Goal: Transaction & Acquisition: Purchase product/service

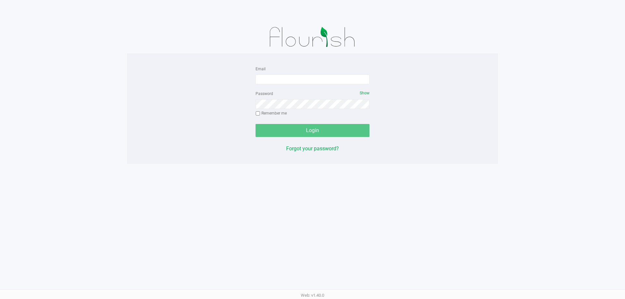
click at [320, 85] on form "Email Password Show Remember me Login" at bounding box center [313, 101] width 114 height 72
click at [318, 82] on input "Email" at bounding box center [313, 80] width 114 height 10
type input "[EMAIL_ADDRESS][DOMAIN_NAME]"
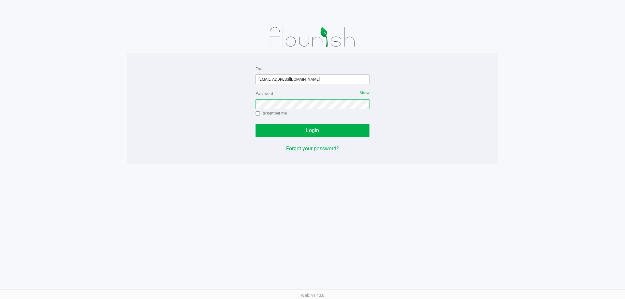
click at [256, 124] on button "Login" at bounding box center [313, 130] width 114 height 13
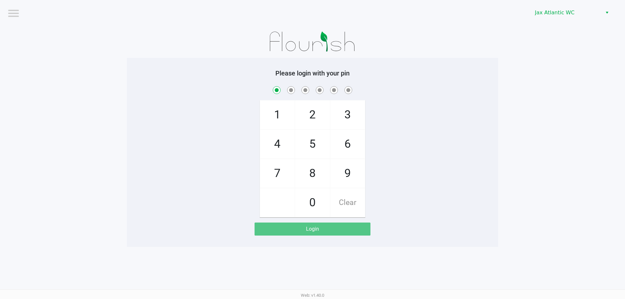
checkbox input "true"
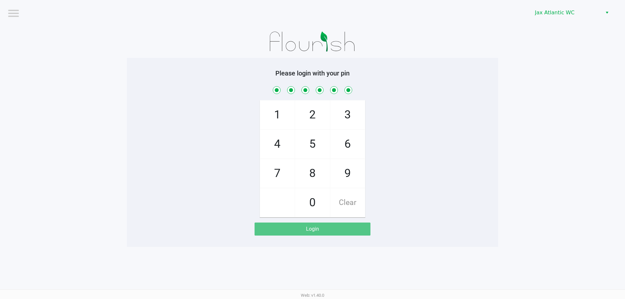
checkbox input "true"
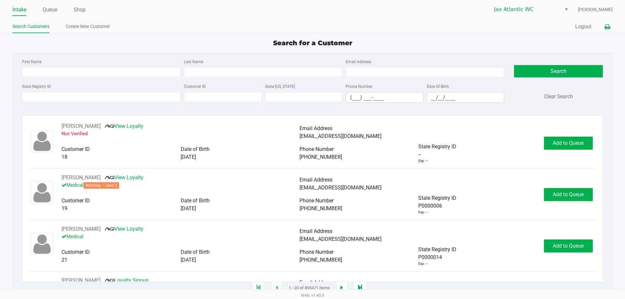
click at [606, 30] on button at bounding box center [607, 27] width 11 height 12
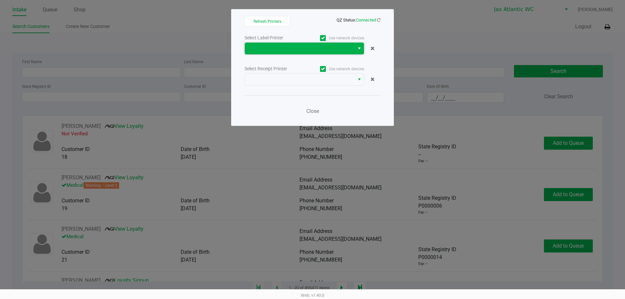
click at [345, 49] on span at bounding box center [300, 49] width 102 height 8
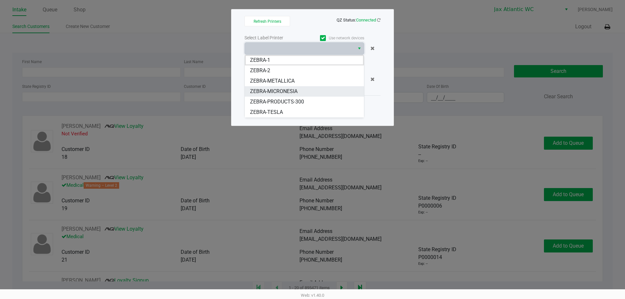
click at [291, 90] on span "ZEBRA-MICRONESIA" at bounding box center [274, 92] width 48 height 8
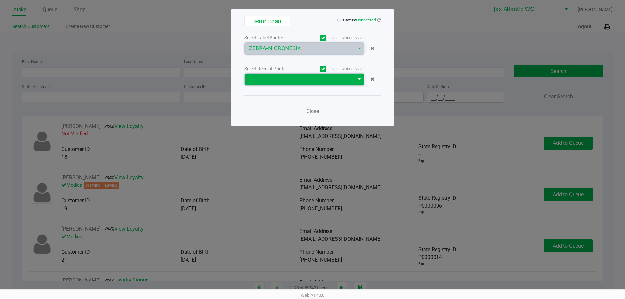
click at [290, 79] on span at bounding box center [300, 80] width 102 height 8
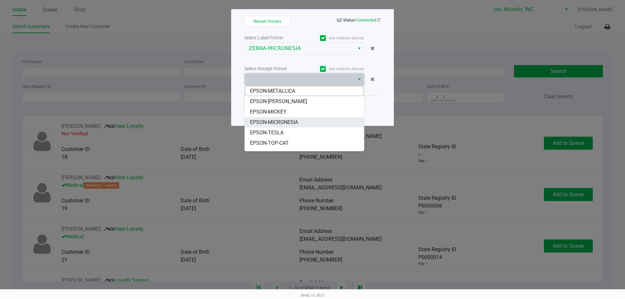
click at [285, 122] on span "EPSON-MICRONESIA" at bounding box center [274, 123] width 48 height 8
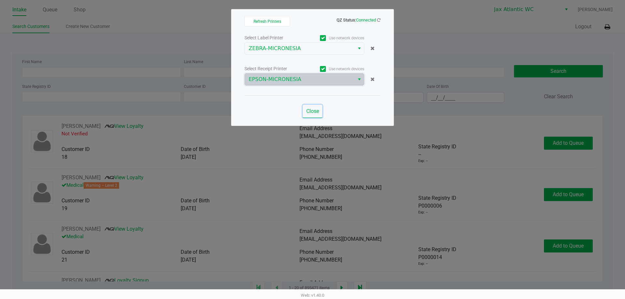
click at [315, 108] on span "Close" at bounding box center [312, 111] width 13 height 6
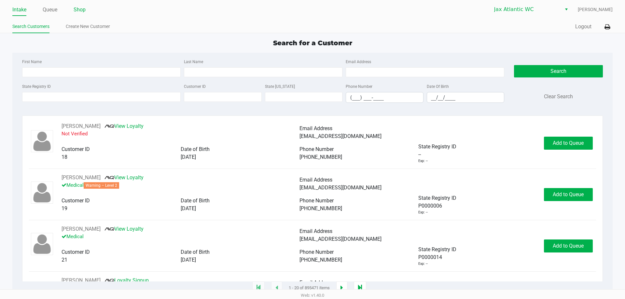
click at [78, 11] on link "Shop" at bounding box center [80, 9] width 12 height 9
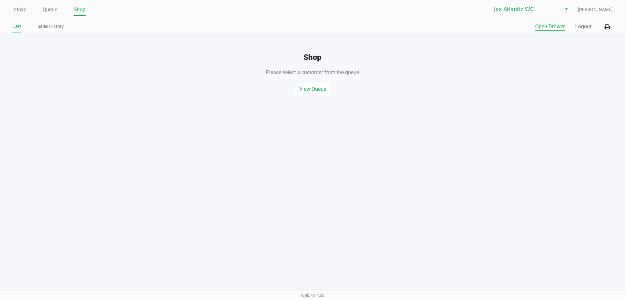
click at [555, 28] on button "Open Drawer" at bounding box center [550, 27] width 30 height 8
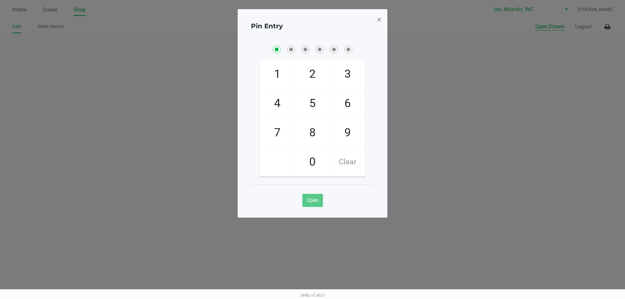
checkbox input "true"
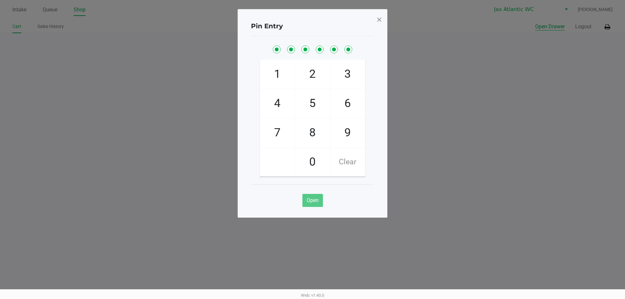
checkbox input "true"
click at [535, 23] on button "Open Drawer" at bounding box center [550, 27] width 30 height 8
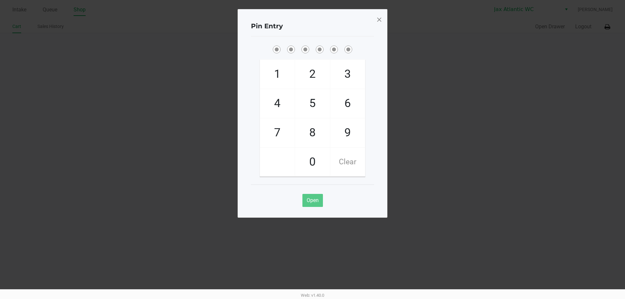
click at [377, 20] on span at bounding box center [379, 19] width 6 height 10
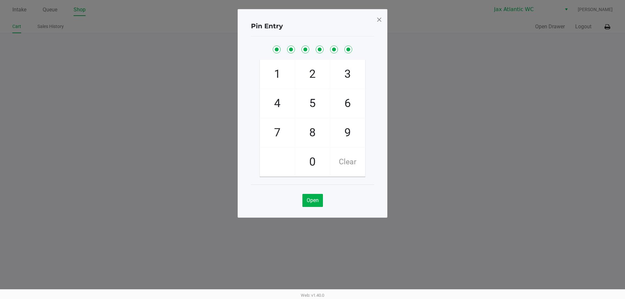
click at [378, 20] on span at bounding box center [379, 19] width 6 height 10
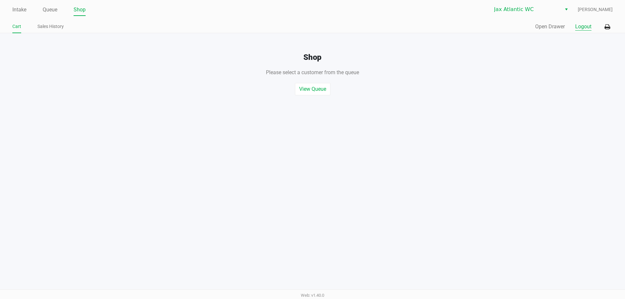
click at [586, 28] on button "Logout" at bounding box center [583, 27] width 16 height 8
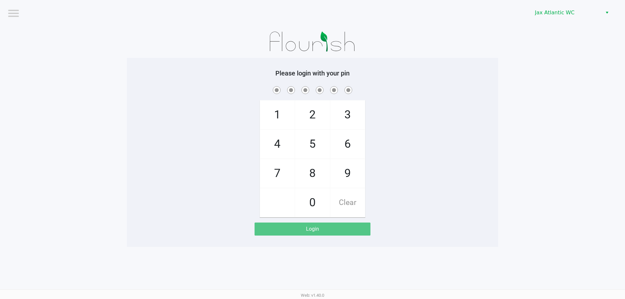
click at [146, 52] on div at bounding box center [312, 41] width 371 height 33
checkbox input "true"
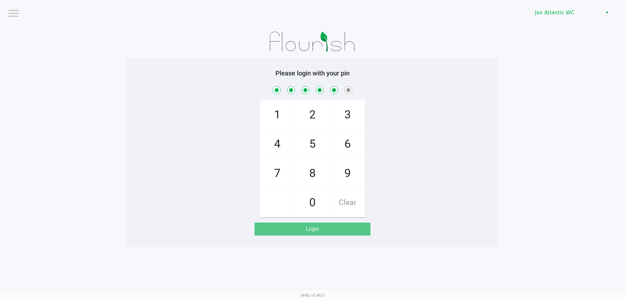
checkbox input "true"
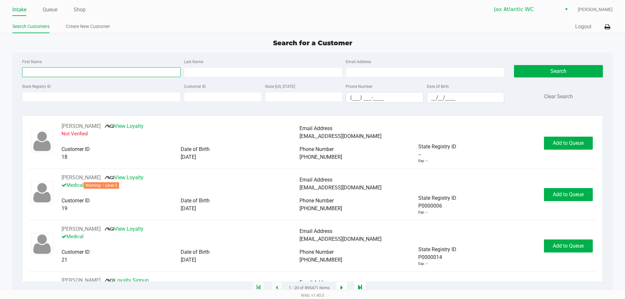
click at [121, 69] on input "First Name" at bounding box center [101, 72] width 159 height 10
type input "[PERSON_NAME]"
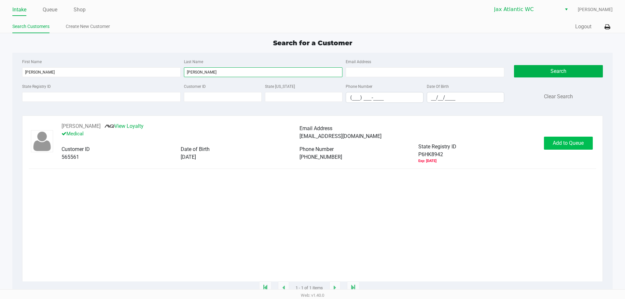
type input "[PERSON_NAME]"
click at [585, 140] on button "Add to Queue" at bounding box center [568, 143] width 49 height 13
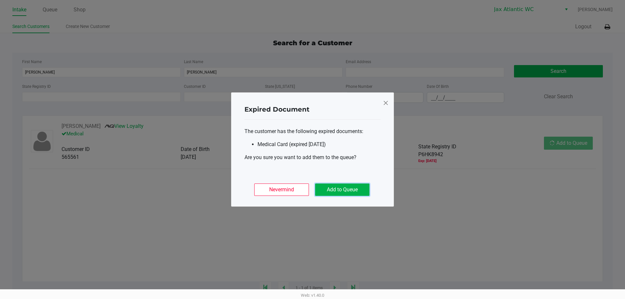
drag, startPoint x: 364, startPoint y: 83, endPoint x: 349, endPoint y: 184, distance: 102.0
click at [349, 184] on button "Add to Queue" at bounding box center [342, 190] width 54 height 12
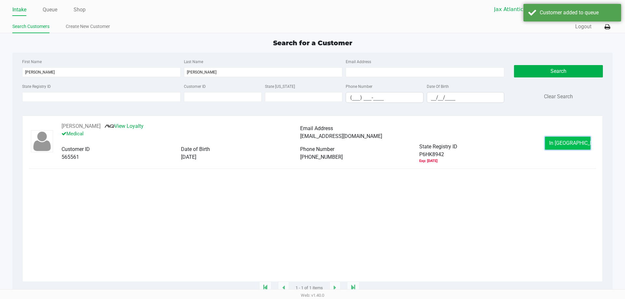
click at [555, 144] on button "In [GEOGRAPHIC_DATA]" at bounding box center [568, 143] width 46 height 13
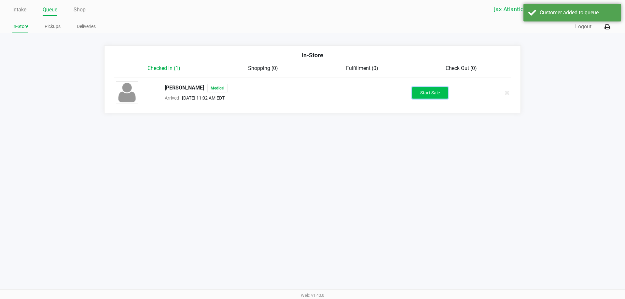
click at [430, 91] on button "Start Sale" at bounding box center [430, 92] width 36 height 11
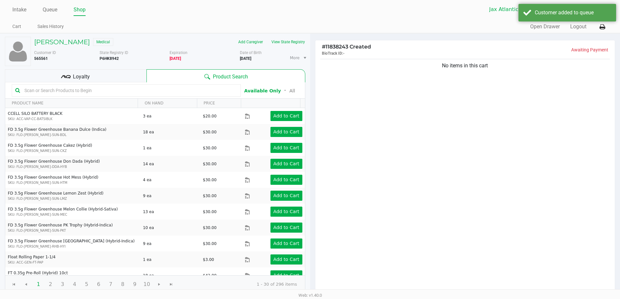
click at [77, 90] on input "text" at bounding box center [130, 91] width 216 height 10
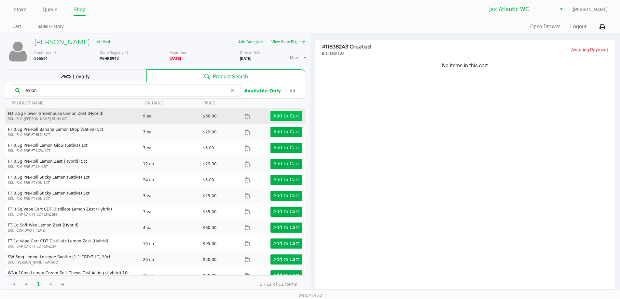
type input "lemon"
click at [291, 114] on app-button-loader "Add to Cart" at bounding box center [286, 115] width 26 height 5
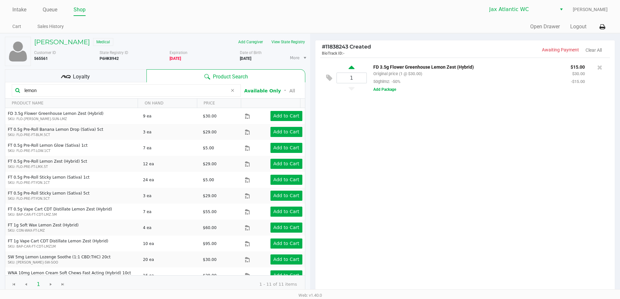
click at [351, 68] on icon at bounding box center [352, 68] width 6 height 8
type input "2"
click at [96, 92] on input "lemon" at bounding box center [125, 91] width 206 height 10
type input "l"
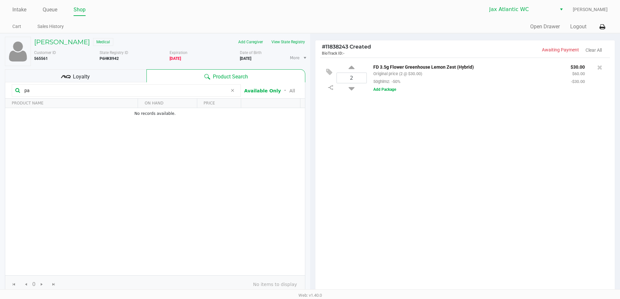
type input "p"
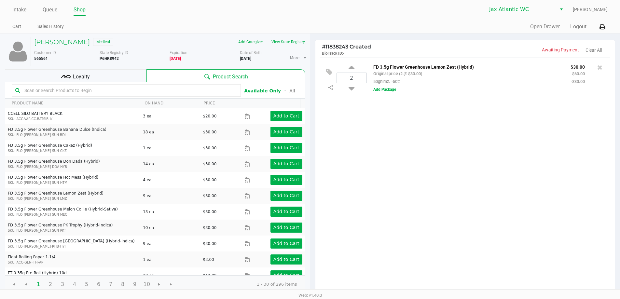
click at [141, 91] on input "text" at bounding box center [130, 91] width 216 height 10
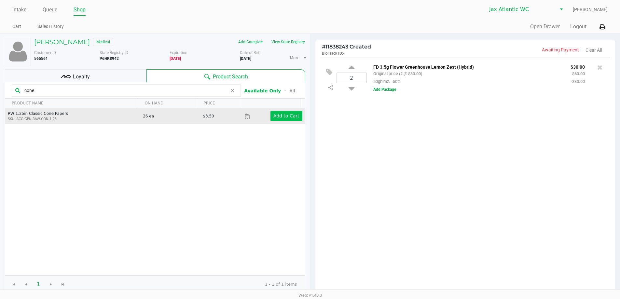
type input "cone"
click at [282, 118] on app-button-loader "Add to Cart" at bounding box center [286, 115] width 26 height 5
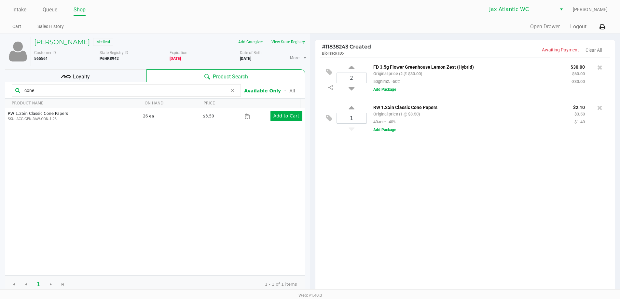
click at [231, 91] on icon at bounding box center [233, 90] width 4 height 5
click at [70, 90] on input "text" at bounding box center [130, 91] width 216 height 10
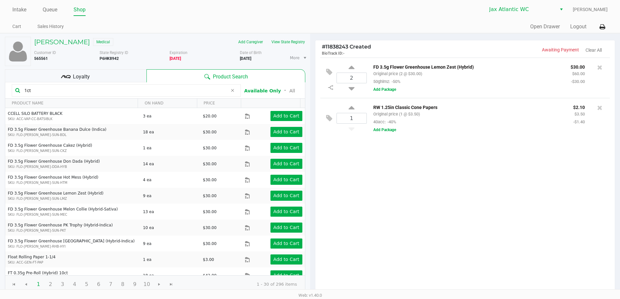
type input "1ct"
click at [68, 75] on icon at bounding box center [66, 77] width 10 height 10
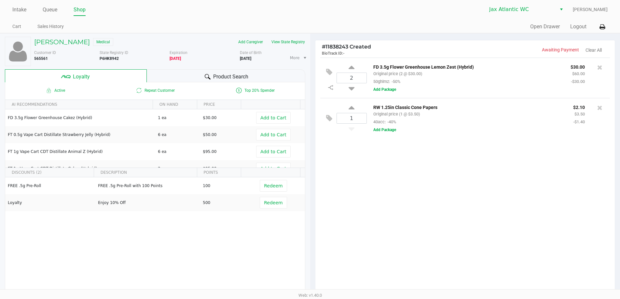
click at [152, 75] on div "Product Search" at bounding box center [226, 75] width 159 height 13
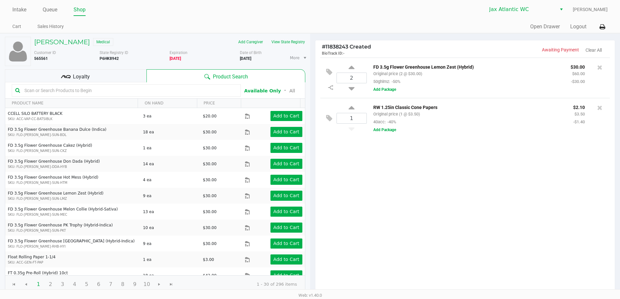
click at [84, 91] on input "text" at bounding box center [130, 91] width 216 height 10
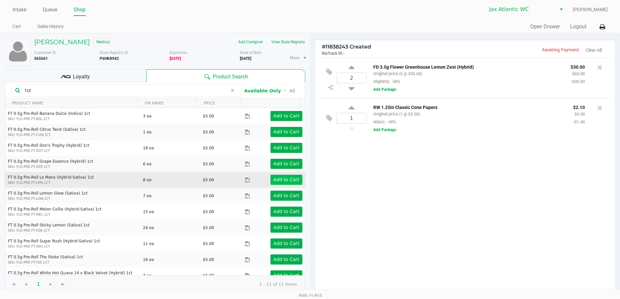
type input "1ct"
click at [283, 183] on button "Add to Cart" at bounding box center [287, 180] width 32 height 10
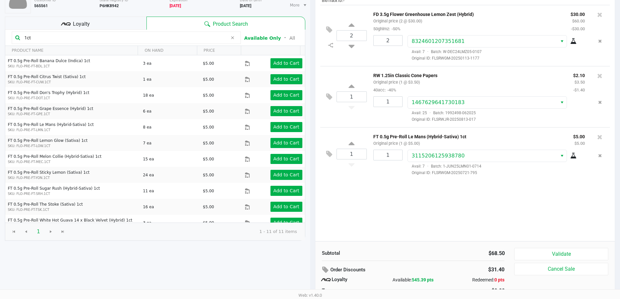
scroll to position [75, 0]
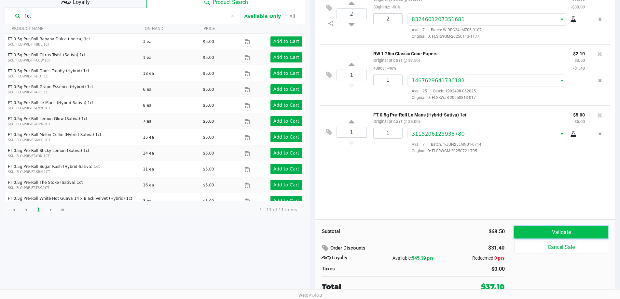
click at [561, 233] on button "Validate" at bounding box center [561, 232] width 94 height 12
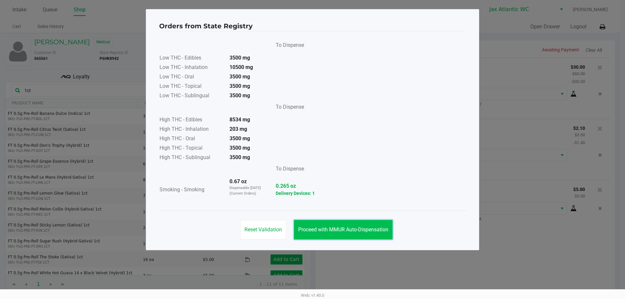
click at [369, 232] on span "Proceed with MMUR Auto-Dispensation" at bounding box center [343, 230] width 90 height 6
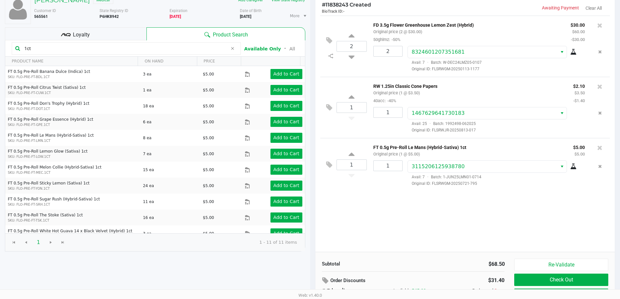
scroll to position [75, 0]
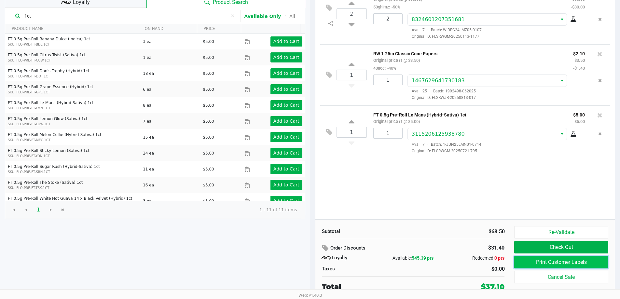
click at [540, 261] on button "Print Customer Labels" at bounding box center [561, 262] width 94 height 12
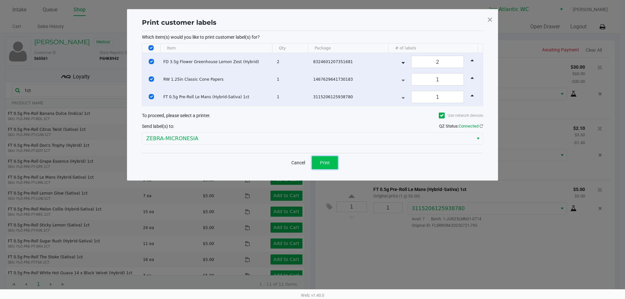
click at [328, 161] on span "Print" at bounding box center [325, 162] width 10 height 5
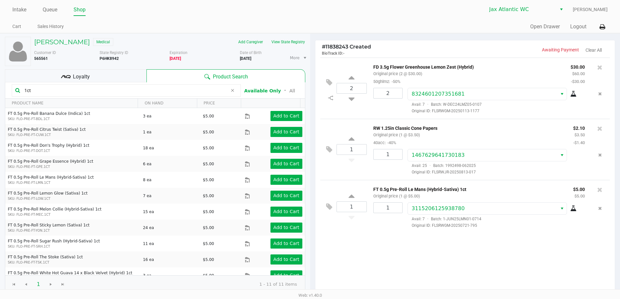
click at [97, 73] on div "Loyalty" at bounding box center [76, 75] width 142 height 13
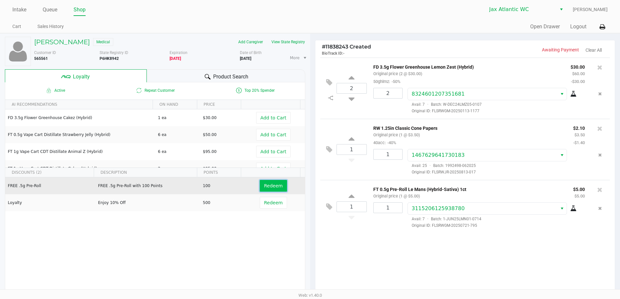
click at [275, 187] on span "Redeem" at bounding box center [273, 185] width 19 height 5
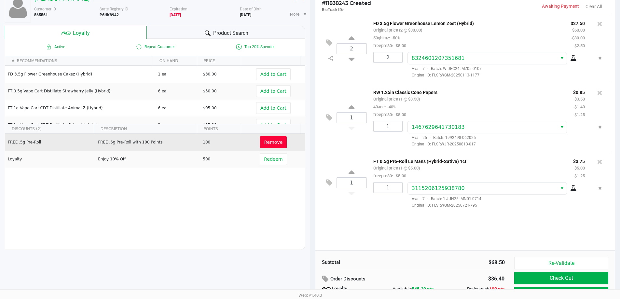
scroll to position [75, 0]
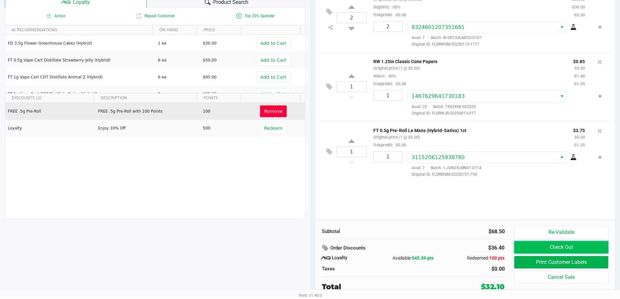
click at [532, 248] on button "Check Out" at bounding box center [561, 247] width 94 height 12
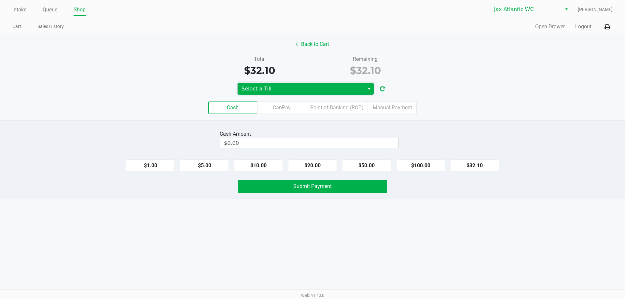
click at [313, 91] on span "Select a Till" at bounding box center [301, 89] width 119 height 8
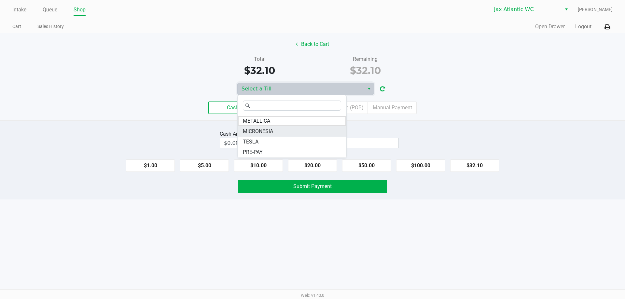
click at [284, 133] on li "MICRONESIA" at bounding box center [292, 131] width 109 height 10
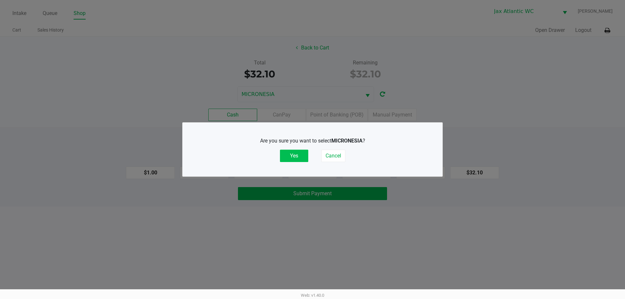
click at [292, 153] on button "Yes" at bounding box center [294, 156] width 28 height 12
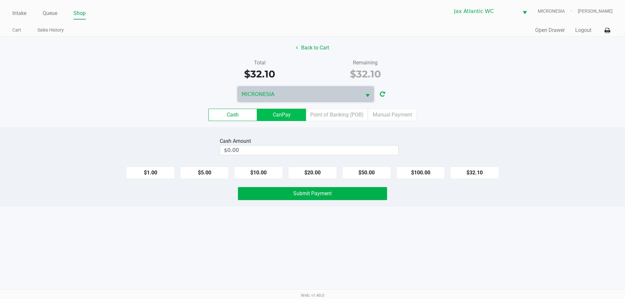
click at [294, 116] on label "CanPay" at bounding box center [281, 115] width 49 height 12
click at [0, 0] on 2 "CanPay" at bounding box center [0, 0] width 0 height 0
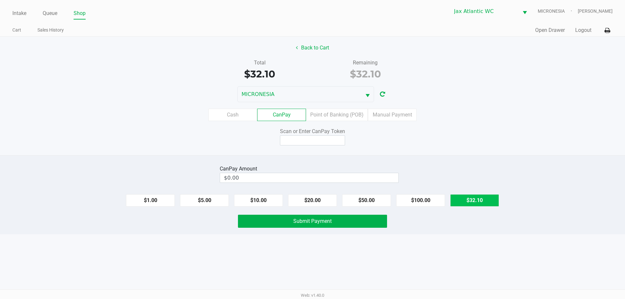
drag, startPoint x: 481, startPoint y: 199, endPoint x: 476, endPoint y: 198, distance: 5.0
click at [481, 199] on button "$32.10" at bounding box center [474, 200] width 49 height 12
type input "$32.10"
click at [340, 140] on input at bounding box center [312, 140] width 65 height 10
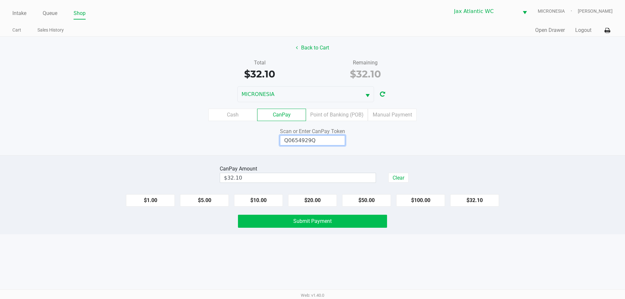
type input "Q0654929Q"
click at [314, 219] on span "Submit Payment" at bounding box center [312, 221] width 38 height 6
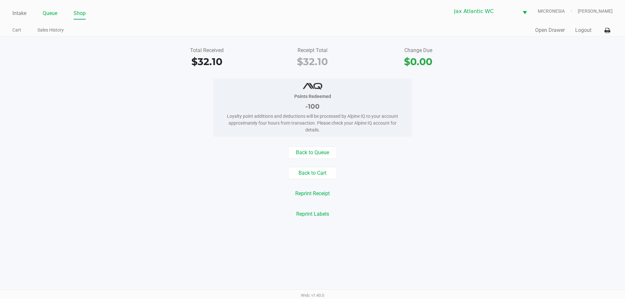
click at [52, 14] on link "Queue" at bounding box center [50, 13] width 15 height 9
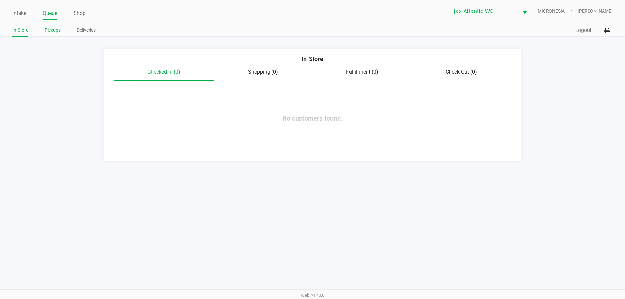
click at [55, 26] on link "Pickups" at bounding box center [53, 30] width 16 height 8
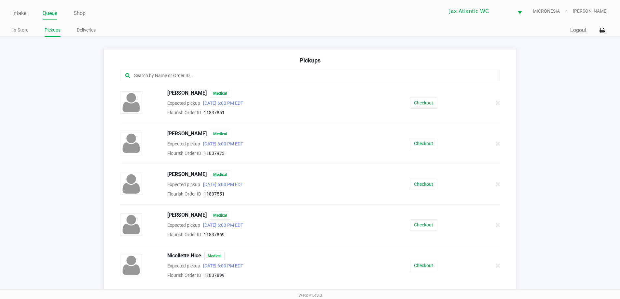
scroll to position [118, 0]
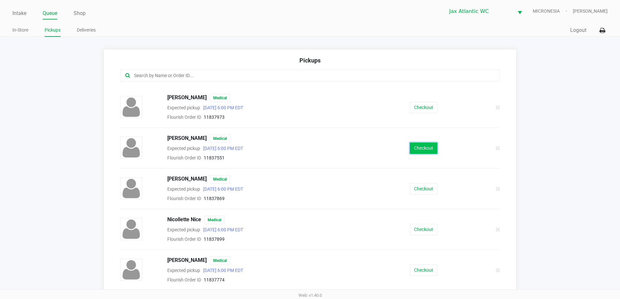
click at [419, 148] on button "Checkout" at bounding box center [424, 148] width 28 height 11
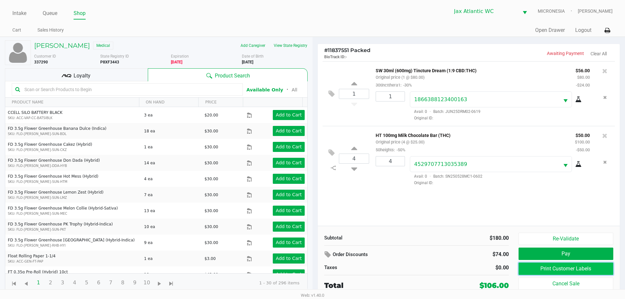
click at [571, 272] on button "Print Customer Labels" at bounding box center [566, 269] width 95 height 12
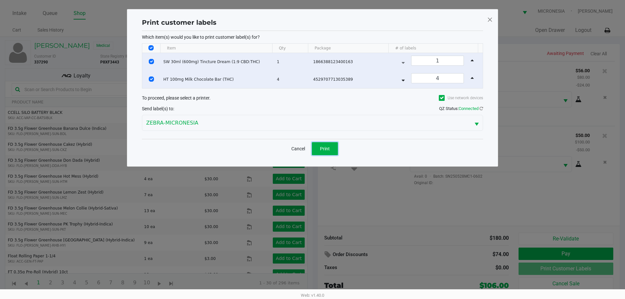
click at [326, 147] on span "Print" at bounding box center [325, 148] width 10 height 5
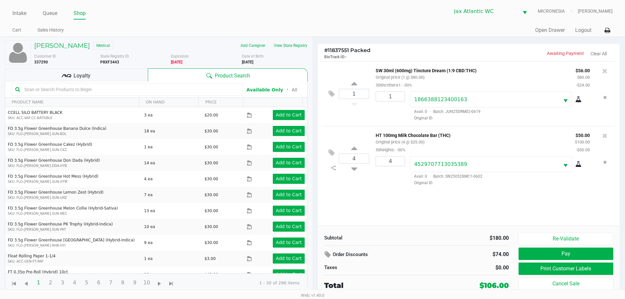
click at [77, 76] on span "Loyalty" at bounding box center [82, 76] width 17 height 8
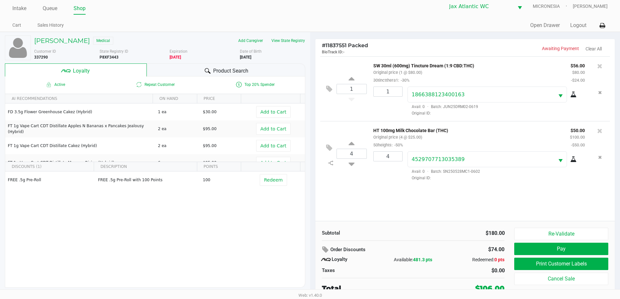
scroll to position [7, 0]
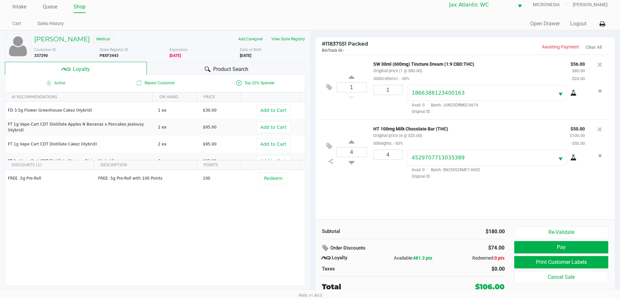
click at [577, 255] on div "Re-Validate Pay Print Customer Labels Cancel Sale" at bounding box center [563, 259] width 99 height 66
click at [577, 250] on button "Pay" at bounding box center [561, 247] width 94 height 12
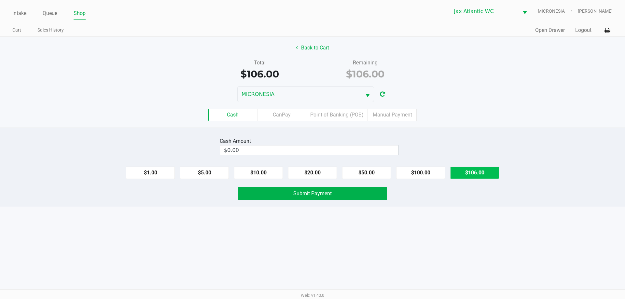
click at [476, 167] on button "$106.00" at bounding box center [474, 173] width 49 height 12
type input "$106.00"
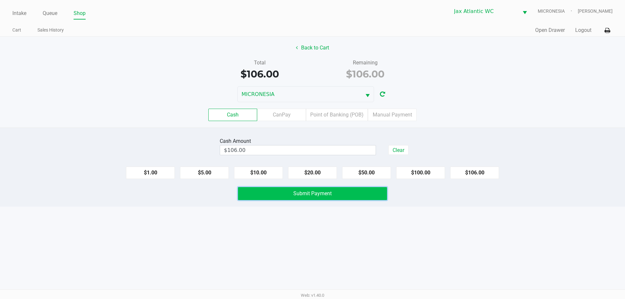
click at [357, 191] on button "Submit Payment" at bounding box center [312, 193] width 149 height 13
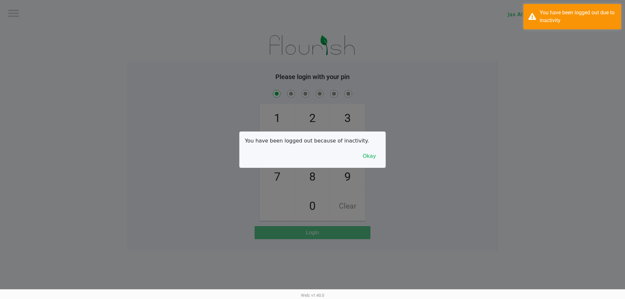
checkbox input "true"
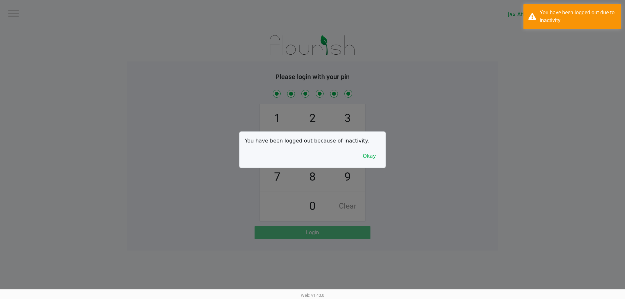
checkbox input "true"
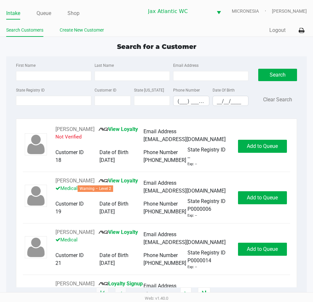
click at [84, 31] on link "Create New Customer" at bounding box center [82, 30] width 44 height 8
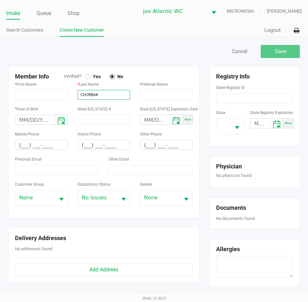
type input "CHORBAK"
type input "[PERSON_NAME]"
click at [88, 77] on div at bounding box center [87, 76] width 3 height 3
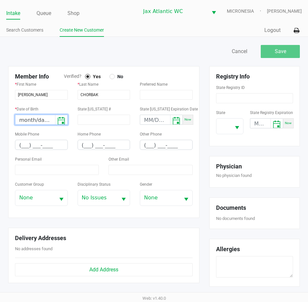
click at [24, 121] on input "month/day/year" at bounding box center [35, 120] width 40 height 10
type input "[DATE]"
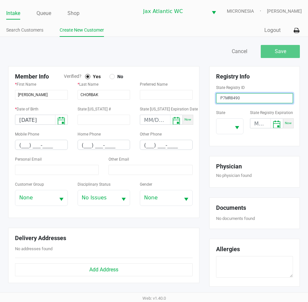
type input "P7MR8490"
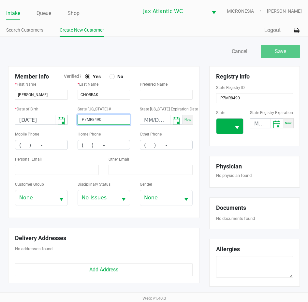
click at [233, 124] on span "Select" at bounding box center [237, 128] width 8 height 8
type input "P7MR8490"
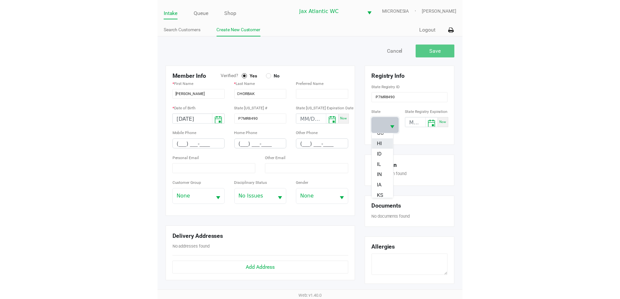
scroll to position [98, 0]
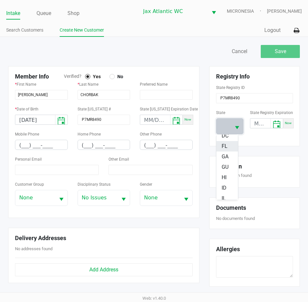
click at [225, 147] on span "FL" at bounding box center [224, 146] width 6 height 8
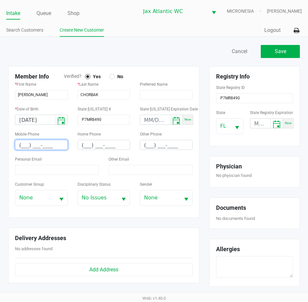
click at [22, 144] on input "(___) ___-____" at bounding box center [41, 145] width 52 height 10
type input "[PHONE_NUMBER]"
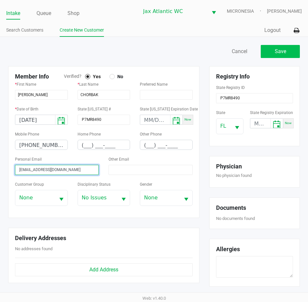
type input "[EMAIL_ADDRESS][DOMAIN_NAME]"
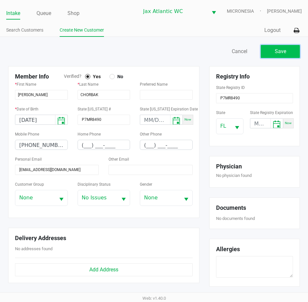
click at [273, 50] on button "Save" at bounding box center [279, 51] width 39 height 13
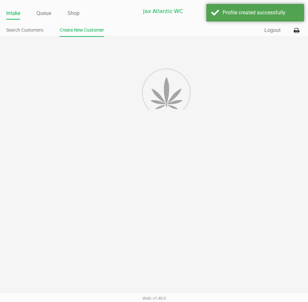
type input "---"
type input "( __) ___-____"
type input "---"
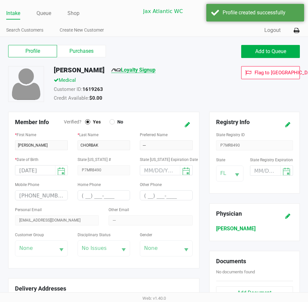
click at [154, 71] on link "Loyalty Signup" at bounding box center [133, 70] width 44 height 6
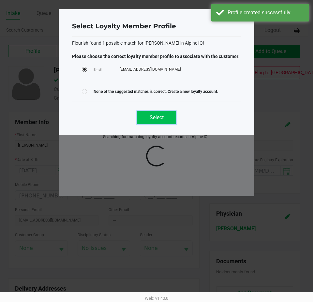
click at [150, 118] on span "Select" at bounding box center [156, 117] width 14 height 6
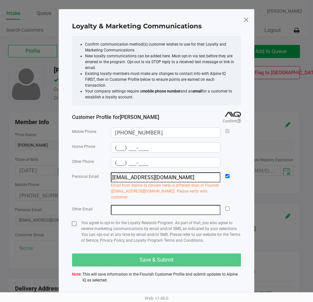
click at [76, 221] on input "checkbox" at bounding box center [74, 223] width 4 height 4
checkbox input "true"
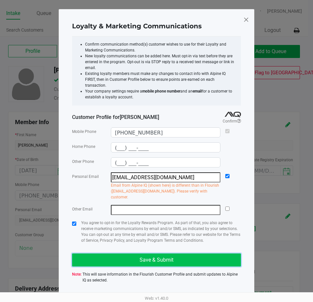
click at [149, 257] on span "Save & Submit" at bounding box center [156, 260] width 34 height 6
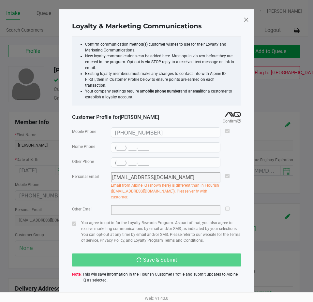
type input "(___) ___-____"
type input "[EMAIL_ADDRESS][DOMAIN_NAME]"
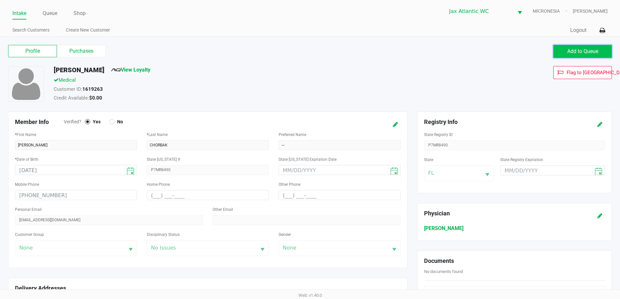
click at [576, 53] on span "Add to Queue" at bounding box center [582, 51] width 31 height 6
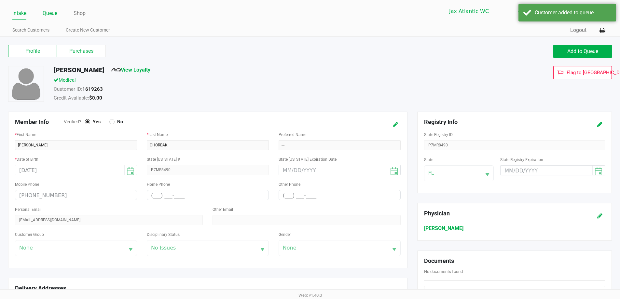
click at [54, 10] on link "Queue" at bounding box center [50, 13] width 15 height 9
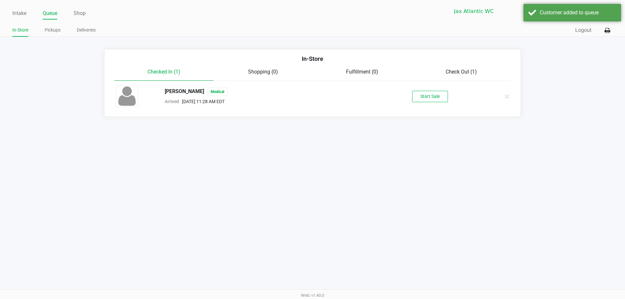
click at [427, 105] on div "[PERSON_NAME] Medical Arrived [DATE] 11:28 AM EDT Start Sale" at bounding box center [312, 96] width 403 height 23
click at [426, 97] on button "Start Sale" at bounding box center [430, 96] width 36 height 11
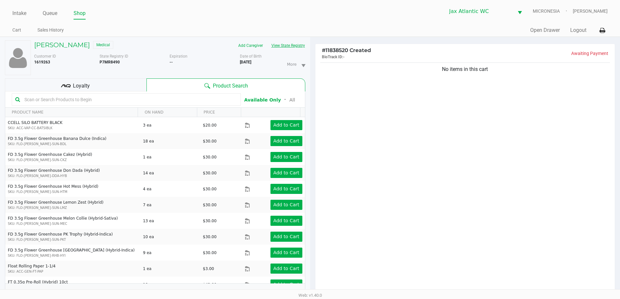
click at [288, 47] on button "View State Registry" at bounding box center [286, 45] width 38 height 10
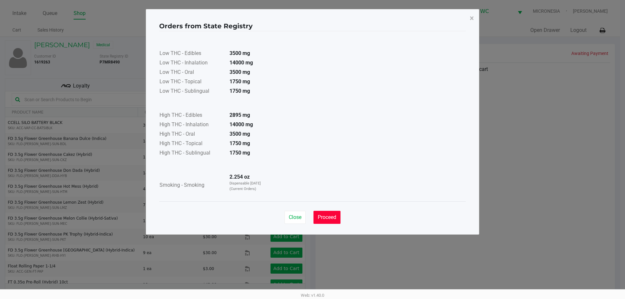
click at [332, 218] on span "Proceed" at bounding box center [327, 217] width 19 height 6
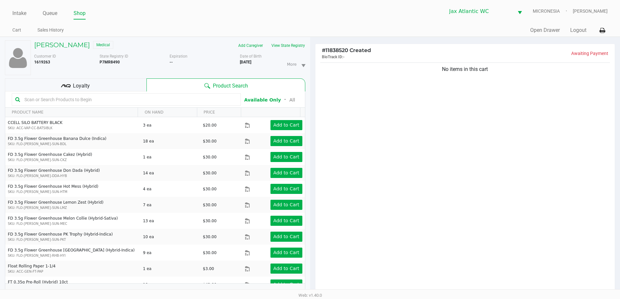
click at [143, 98] on input "text" at bounding box center [130, 100] width 216 height 10
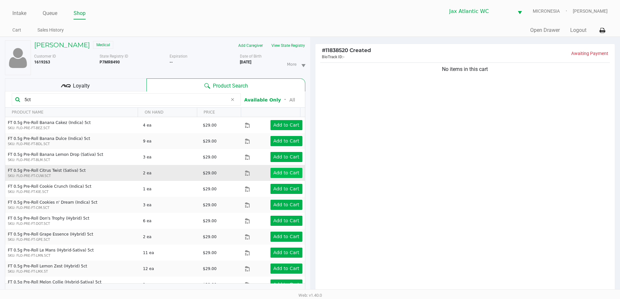
type input "5ct"
click at [271, 175] on button "Add to Cart" at bounding box center [287, 173] width 32 height 10
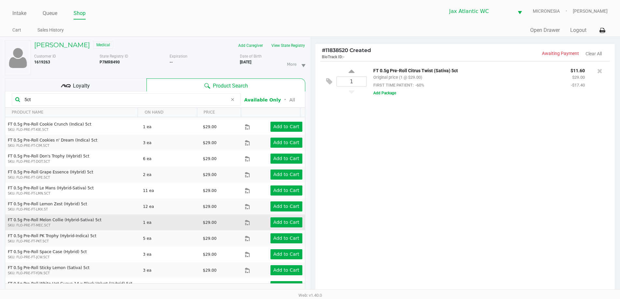
scroll to position [65, 0]
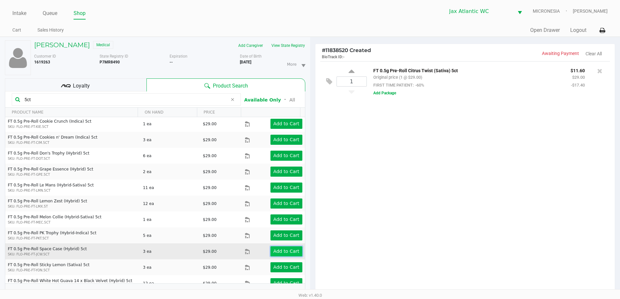
click at [277, 252] on app-button-loader "Add to Cart" at bounding box center [286, 251] width 26 height 5
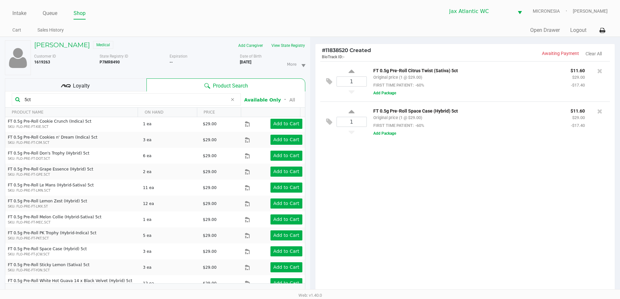
click at [46, 100] on input "5ct" at bounding box center [125, 100] width 206 height 10
type input "p"
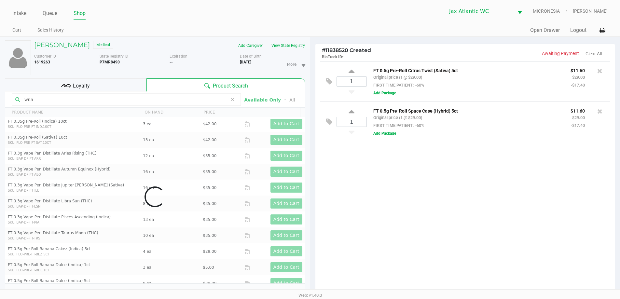
scroll to position [0, 0]
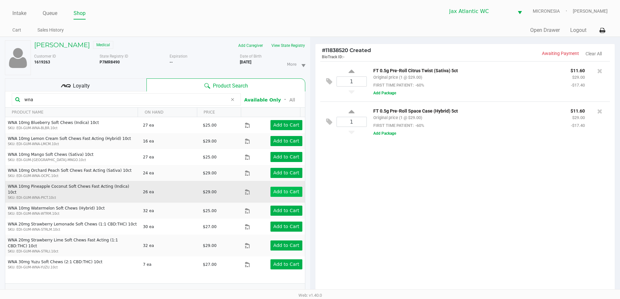
type input "wna"
click at [286, 190] on app-button-loader "Add to Cart" at bounding box center [286, 191] width 26 height 5
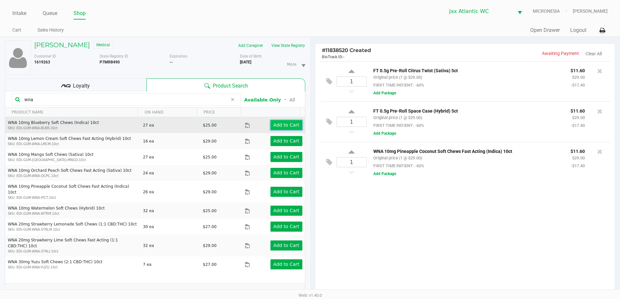
click at [280, 130] on button "Add to Cart" at bounding box center [287, 125] width 32 height 10
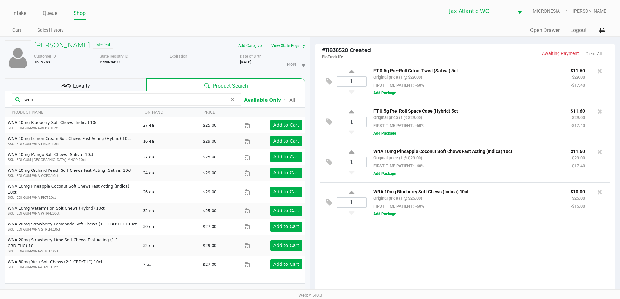
click at [232, 98] on icon at bounding box center [233, 99] width 4 height 5
click at [134, 102] on input "text" at bounding box center [130, 100] width 216 height 10
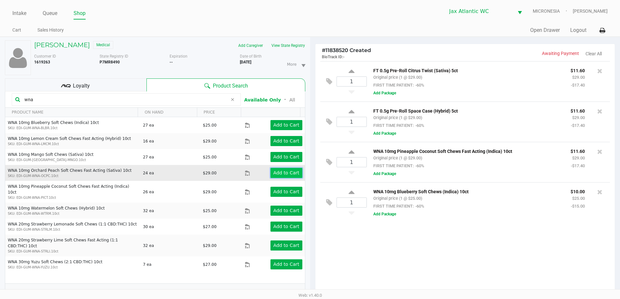
click at [288, 175] on app-button-loader "Add to Cart" at bounding box center [286, 172] width 26 height 5
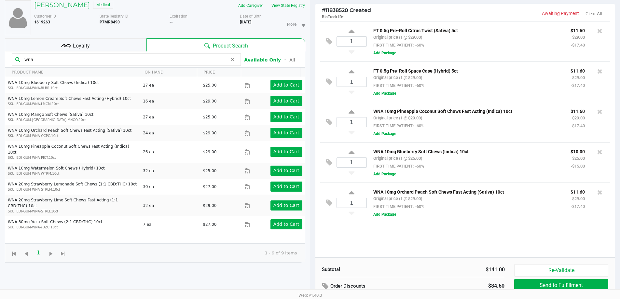
scroll to position [33, 0]
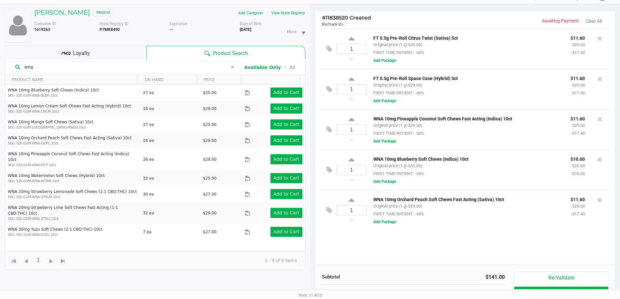
click at [78, 64] on input "wna" at bounding box center [125, 67] width 206 height 10
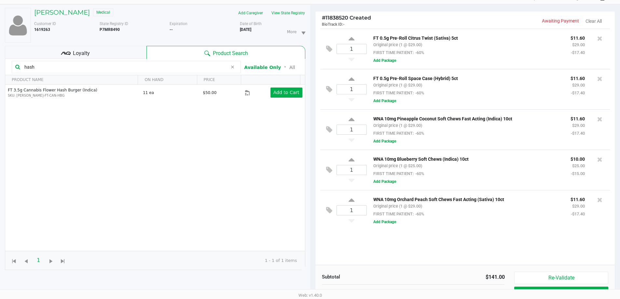
type input "hash"
click at [232, 67] on icon at bounding box center [233, 66] width 4 height 5
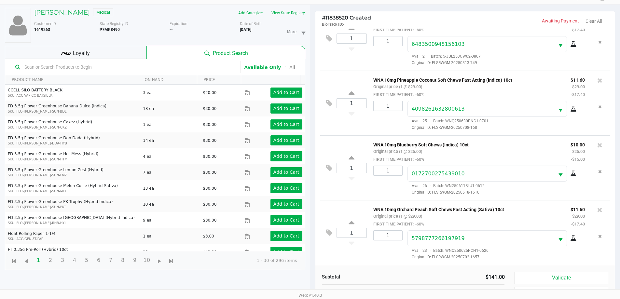
scroll to position [70, 0]
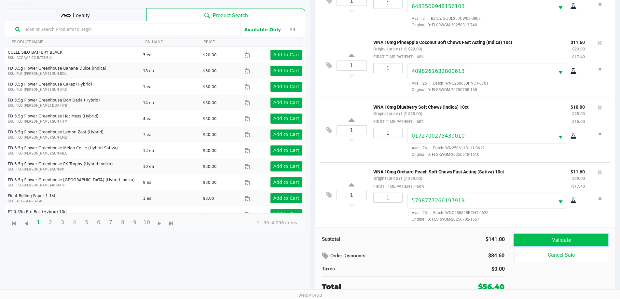
click at [544, 244] on button "Validate" at bounding box center [561, 240] width 94 height 12
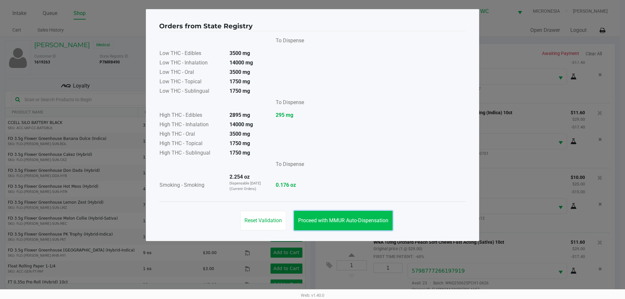
click at [373, 219] on span "Proceed with MMUR Auto-Dispensation" at bounding box center [343, 220] width 90 height 6
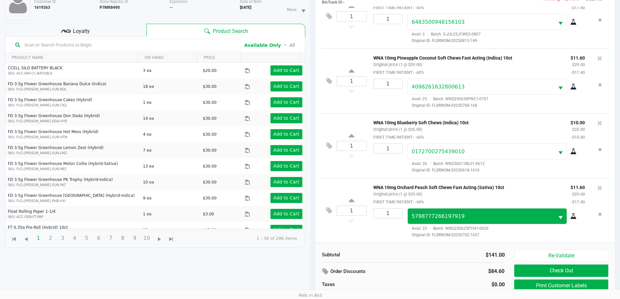
scroll to position [65, 0]
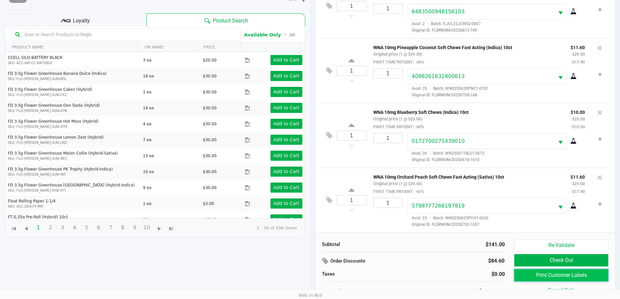
click at [553, 274] on button "Print Customer Labels" at bounding box center [561, 275] width 94 height 12
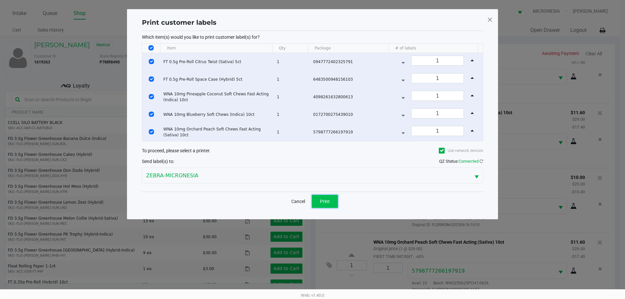
click at [322, 198] on button "Print" at bounding box center [325, 201] width 26 height 13
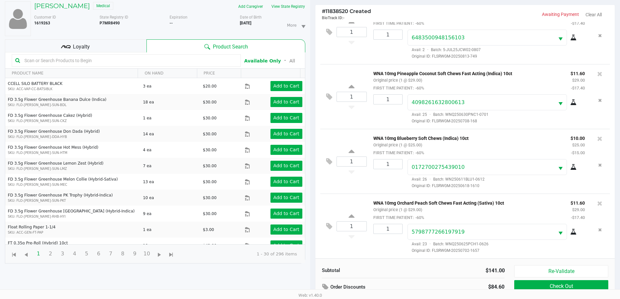
scroll to position [70, 0]
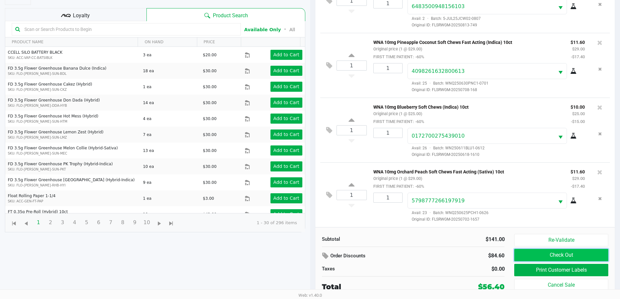
click at [575, 256] on button "Check Out" at bounding box center [561, 255] width 94 height 12
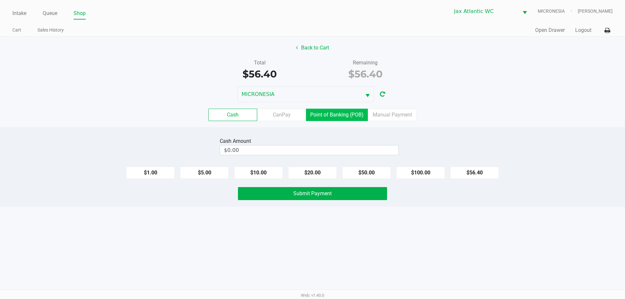
click at [350, 117] on label "Point of Banking (POB)" at bounding box center [337, 115] width 62 height 12
click at [0, 0] on 7 "Point of Banking (POB)" at bounding box center [0, 0] width 0 height 0
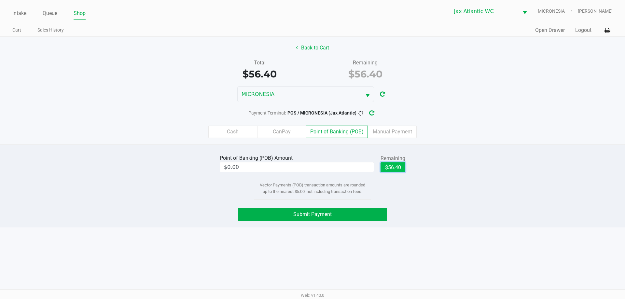
click at [387, 166] on button "$56.40" at bounding box center [393, 167] width 25 height 10
type input "$56.40"
click at [347, 215] on button "Submit Payment" at bounding box center [312, 214] width 149 height 13
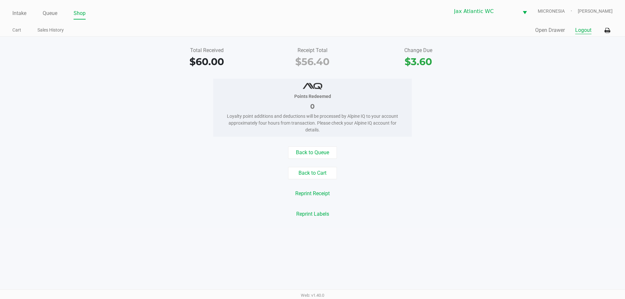
click at [577, 29] on button "Logout" at bounding box center [583, 30] width 16 height 8
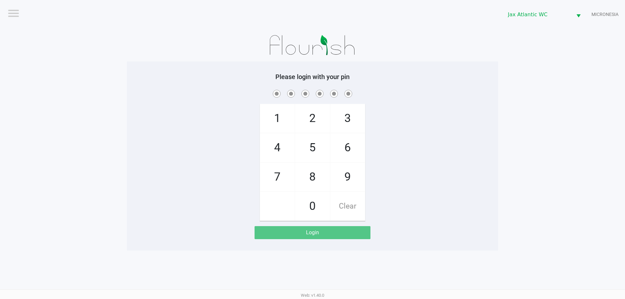
click at [116, 33] on app-pos-login-wrapper "Logout Jax Atlantic WC MICRONESIA Please login with your pin 1 4 7 2 5 8 0 3 6 …" at bounding box center [312, 125] width 625 height 251
checkbox input "true"
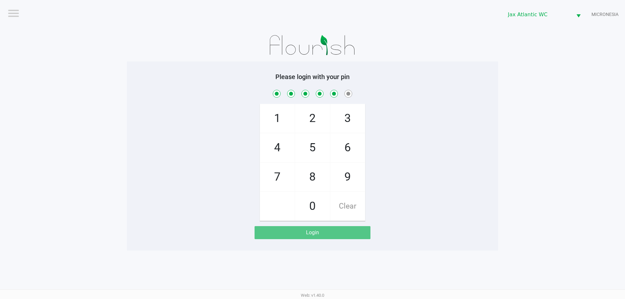
checkbox input "true"
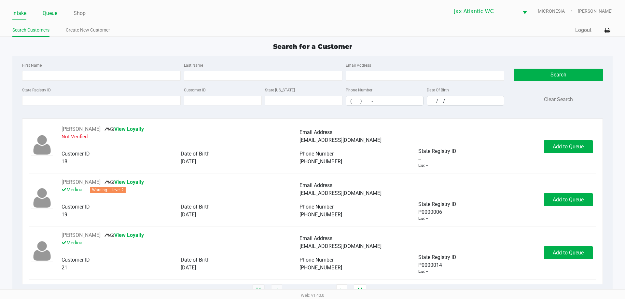
click at [44, 12] on link "Queue" at bounding box center [50, 13] width 15 height 9
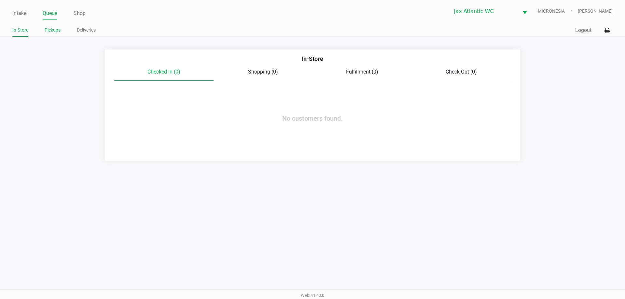
click at [56, 28] on link "Pickups" at bounding box center [53, 30] width 16 height 8
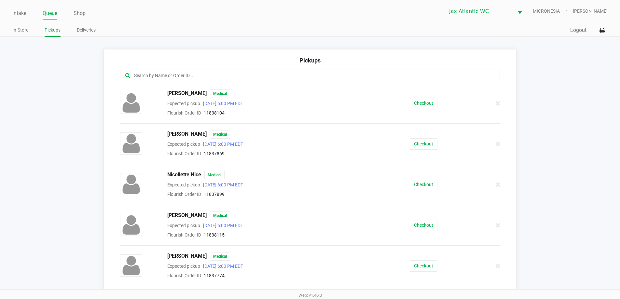
scroll to position [358, 0]
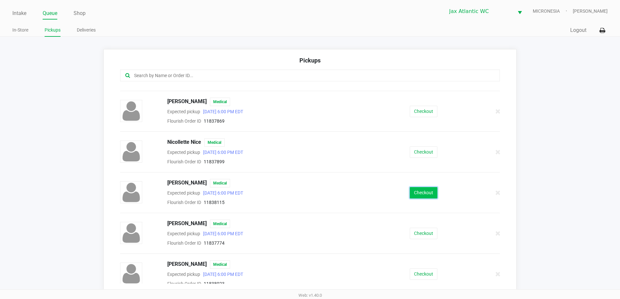
click at [415, 192] on button "Checkout" at bounding box center [424, 192] width 28 height 11
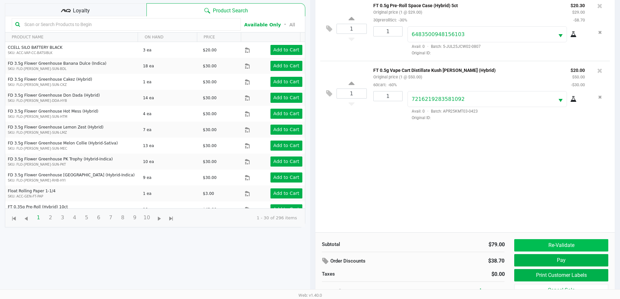
scroll to position [70, 0]
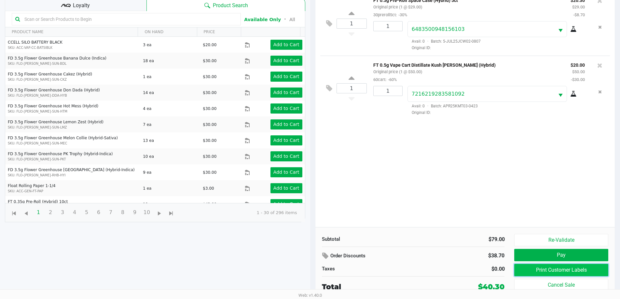
click at [582, 270] on button "Print Customer Labels" at bounding box center [561, 270] width 94 height 12
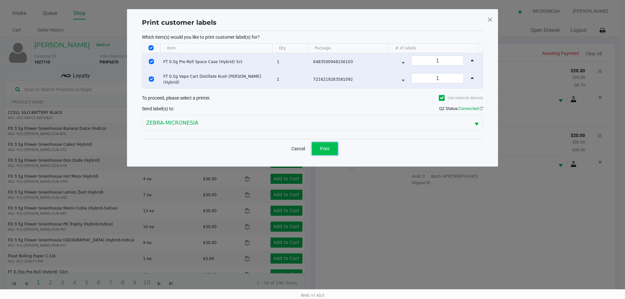
click at [327, 152] on button "Print" at bounding box center [325, 148] width 26 height 13
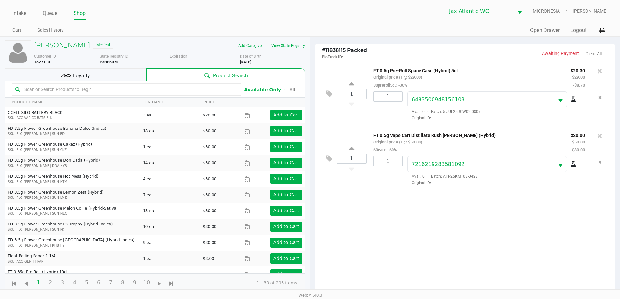
click at [92, 77] on div "Loyalty" at bounding box center [76, 74] width 142 height 13
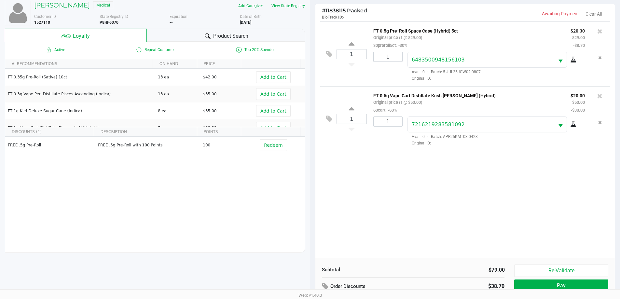
scroll to position [78, 0]
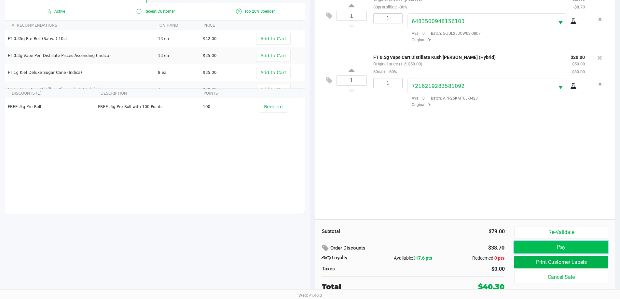
click at [579, 247] on button "Pay" at bounding box center [561, 247] width 94 height 12
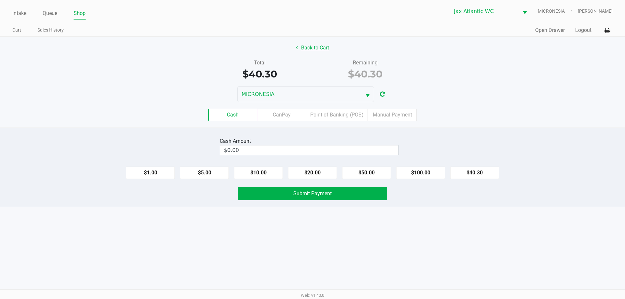
click at [317, 50] on button "Back to Cart" at bounding box center [313, 48] width 42 height 12
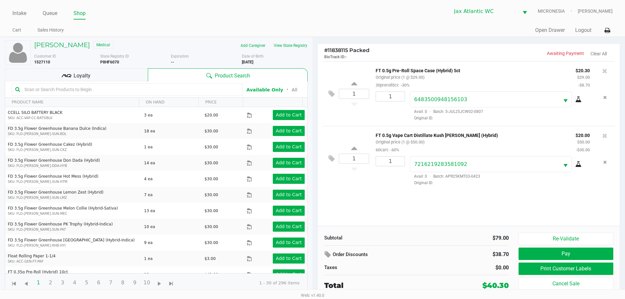
click at [117, 74] on div "Loyalty" at bounding box center [76, 74] width 143 height 13
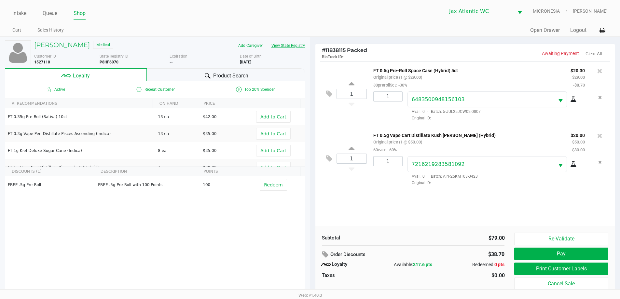
click at [301, 49] on button "View State Registry" at bounding box center [286, 45] width 38 height 10
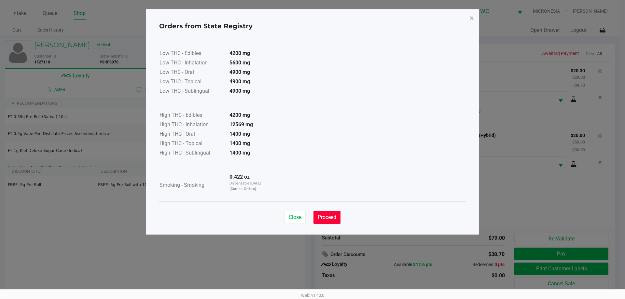
click at [319, 217] on span "Proceed" at bounding box center [327, 217] width 19 height 6
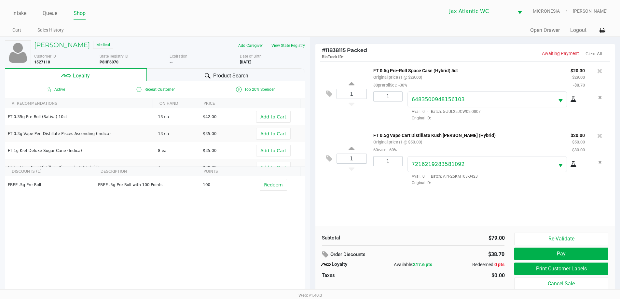
click at [166, 76] on div "Product Search" at bounding box center [226, 74] width 159 height 13
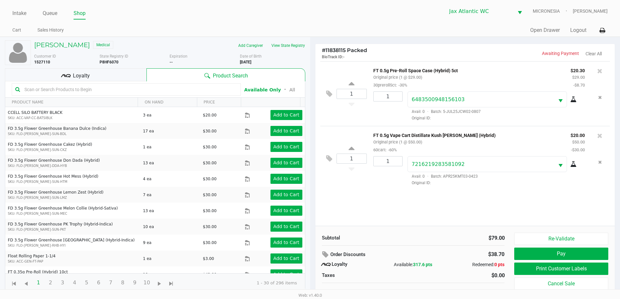
click at [146, 93] on input "text" at bounding box center [130, 90] width 216 height 10
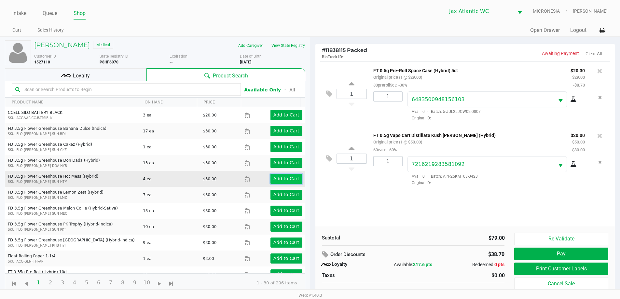
click at [275, 182] on button "Add to Cart" at bounding box center [287, 179] width 32 height 10
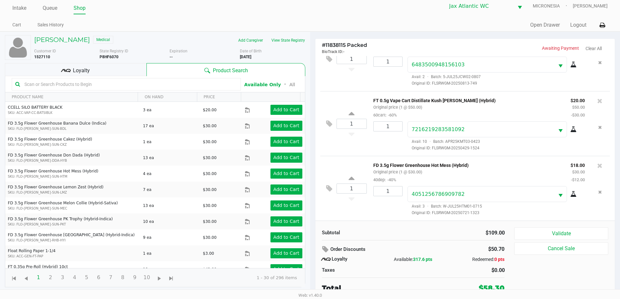
scroll to position [7, 0]
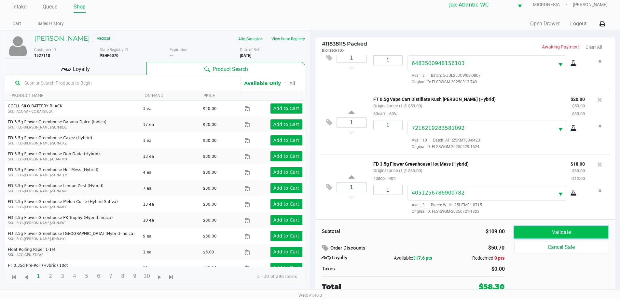
click at [576, 230] on button "Validate" at bounding box center [561, 232] width 94 height 12
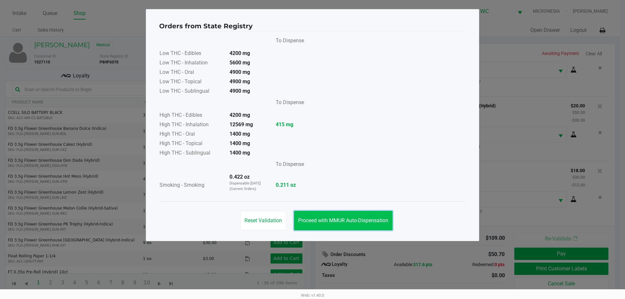
click at [372, 216] on button "Proceed with MMUR Auto-Dispensation" at bounding box center [343, 221] width 99 height 20
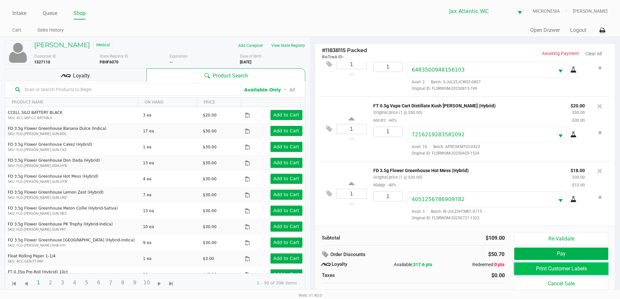
click at [532, 273] on button "Print Customer Labels" at bounding box center [561, 269] width 94 height 12
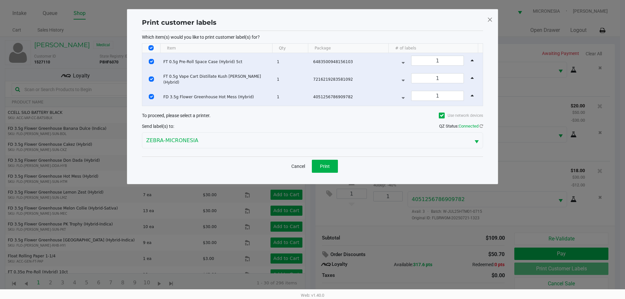
click at [150, 48] on input "Select All Rows" at bounding box center [150, 47] width 5 height 5
checkbox input "false"
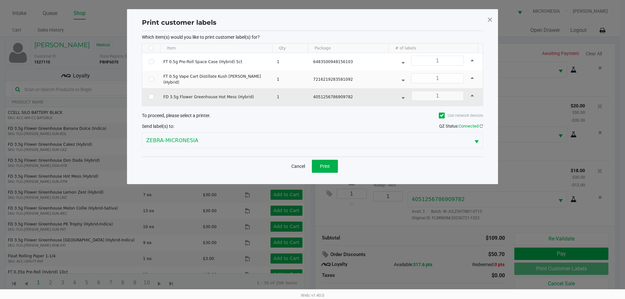
click at [152, 99] on td "Data table" at bounding box center [151, 97] width 18 height 18
click at [151, 97] on input "Select Row" at bounding box center [151, 96] width 5 height 5
checkbox input "true"
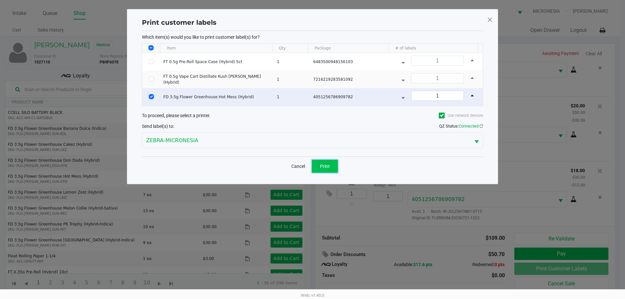
click at [324, 165] on span "Print" at bounding box center [325, 166] width 10 height 5
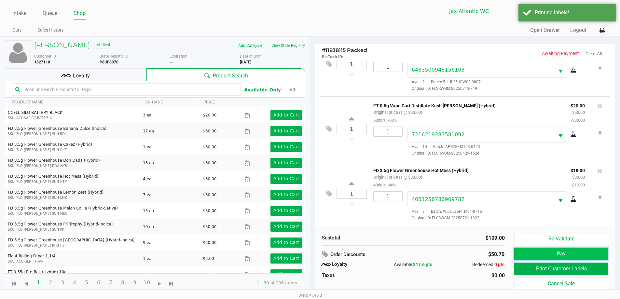
click at [551, 254] on button "Pay" at bounding box center [561, 254] width 94 height 12
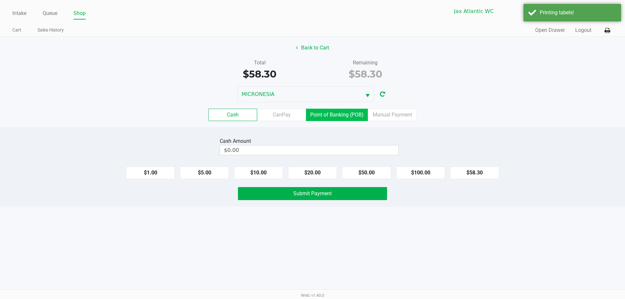
click at [342, 113] on label "Point of Banking (POB)" at bounding box center [337, 115] width 62 height 12
click at [0, 0] on 7 "Point of Banking (POB)" at bounding box center [0, 0] width 0 height 0
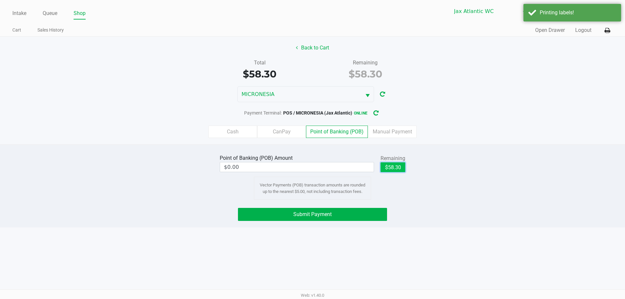
click at [399, 168] on button "$58.30" at bounding box center [393, 167] width 25 height 10
type input "$58.30"
click at [359, 210] on button "Submit Payment" at bounding box center [312, 214] width 149 height 13
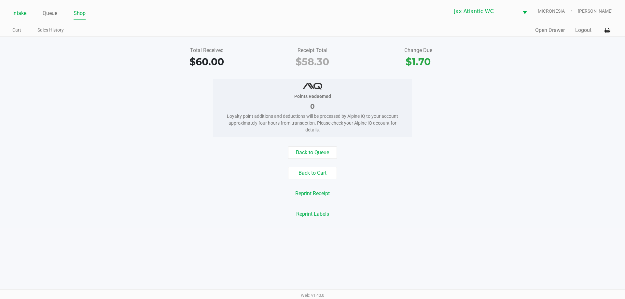
click at [16, 14] on link "Intake" at bounding box center [19, 13] width 14 height 9
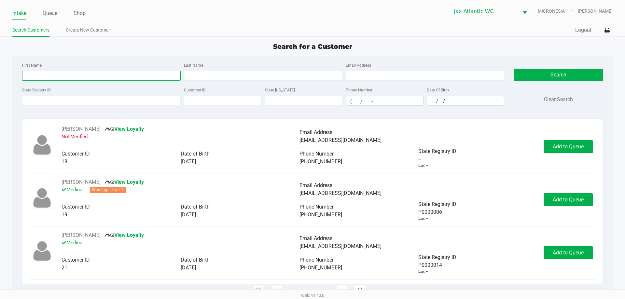
click at [60, 75] on input "First Name" at bounding box center [101, 76] width 159 height 10
type input "[PERSON_NAME]"
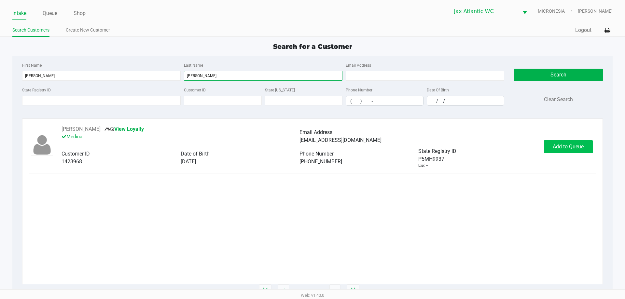
type input "[PERSON_NAME]"
click at [583, 147] on span "Add to Queue" at bounding box center [568, 147] width 31 height 6
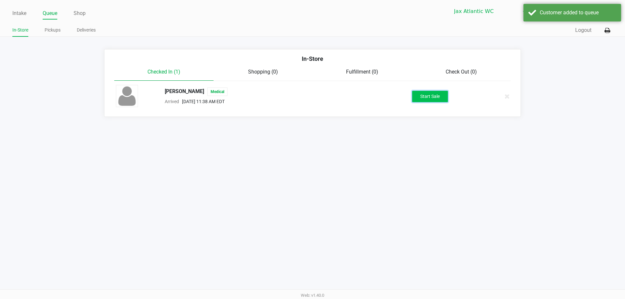
click at [419, 101] on button "Start Sale" at bounding box center [430, 96] width 36 height 11
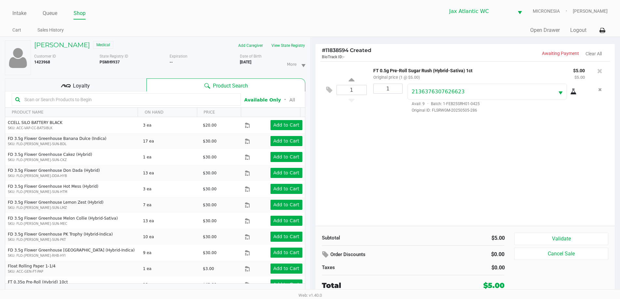
click at [113, 82] on div "Loyalty" at bounding box center [76, 84] width 142 height 13
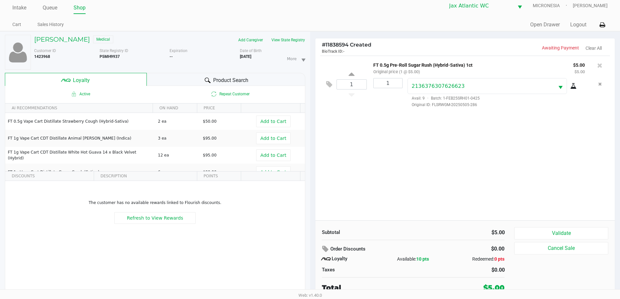
scroll to position [7, 0]
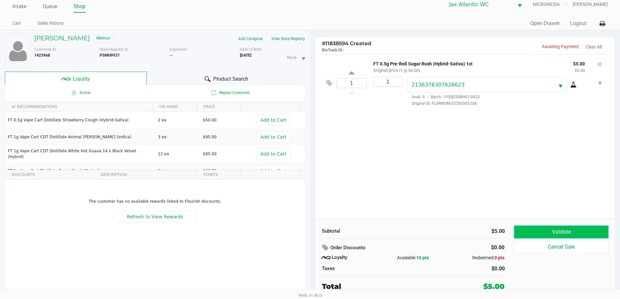
click at [554, 231] on button "Validate" at bounding box center [561, 232] width 94 height 12
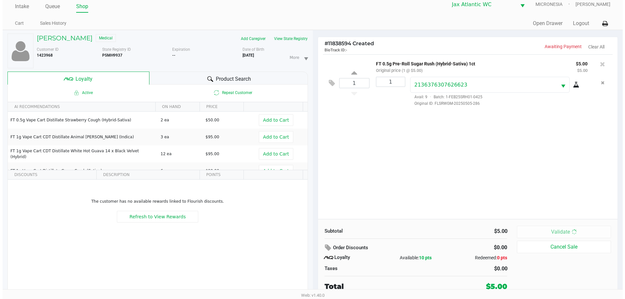
scroll to position [0, 0]
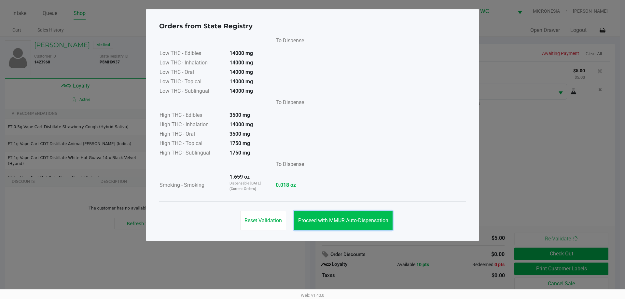
drag, startPoint x: 324, startPoint y: 218, endPoint x: 350, endPoint y: 226, distance: 27.6
click at [324, 218] on span "Proceed with MMUR Auto-Dispensation" at bounding box center [343, 220] width 90 height 6
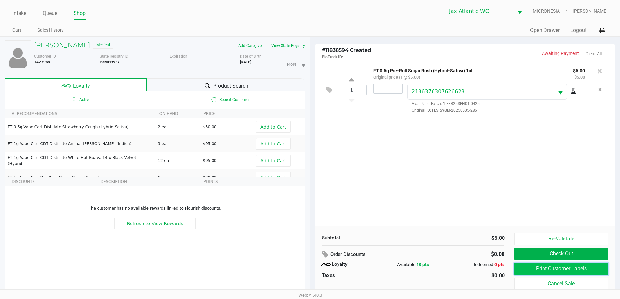
click at [584, 267] on button "Print Customer Labels" at bounding box center [561, 269] width 94 height 12
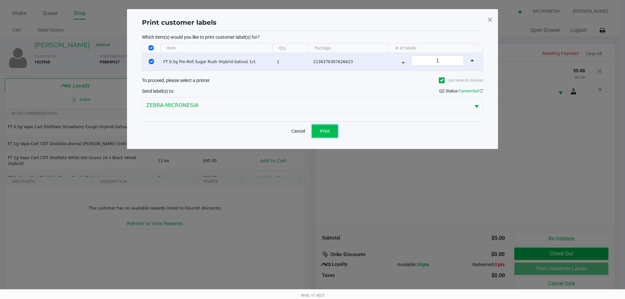
click at [325, 131] on span "Print" at bounding box center [325, 131] width 10 height 5
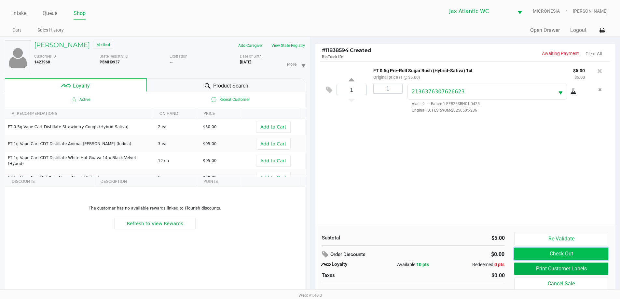
click at [559, 253] on button "Check Out" at bounding box center [561, 254] width 94 height 12
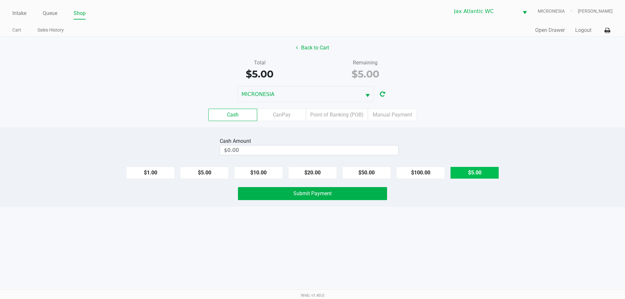
click at [471, 176] on button "$5.00" at bounding box center [474, 173] width 49 height 12
type input "$5.00"
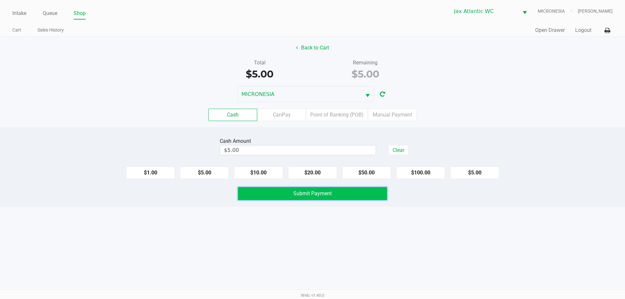
click at [357, 193] on button "Submit Payment" at bounding box center [312, 193] width 149 height 13
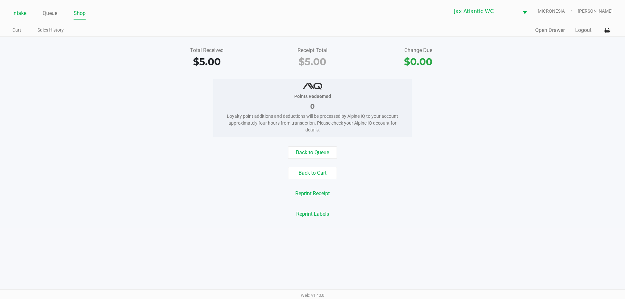
click at [23, 13] on link "Intake" at bounding box center [19, 13] width 14 height 9
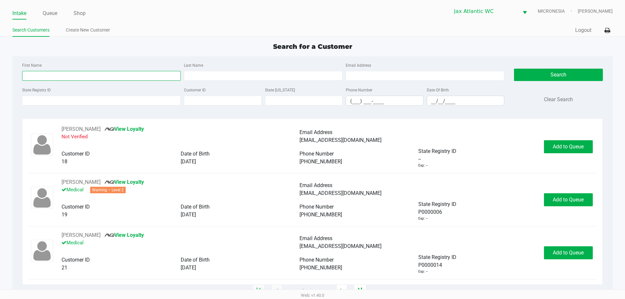
click at [52, 74] on input "First Name" at bounding box center [101, 76] width 159 height 10
type input "[PERSON_NAME]"
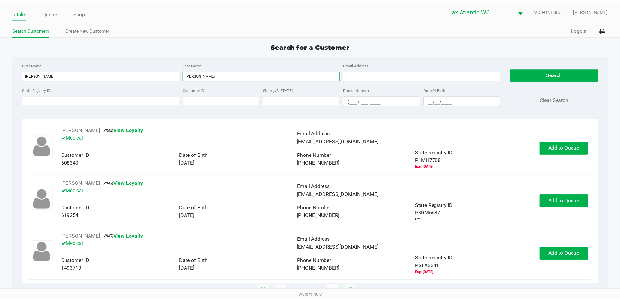
scroll to position [106, 0]
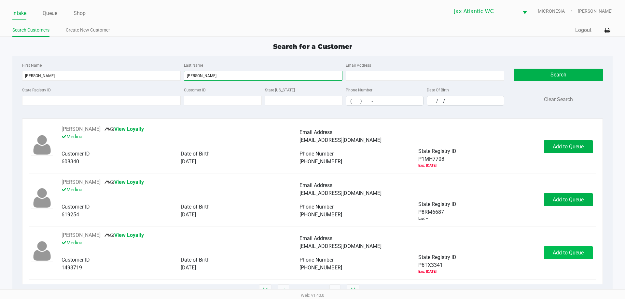
type input "[PERSON_NAME]"
click at [568, 250] on span "Add to Queue" at bounding box center [568, 253] width 31 height 6
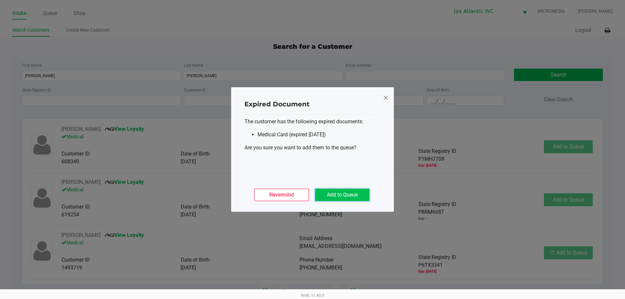
click at [364, 195] on button "Add to Queue" at bounding box center [342, 195] width 54 height 12
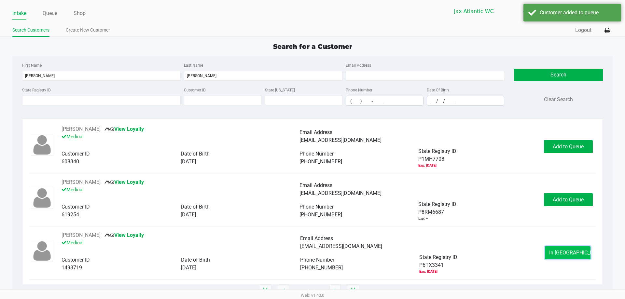
click at [575, 255] on button "In [GEOGRAPHIC_DATA]" at bounding box center [568, 252] width 46 height 13
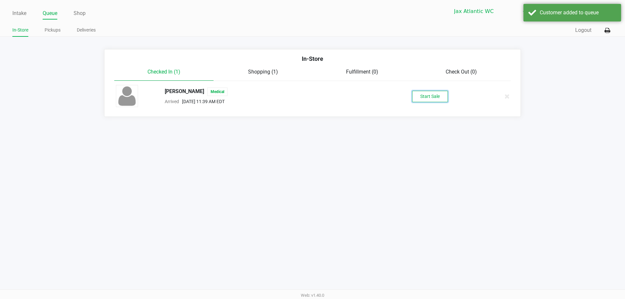
click at [433, 95] on button "Start Sale" at bounding box center [430, 96] width 36 height 11
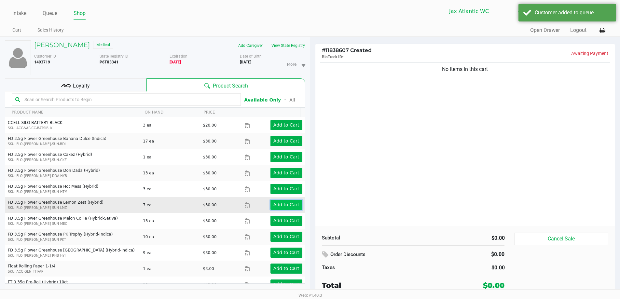
click at [284, 206] on app-button-loader "Add to Cart" at bounding box center [286, 204] width 26 height 5
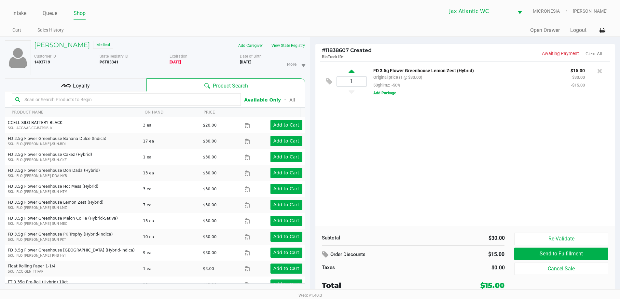
click at [351, 72] on icon at bounding box center [352, 72] width 6 height 8
type input "2"
click at [48, 99] on input "text" at bounding box center [130, 100] width 216 height 10
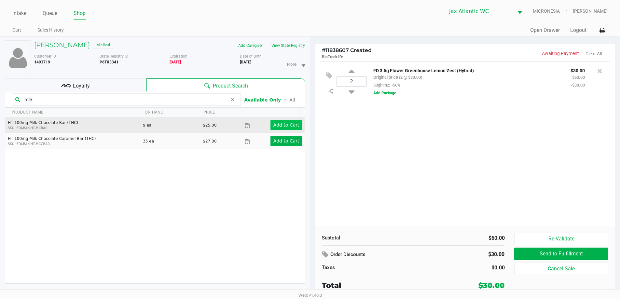
type input "milk"
click at [290, 128] on app-button-loader "Add to Cart" at bounding box center [286, 124] width 26 height 5
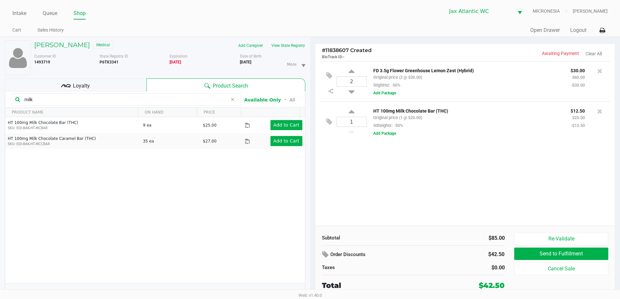
click at [109, 89] on div "Loyalty" at bounding box center [76, 84] width 142 height 13
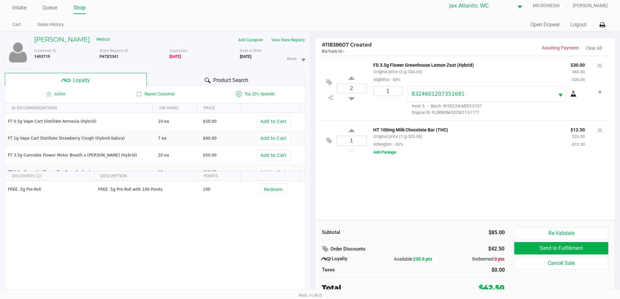
scroll to position [7, 0]
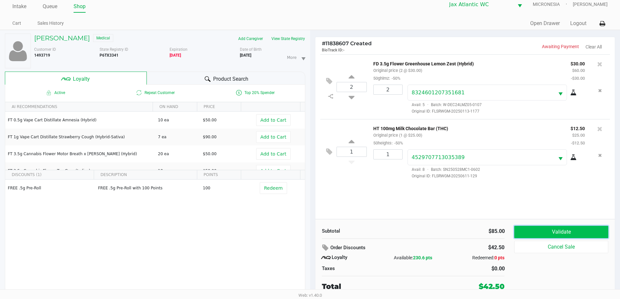
drag, startPoint x: 588, startPoint y: 229, endPoint x: 562, endPoint y: 189, distance: 48.0
click at [589, 229] on button "Validate" at bounding box center [561, 232] width 94 height 12
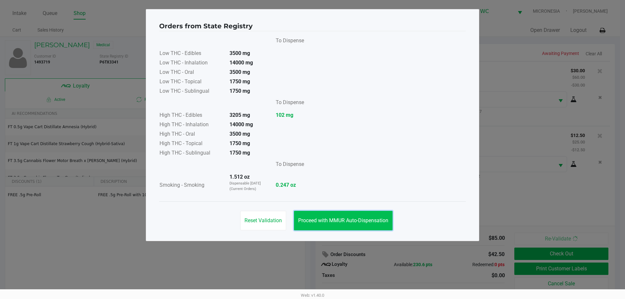
click at [351, 217] on button "Proceed with MMUR Auto-Dispensation" at bounding box center [343, 221] width 99 height 20
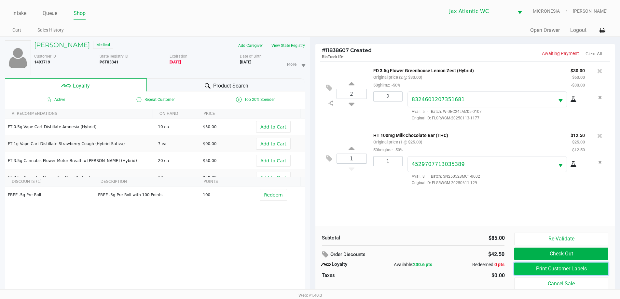
click at [546, 266] on button "Print Customer Labels" at bounding box center [561, 269] width 94 height 12
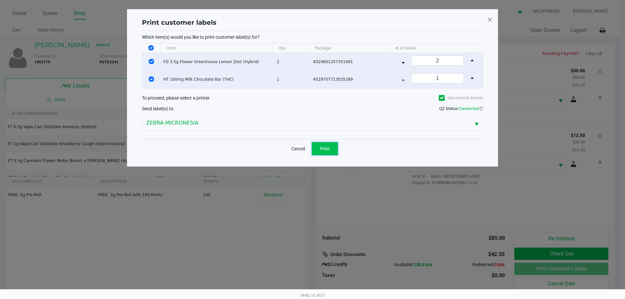
click at [328, 149] on span "Print" at bounding box center [325, 148] width 10 height 5
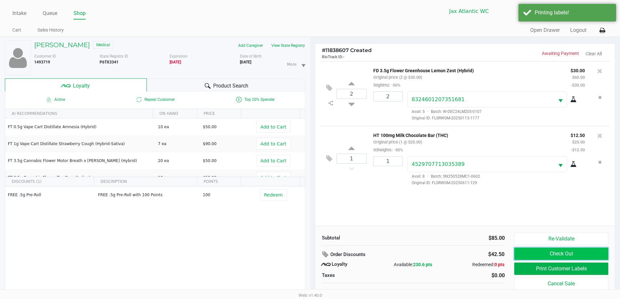
click at [552, 253] on button "Check Out" at bounding box center [561, 254] width 94 height 12
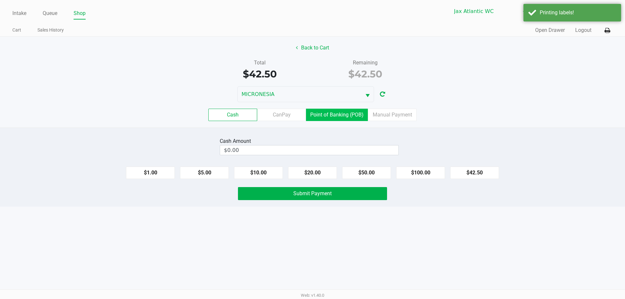
click at [341, 113] on label "Point of Banking (POB)" at bounding box center [337, 115] width 62 height 12
click at [0, 0] on 7 "Point of Banking (POB)" at bounding box center [0, 0] width 0 height 0
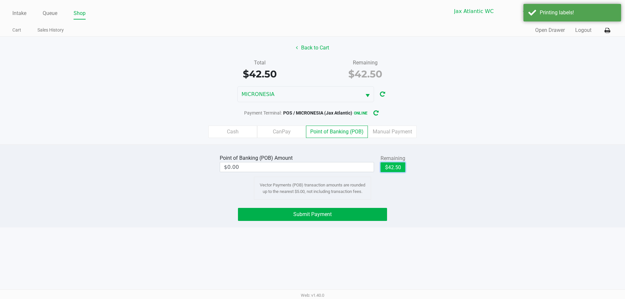
click at [394, 168] on button "$42.50" at bounding box center [393, 167] width 25 height 10
type input "$42.50"
click at [362, 210] on button "Submit Payment" at bounding box center [312, 214] width 149 height 13
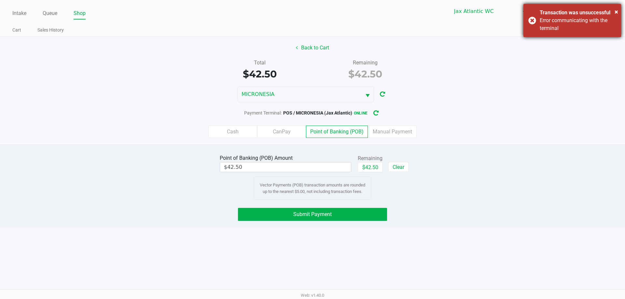
click at [534, 20] on div "× Transaction was unsuccessful Error communicating with the terminal" at bounding box center [573, 20] width 98 height 33
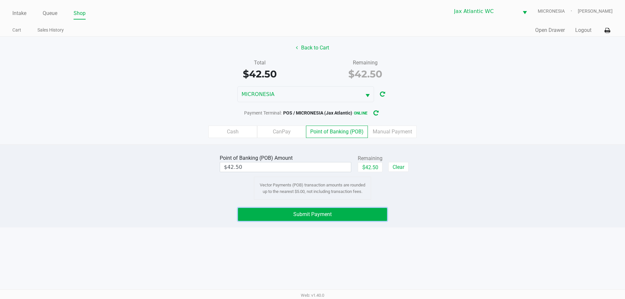
click at [352, 212] on button "Submit Payment" at bounding box center [312, 214] width 149 height 13
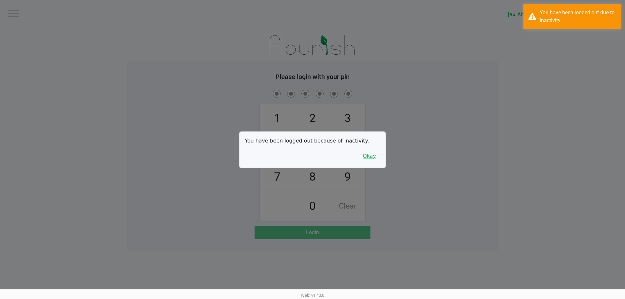
click at [366, 153] on button "Okay" at bounding box center [369, 156] width 22 height 12
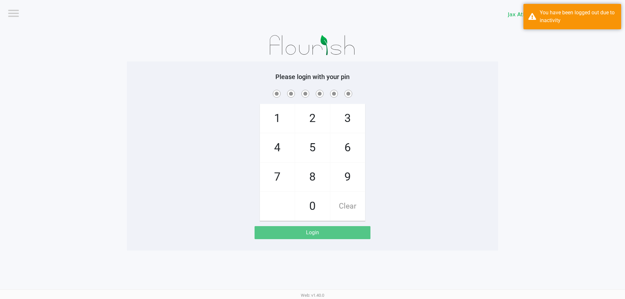
click at [371, 149] on div "1 4 7 2 5 8 0 3 6 9 Clear" at bounding box center [312, 155] width 371 height 133
checkbox input "true"
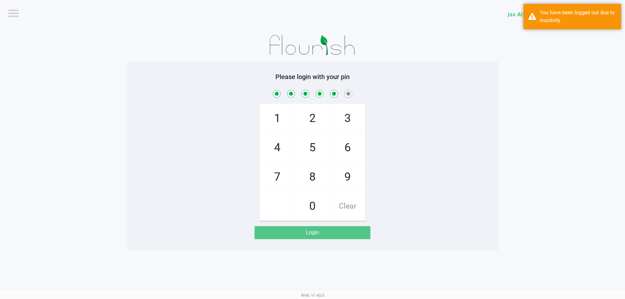
checkbox input "true"
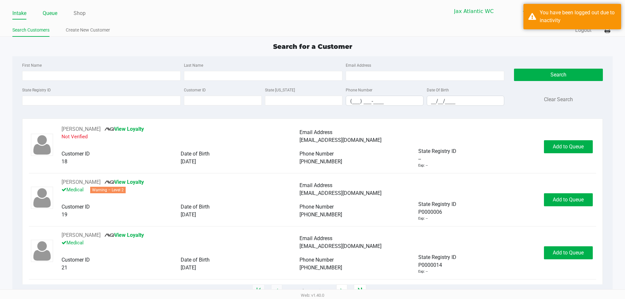
click at [51, 14] on link "Queue" at bounding box center [50, 13] width 15 height 9
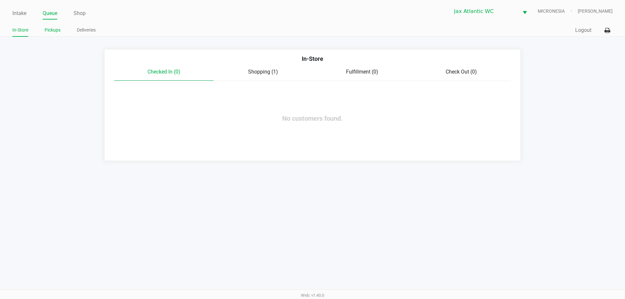
click at [56, 28] on link "Pickups" at bounding box center [53, 30] width 16 height 8
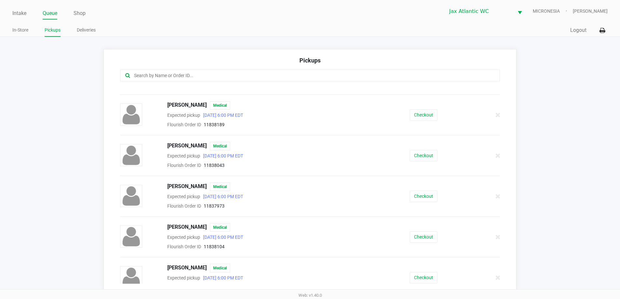
scroll to position [163, 0]
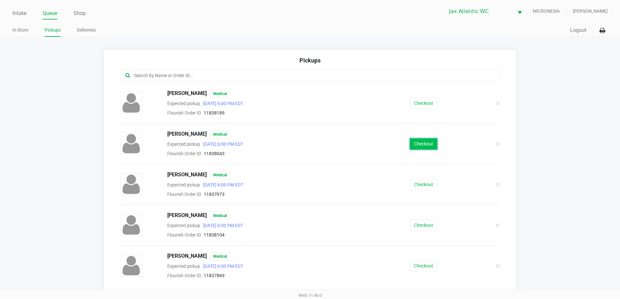
click at [412, 142] on button "Checkout" at bounding box center [424, 143] width 28 height 11
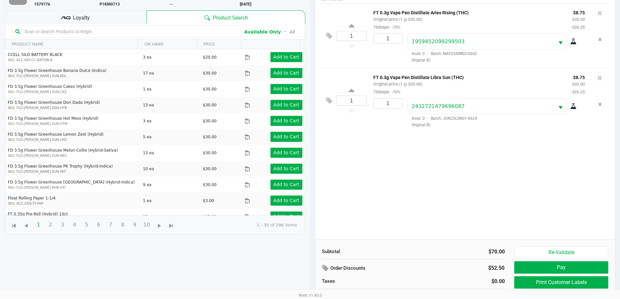
scroll to position [70, 0]
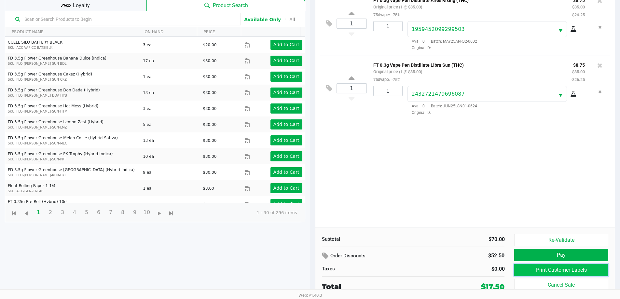
click at [552, 269] on button "Print Customer Labels" at bounding box center [561, 270] width 94 height 12
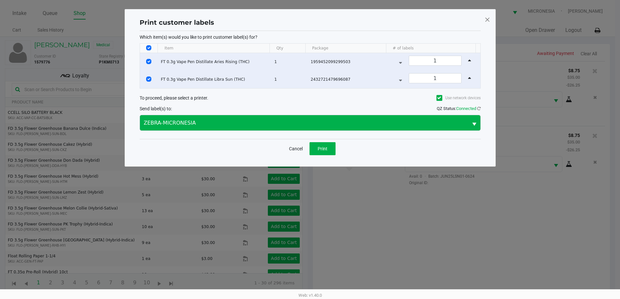
scroll to position [0, 0]
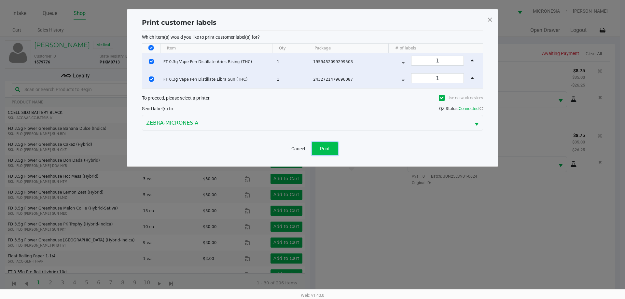
click at [317, 152] on button "Print" at bounding box center [325, 148] width 26 height 13
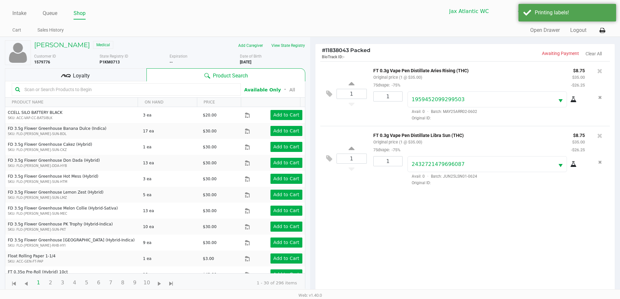
click at [122, 76] on div "Loyalty" at bounding box center [76, 74] width 142 height 13
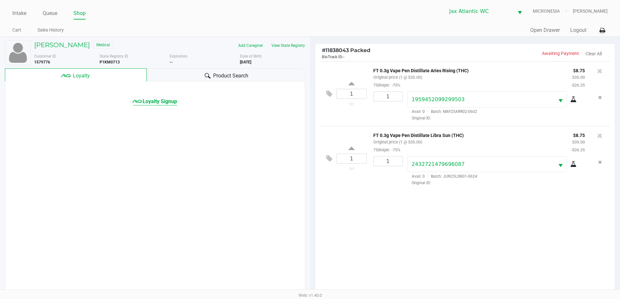
click at [171, 100] on span "Loyalty Signup" at bounding box center [160, 102] width 35 height 8
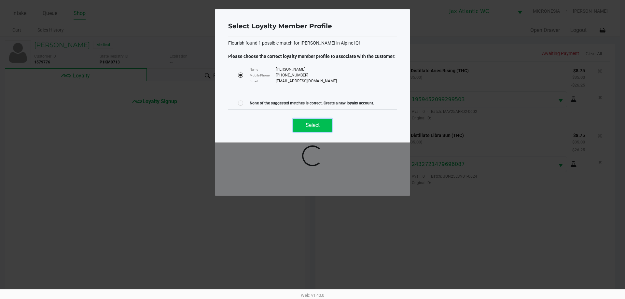
click at [312, 125] on span "Select" at bounding box center [313, 125] width 14 height 6
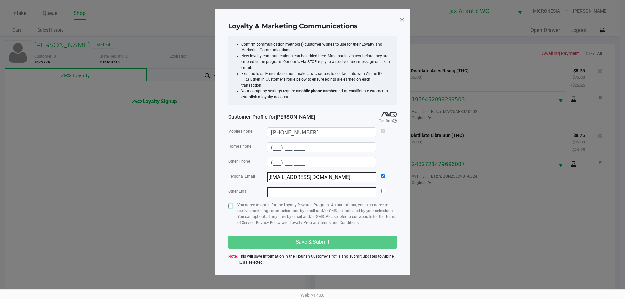
drag, startPoint x: 228, startPoint y: 199, endPoint x: 250, endPoint y: 216, distance: 27.8
click at [229, 204] on input "checkbox" at bounding box center [230, 206] width 4 height 4
checkbox input "true"
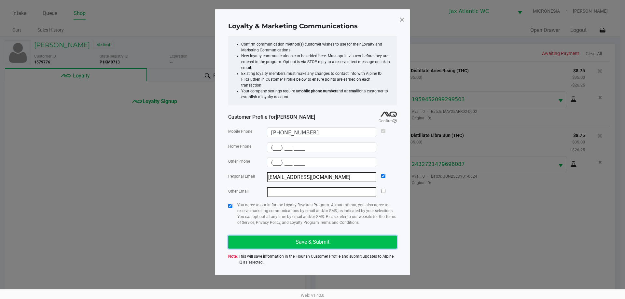
click at [260, 236] on button "Save & Submit" at bounding box center [312, 242] width 169 height 13
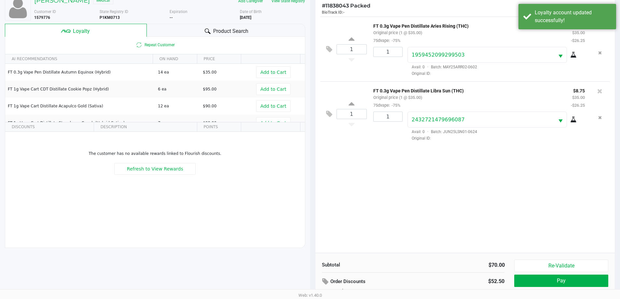
scroll to position [78, 0]
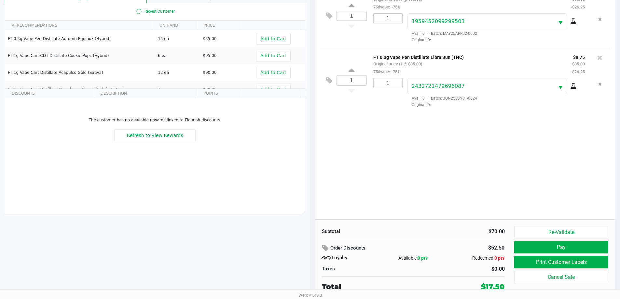
click at [552, 241] on div "Re-Validate Pay Print Customer Labels Cancel Sale" at bounding box center [563, 259] width 99 height 66
click at [553, 248] on button "Pay" at bounding box center [561, 247] width 94 height 12
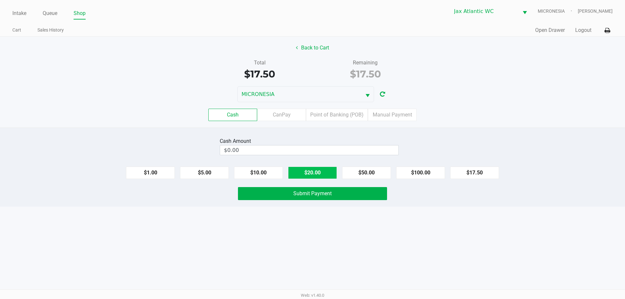
click at [328, 172] on button "$20.00" at bounding box center [312, 173] width 49 height 12
type input "$20.00"
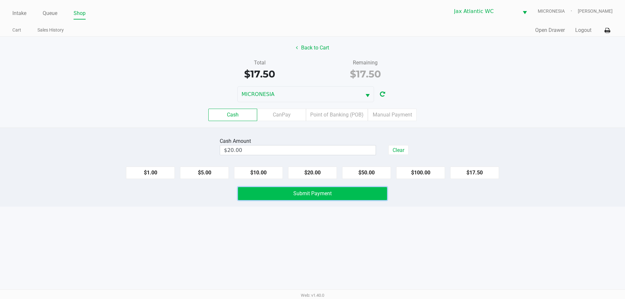
click at [332, 194] on button "Submit Payment" at bounding box center [312, 193] width 149 height 13
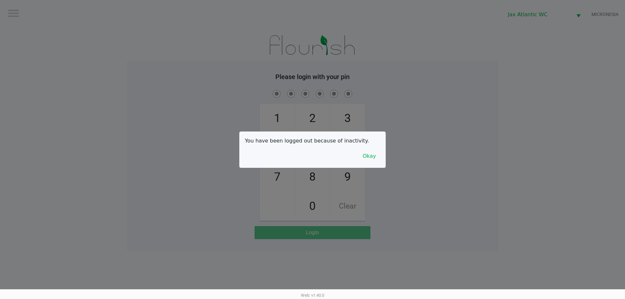
click at [125, 86] on div at bounding box center [312, 149] width 625 height 299
checkbox input "true"
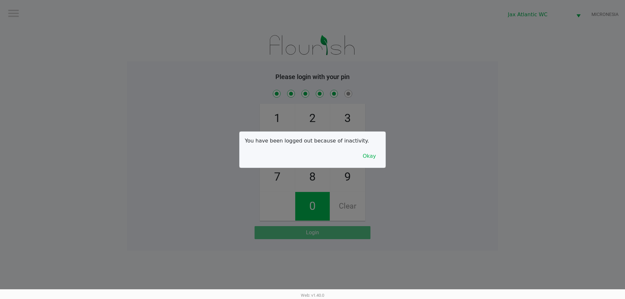
checkbox input "true"
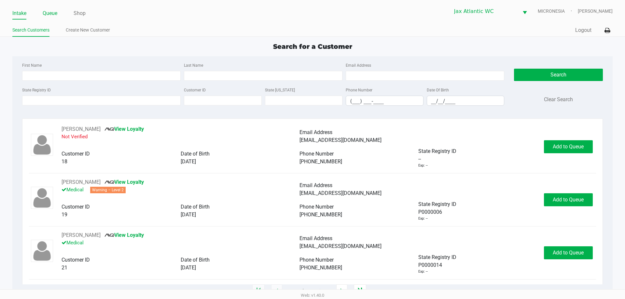
click at [56, 13] on link "Queue" at bounding box center [50, 13] width 15 height 9
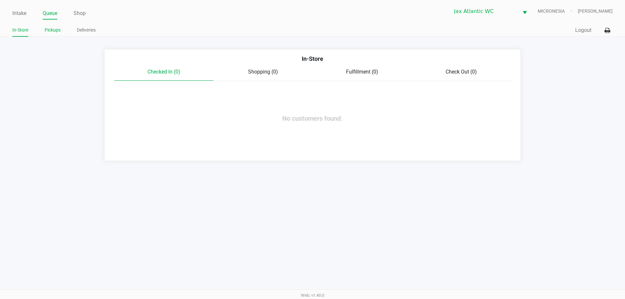
click at [55, 29] on link "Pickups" at bounding box center [53, 30] width 16 height 8
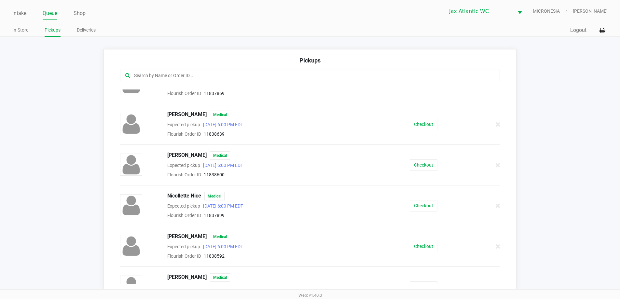
scroll to position [403, 0]
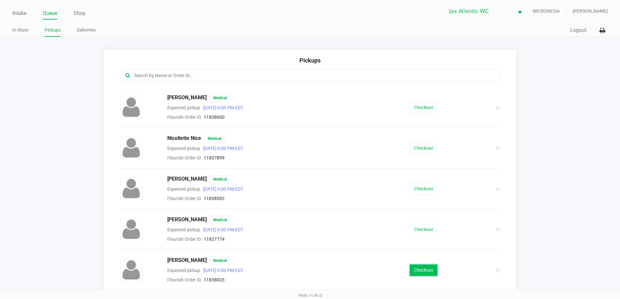
click at [413, 271] on button "Checkout" at bounding box center [424, 270] width 28 height 11
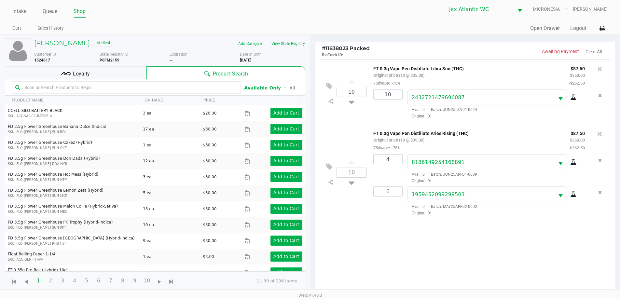
scroll to position [70, 0]
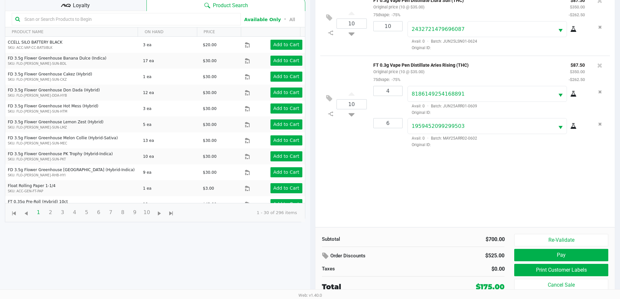
click at [108, 8] on div "Loyalty" at bounding box center [76, 4] width 142 height 13
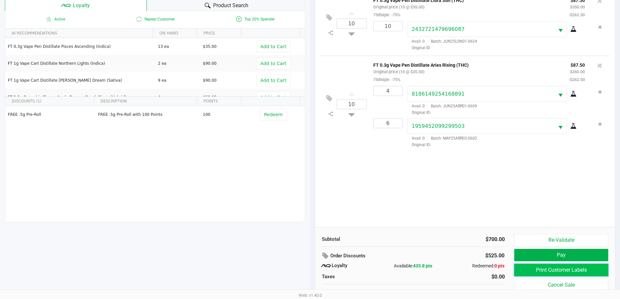
click at [546, 269] on button "Print Customer Labels" at bounding box center [561, 270] width 94 height 12
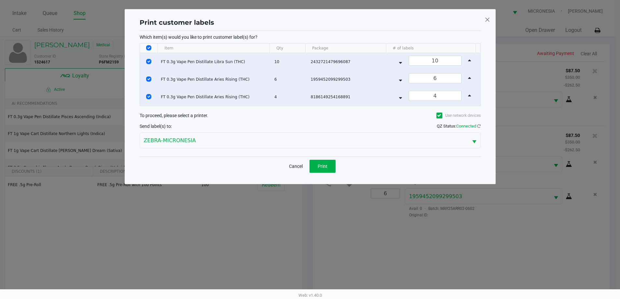
scroll to position [0, 0]
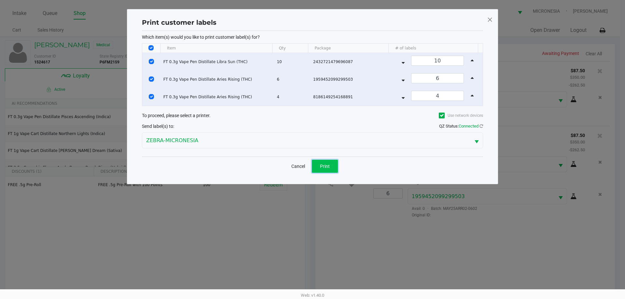
click at [330, 166] on button "Print" at bounding box center [325, 166] width 26 height 13
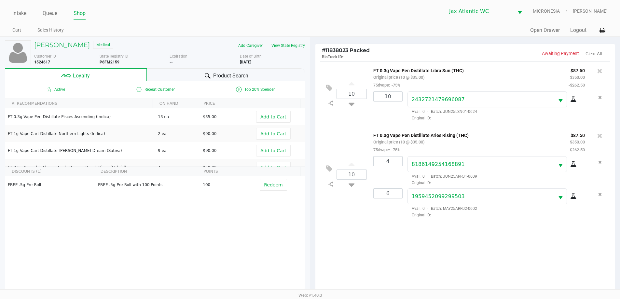
click at [350, 236] on div "10 FT 0.3g Vape Pen Distillate Libra Sun (THC) Original price (10 @ $35.00) 75d…" at bounding box center [465, 179] width 300 height 236
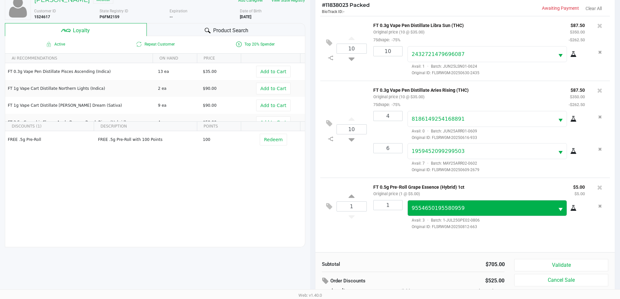
scroll to position [78, 0]
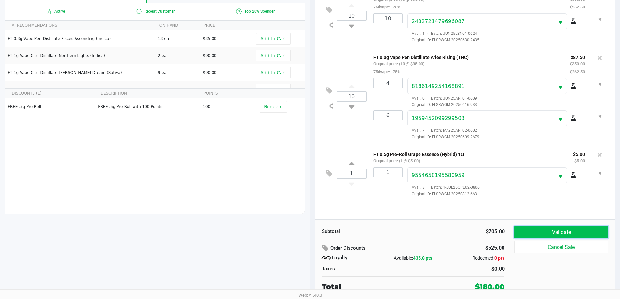
click at [561, 234] on button "Validate" at bounding box center [561, 232] width 94 height 12
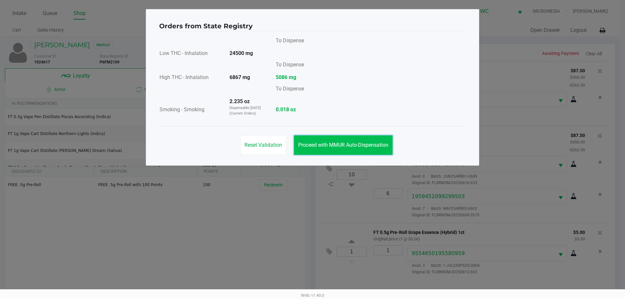
click at [339, 154] on button "Proceed with MMUR Auto-Dispensation" at bounding box center [343, 145] width 99 height 20
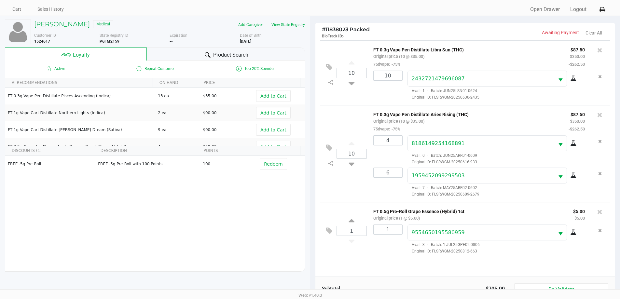
scroll to position [33, 0]
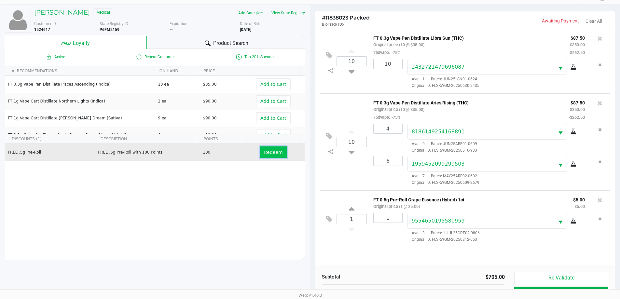
click at [273, 153] on span "Redeem" at bounding box center [273, 152] width 19 height 5
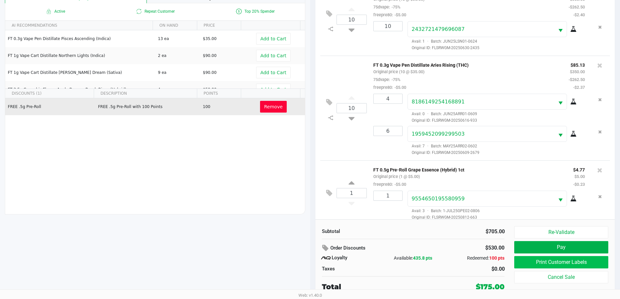
scroll to position [7, 0]
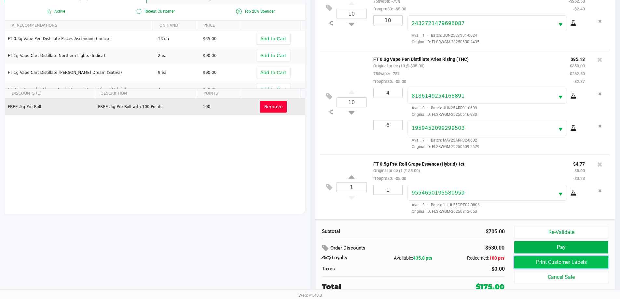
click at [554, 264] on button "Print Customer Labels" at bounding box center [561, 262] width 94 height 12
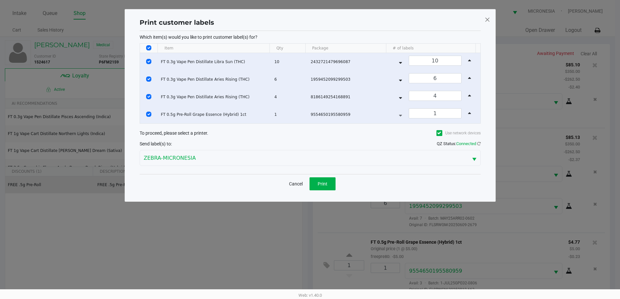
scroll to position [0, 0]
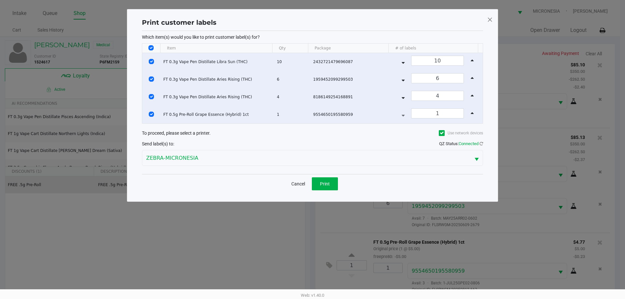
click at [151, 49] on input "Select All Rows" at bounding box center [150, 47] width 5 height 5
checkbox input "false"
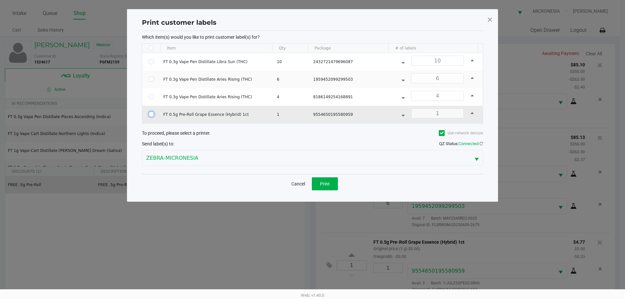
click at [150, 116] on input "Select Row" at bounding box center [151, 114] width 5 height 5
checkbox input "true"
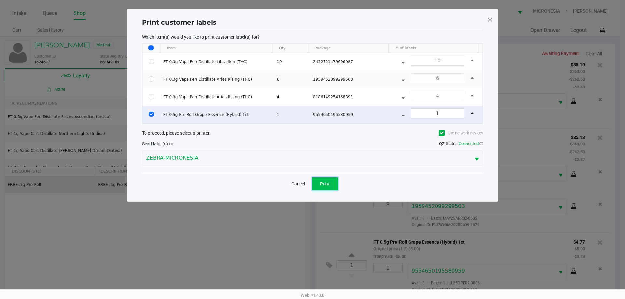
click at [322, 183] on span "Print" at bounding box center [325, 183] width 10 height 5
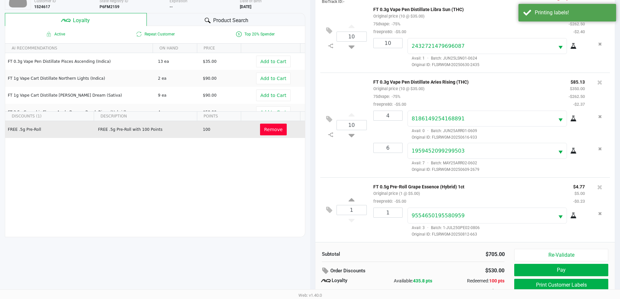
scroll to position [78, 0]
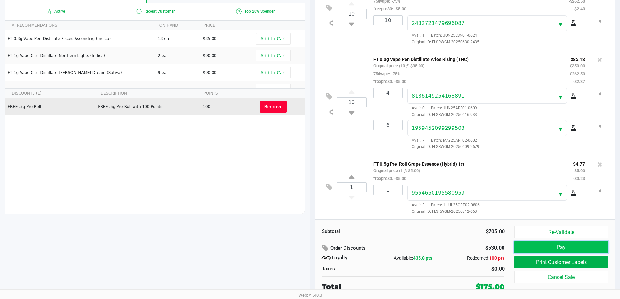
click at [586, 247] on button "Pay" at bounding box center [561, 247] width 94 height 12
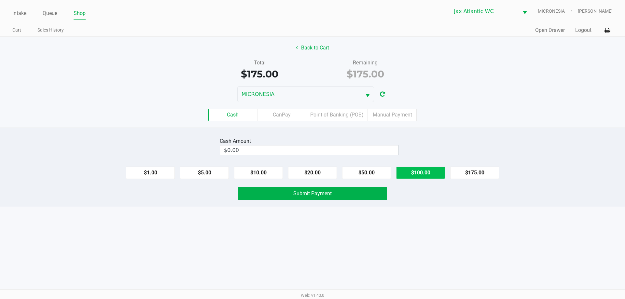
click at [429, 170] on button "$100.00" at bounding box center [420, 173] width 49 height 12
click at [319, 170] on button "$20.00" at bounding box center [312, 173] width 49 height 12
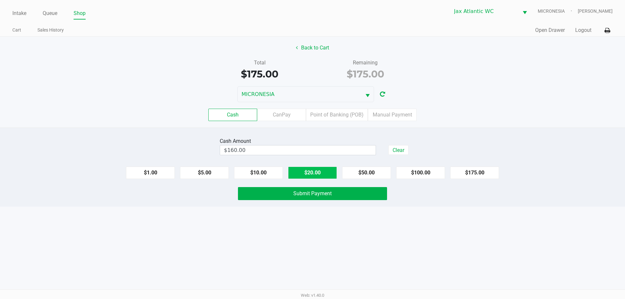
type input "$180.00"
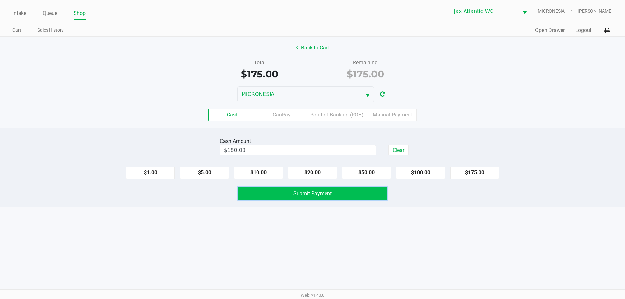
click at [317, 190] on button "Submit Payment" at bounding box center [312, 193] width 149 height 13
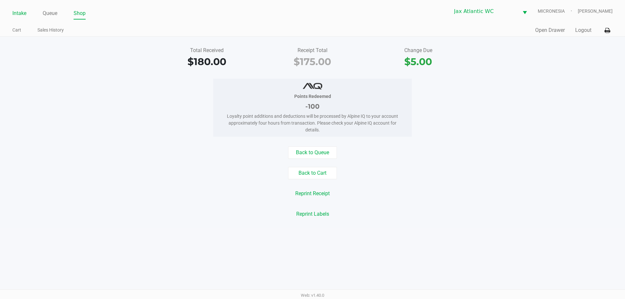
click at [21, 12] on link "Intake" at bounding box center [19, 13] width 14 height 9
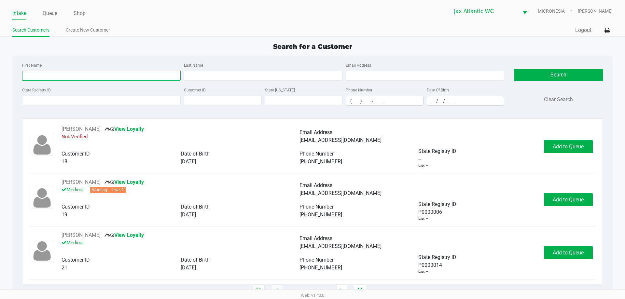
click at [115, 77] on input "First Name" at bounding box center [101, 76] width 159 height 10
type input "[PERSON_NAME]"
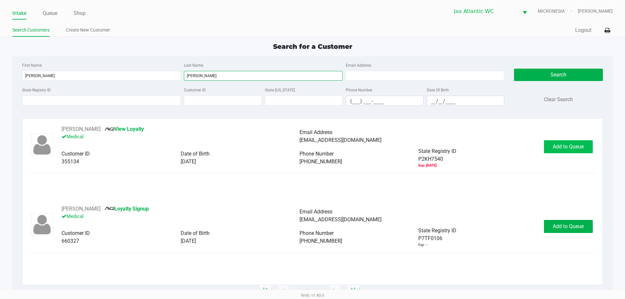
type input "[PERSON_NAME]"
click at [567, 145] on span "Add to Queue" at bounding box center [568, 147] width 31 height 6
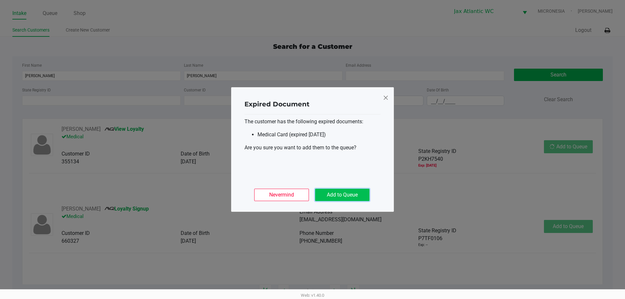
click at [358, 194] on button "Add to Queue" at bounding box center [342, 195] width 54 height 12
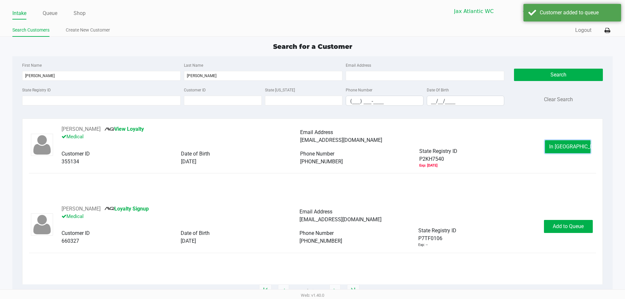
click at [579, 152] on button "In [GEOGRAPHIC_DATA]" at bounding box center [568, 146] width 46 height 13
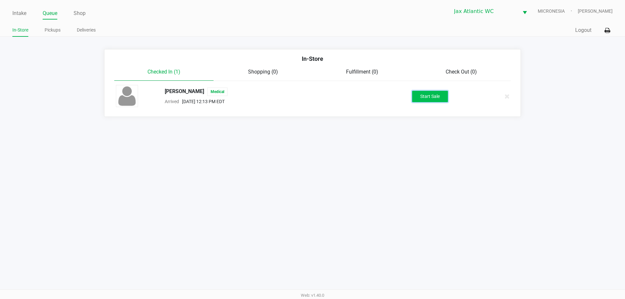
click at [426, 97] on button "Start Sale" at bounding box center [430, 96] width 36 height 11
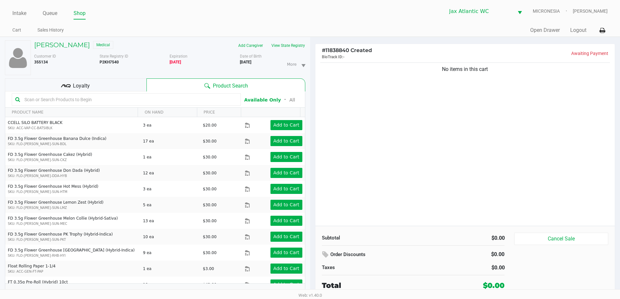
click at [469, 169] on div "No items in this cart" at bounding box center [465, 143] width 300 height 165
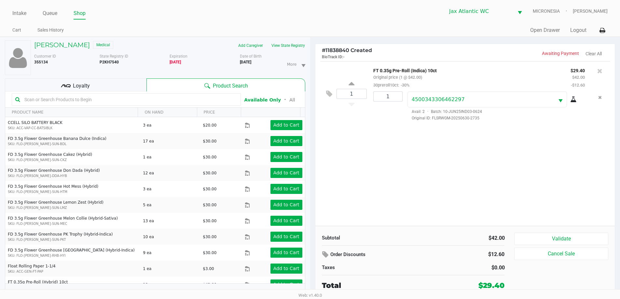
scroll to position [7, 0]
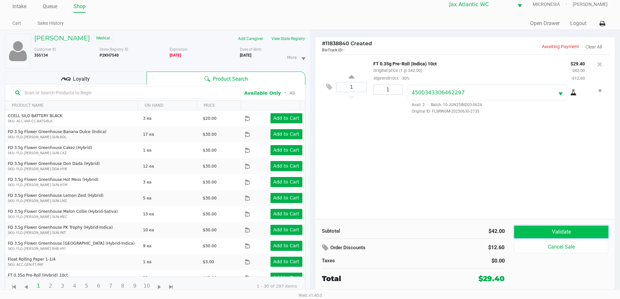
click at [537, 233] on button "Validate" at bounding box center [561, 232] width 94 height 12
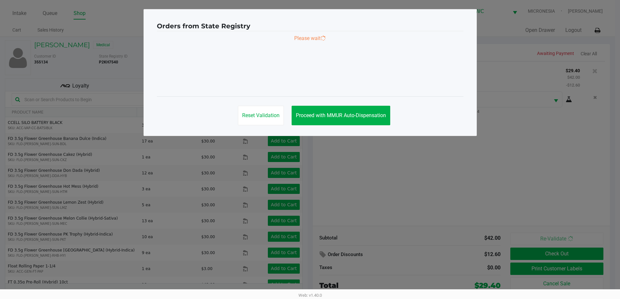
scroll to position [0, 0]
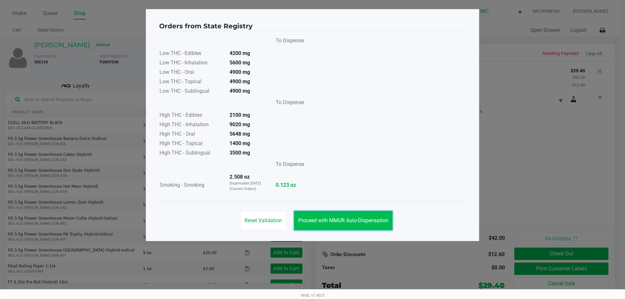
click at [329, 221] on span "Proceed with MMUR Auto-Dispensation" at bounding box center [343, 220] width 90 height 6
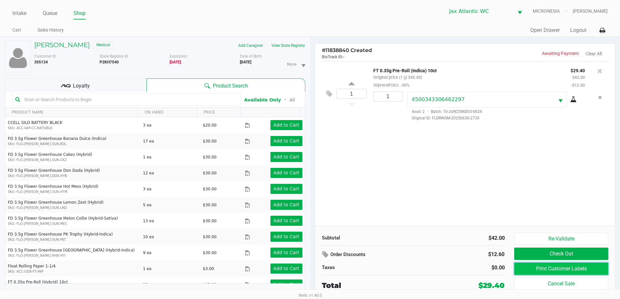
click at [548, 274] on button "Print Customer Labels" at bounding box center [561, 269] width 94 height 12
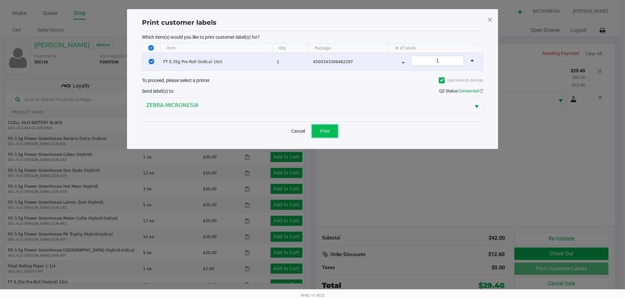
click at [323, 131] on span "Print" at bounding box center [325, 131] width 10 height 5
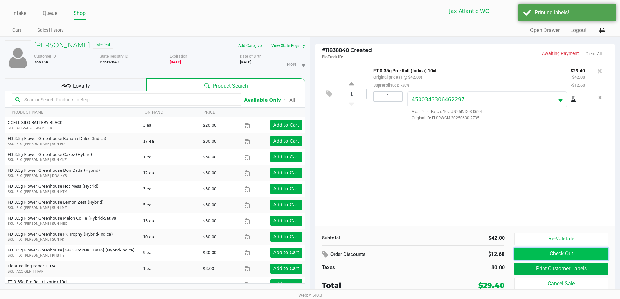
click at [553, 255] on button "Check Out" at bounding box center [561, 254] width 94 height 12
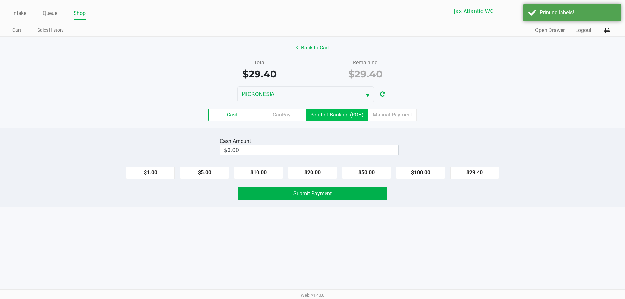
click at [346, 112] on label "Point of Banking (POB)" at bounding box center [337, 115] width 62 height 12
click at [0, 0] on 7 "Point of Banking (POB)" at bounding box center [0, 0] width 0 height 0
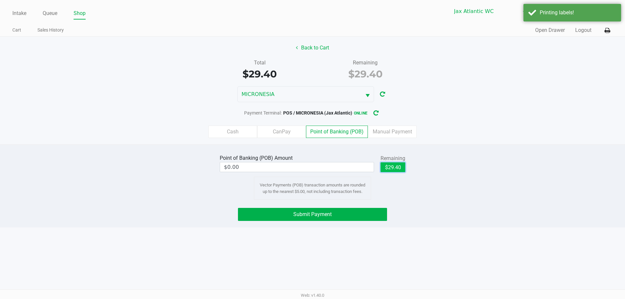
click at [394, 170] on button "$29.40" at bounding box center [393, 167] width 25 height 10
type input "$29.40"
click at [361, 211] on button "Submit Payment" at bounding box center [312, 214] width 149 height 13
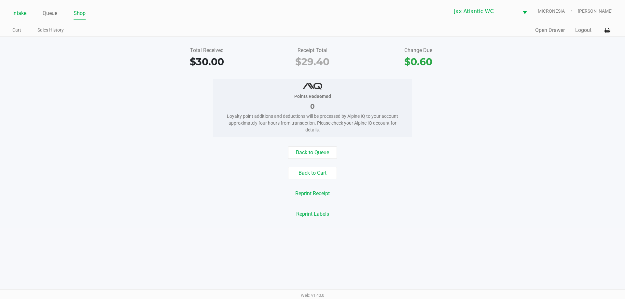
click at [21, 15] on link "Intake" at bounding box center [19, 13] width 14 height 9
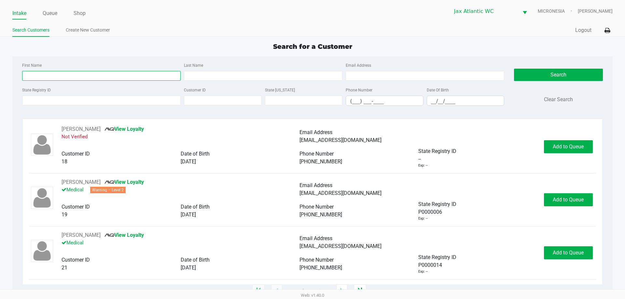
click at [63, 79] on input "First Name" at bounding box center [101, 76] width 159 height 10
type input "[PERSON_NAME]"
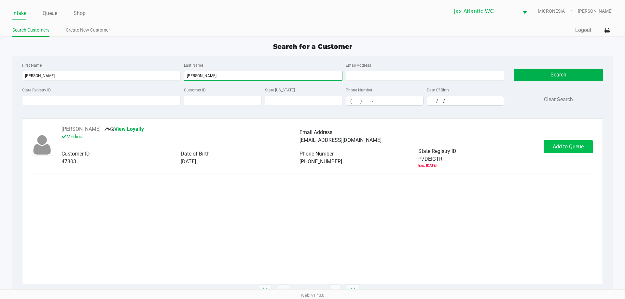
type input "[PERSON_NAME]"
click at [575, 146] on span "Add to Queue" at bounding box center [568, 147] width 31 height 6
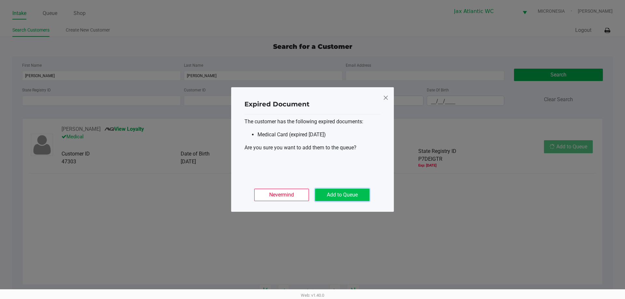
click at [353, 198] on button "Add to Queue" at bounding box center [342, 195] width 54 height 12
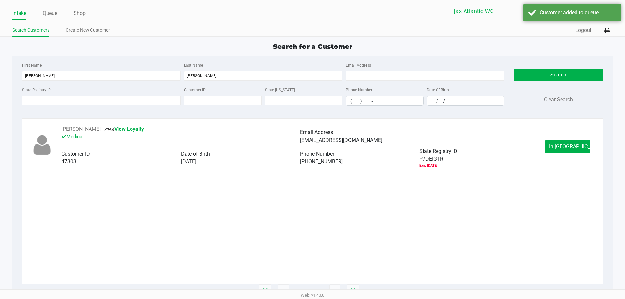
click at [563, 154] on div "[PERSON_NAME] View Loyalty Medical Email Address [EMAIL_ADDRESS][DOMAIN_NAME] C…" at bounding box center [312, 146] width 567 height 43
click at [564, 150] on button "In [GEOGRAPHIC_DATA]" at bounding box center [568, 146] width 46 height 13
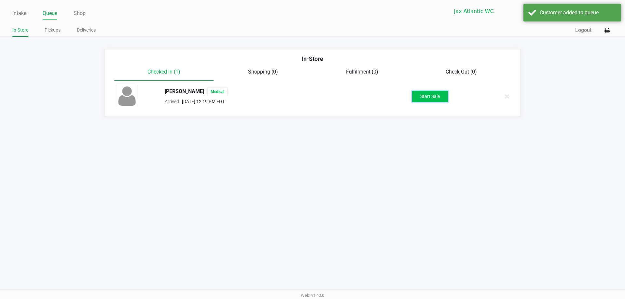
click at [427, 93] on button "Start Sale" at bounding box center [430, 96] width 36 height 11
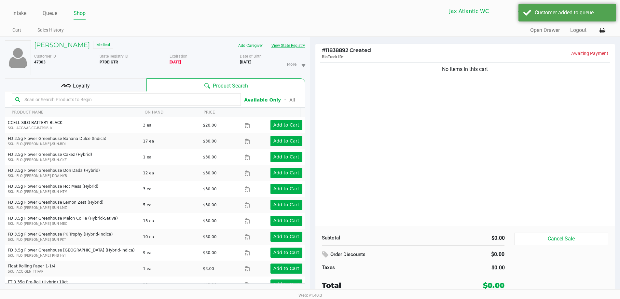
click at [299, 46] on button "View State Registry" at bounding box center [286, 45] width 38 height 10
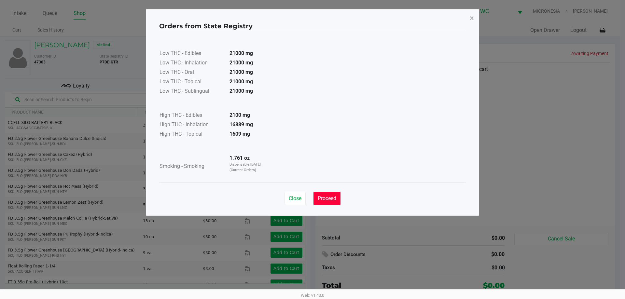
click at [329, 197] on span "Proceed" at bounding box center [327, 198] width 19 height 6
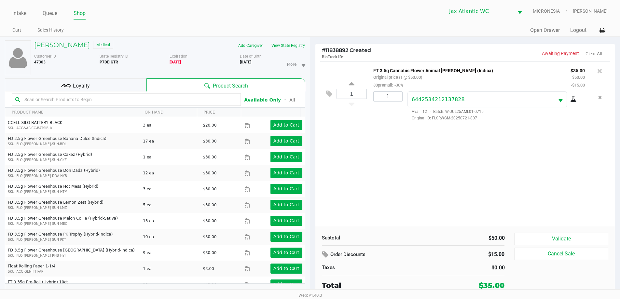
click at [105, 98] on input "text" at bounding box center [130, 100] width 216 height 10
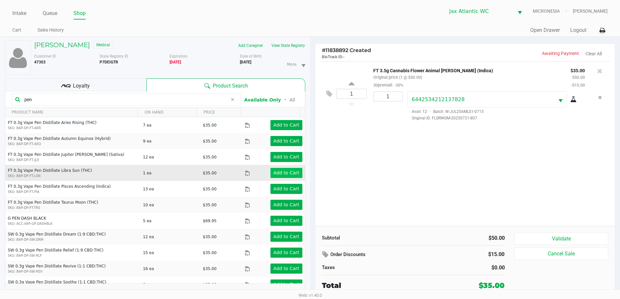
type input "pen"
click at [274, 172] on app-button-loader "Add to Cart" at bounding box center [286, 172] width 26 height 5
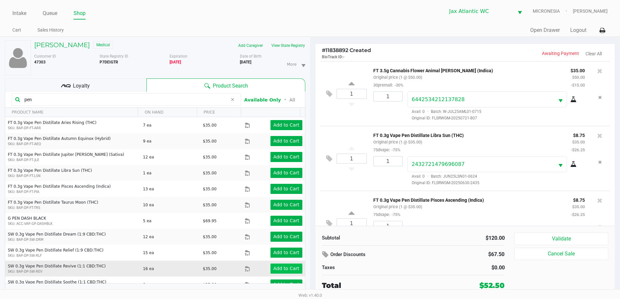
scroll to position [31, 0]
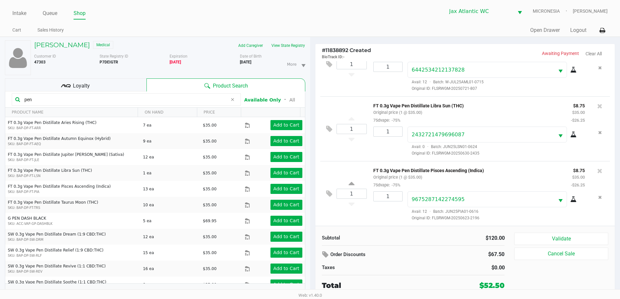
click at [121, 92] on kendo-grid-toolbar "pen Available Only ᛫ All" at bounding box center [155, 99] width 300 height 16
click at [122, 83] on div "Loyalty" at bounding box center [76, 84] width 142 height 13
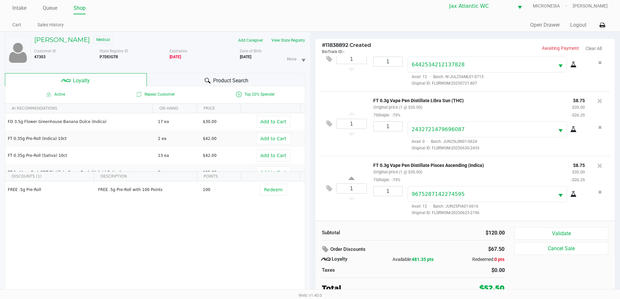
scroll to position [7, 0]
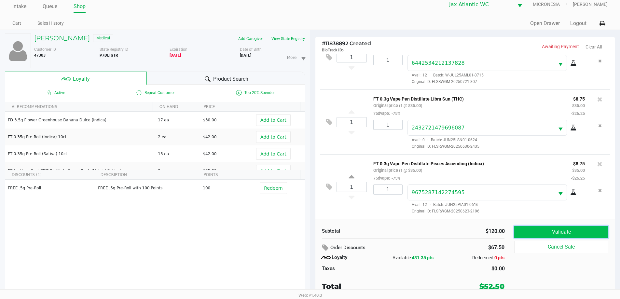
click at [566, 232] on button "Validate" at bounding box center [561, 232] width 94 height 12
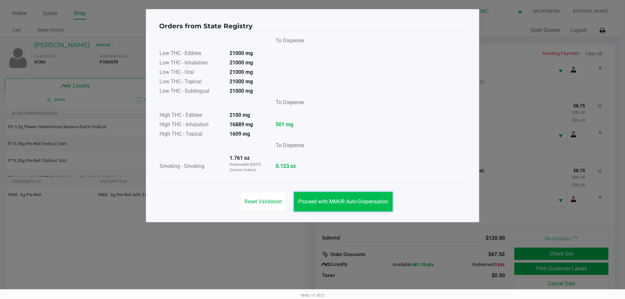
click at [380, 203] on span "Proceed with MMUR Auto-Dispensation" at bounding box center [343, 202] width 90 height 6
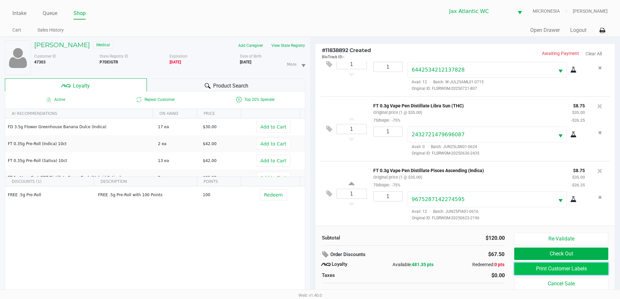
click at [521, 264] on button "Print Customer Labels" at bounding box center [561, 269] width 94 height 12
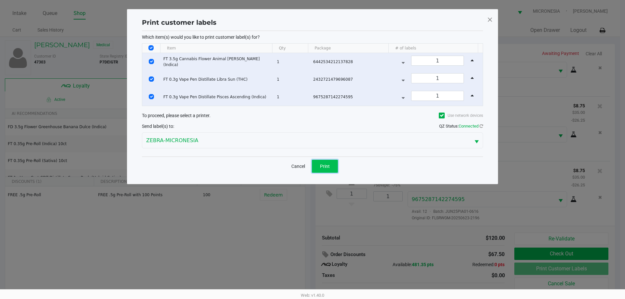
click at [328, 167] on span "Print" at bounding box center [325, 166] width 10 height 5
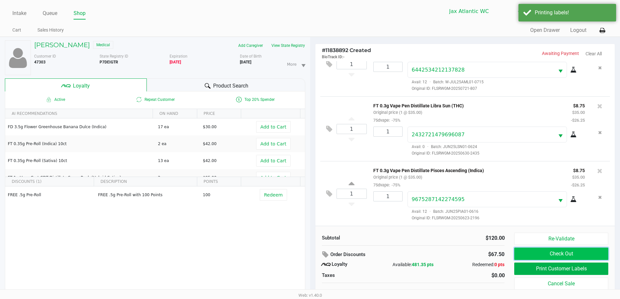
click at [556, 254] on button "Check Out" at bounding box center [561, 254] width 94 height 12
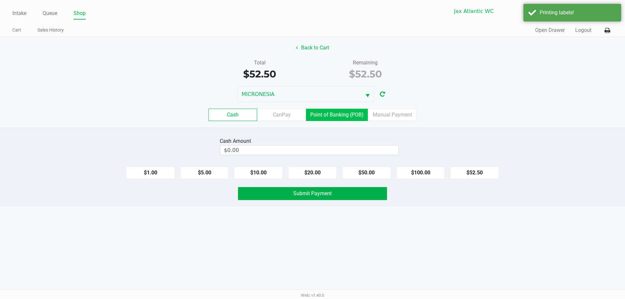
click at [320, 117] on label "Point of Banking (POB)" at bounding box center [337, 115] width 62 height 12
click at [0, 0] on 7 "Point of Banking (POB)" at bounding box center [0, 0] width 0 height 0
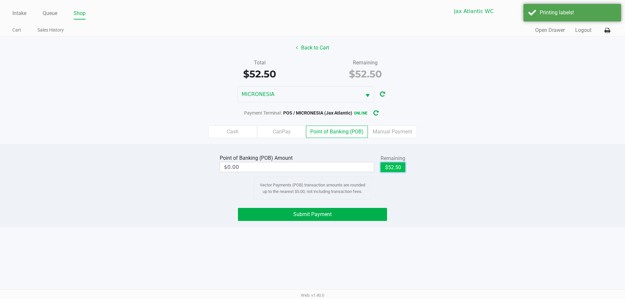
click at [387, 170] on button "$52.50" at bounding box center [393, 167] width 25 height 10
type input "$52.50"
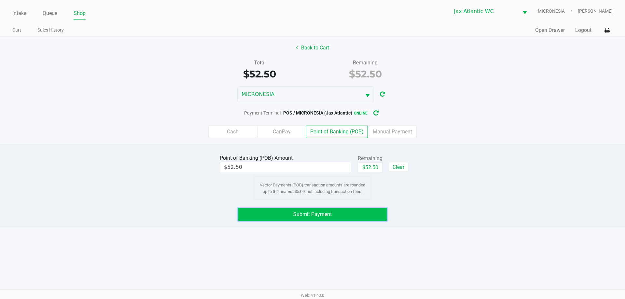
click at [361, 211] on button "Submit Payment" at bounding box center [312, 214] width 149 height 13
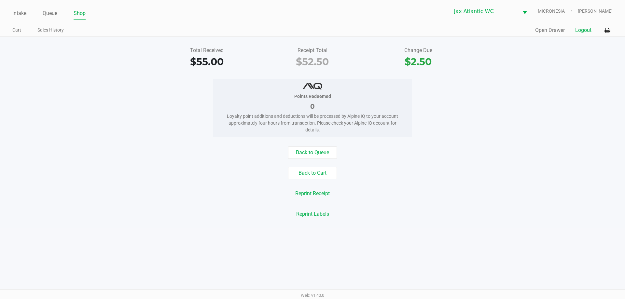
click at [585, 27] on button "Logout" at bounding box center [583, 30] width 16 height 8
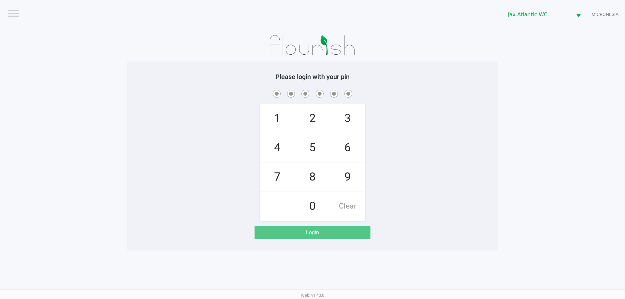
click at [231, 89] on span at bounding box center [312, 94] width 361 height 10
checkbox input "true"
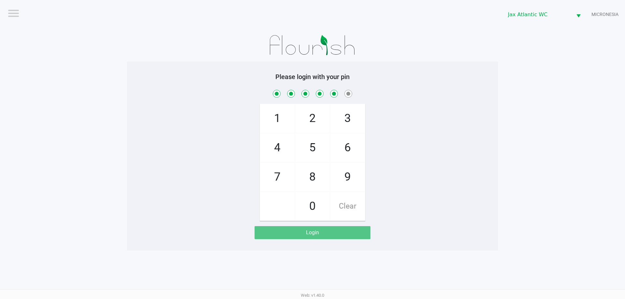
checkbox input "true"
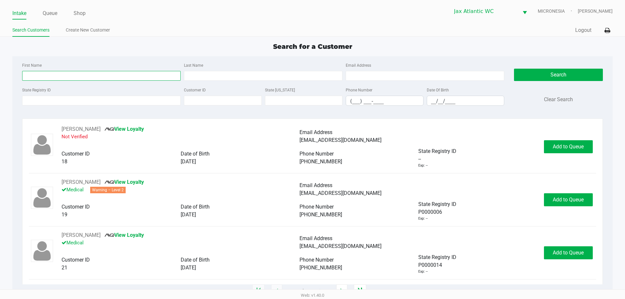
click at [87, 77] on input "First Name" at bounding box center [101, 76] width 159 height 10
type input "[PERSON_NAME]"
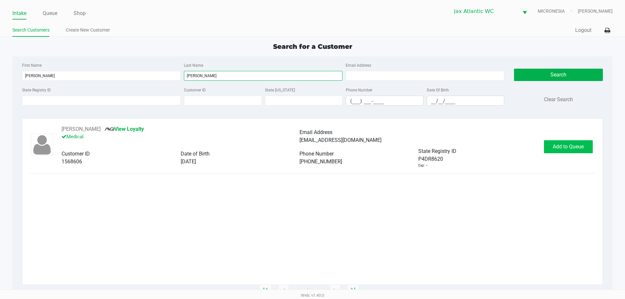
type input "[PERSON_NAME]"
click at [572, 149] on span "Add to Queue" at bounding box center [568, 147] width 31 height 6
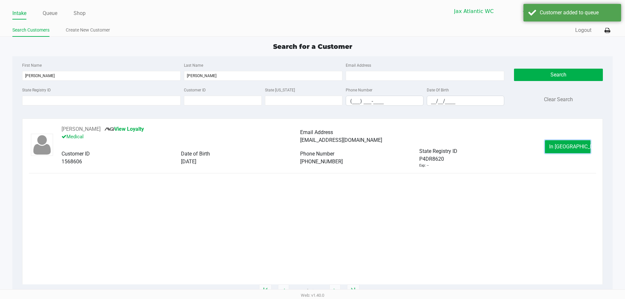
click at [572, 149] on span "In [GEOGRAPHIC_DATA]" at bounding box center [576, 147] width 55 height 6
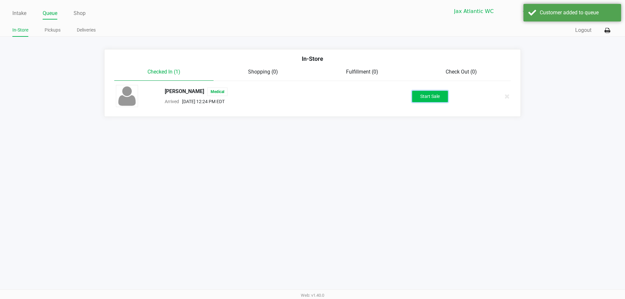
click at [444, 99] on button "Start Sale" at bounding box center [430, 96] width 36 height 11
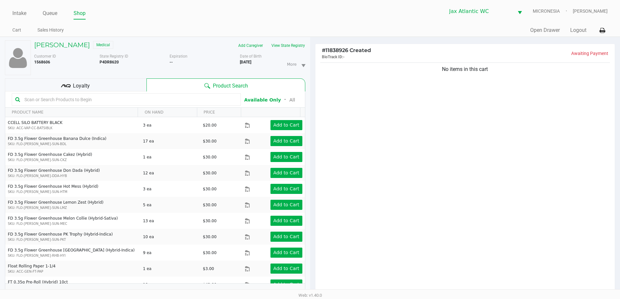
click at [131, 91] on div "Loyalty" at bounding box center [76, 84] width 142 height 13
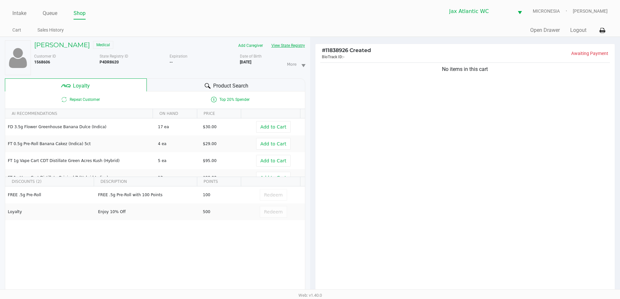
click at [297, 49] on button "View State Registry" at bounding box center [286, 45] width 38 height 10
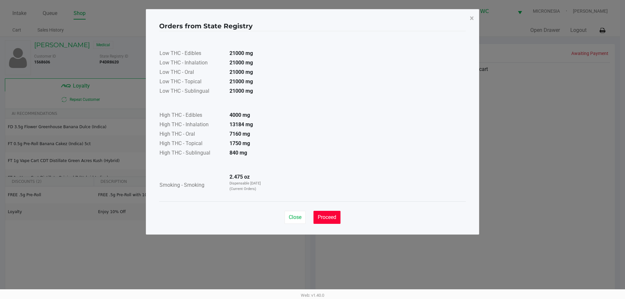
click at [323, 216] on span "Proceed" at bounding box center [327, 217] width 19 height 6
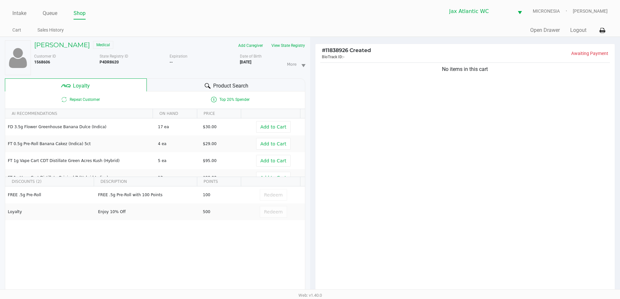
click at [185, 87] on div "Product Search" at bounding box center [226, 84] width 159 height 13
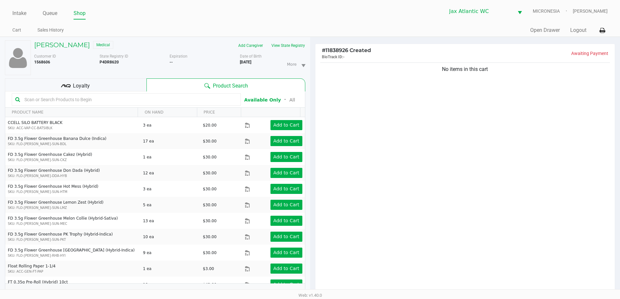
click at [158, 101] on input "text" at bounding box center [130, 100] width 216 height 10
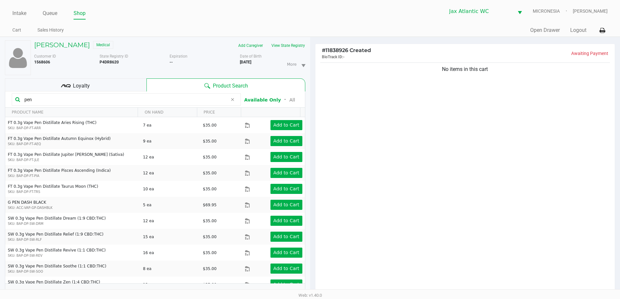
click at [41, 100] on input "pen" at bounding box center [125, 100] width 206 height 10
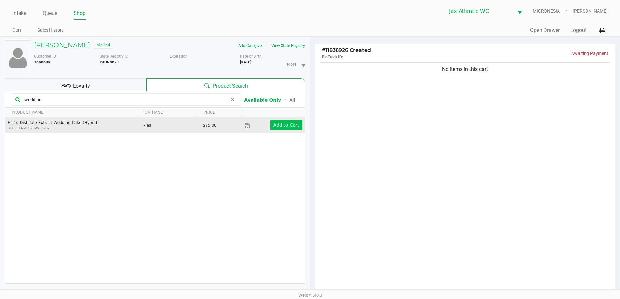
type input "wedding"
click at [291, 126] on app-button-loader "Add to Cart" at bounding box center [286, 124] width 26 height 5
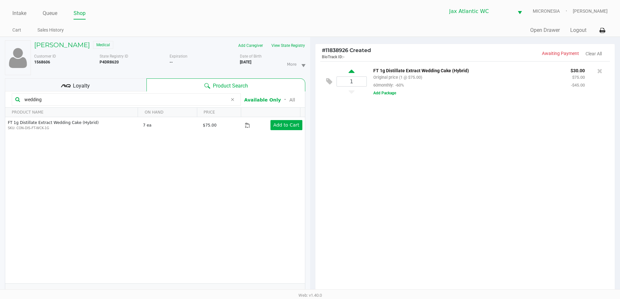
click at [353, 71] on icon at bounding box center [352, 72] width 6 height 8
type input "2"
click at [79, 101] on input "wedding" at bounding box center [125, 100] width 206 height 10
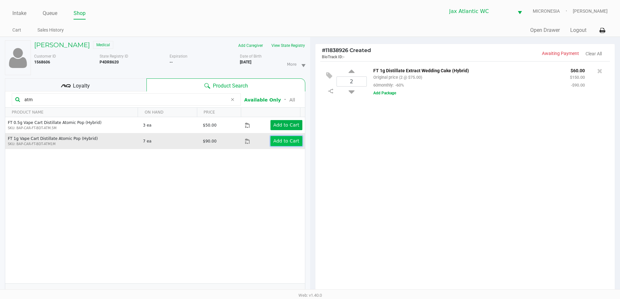
click at [291, 141] on app-button-loader "Add to Cart" at bounding box center [286, 140] width 26 height 5
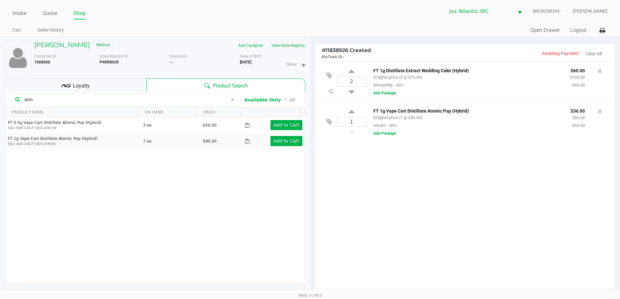
click at [48, 100] on input "atm" at bounding box center [125, 100] width 206 height 10
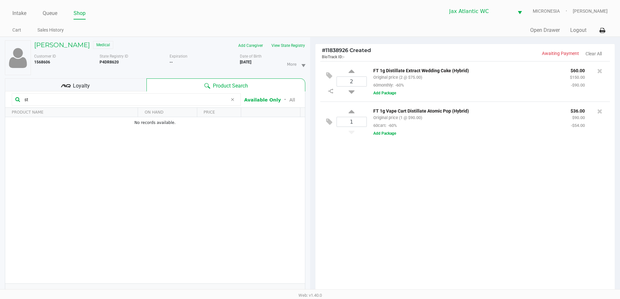
type input "s"
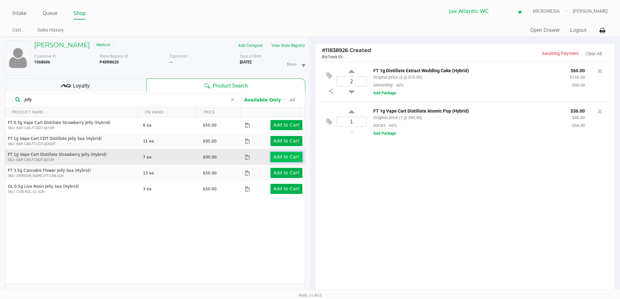
click at [277, 157] on app-button-loader "Add to Cart" at bounding box center [286, 156] width 26 height 5
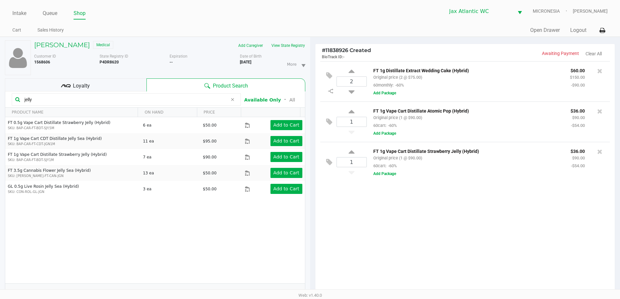
click at [58, 100] on input "jelly" at bounding box center [125, 100] width 206 height 10
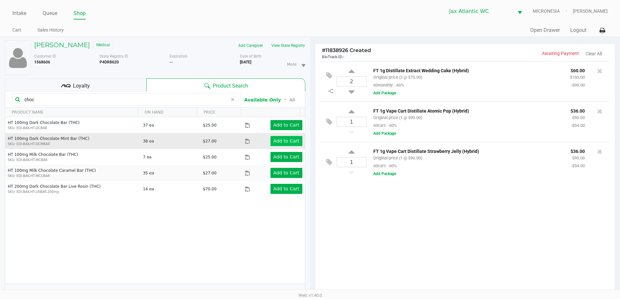
type input "choc"
click at [289, 144] on app-button-loader "Add to Cart" at bounding box center [286, 140] width 26 height 5
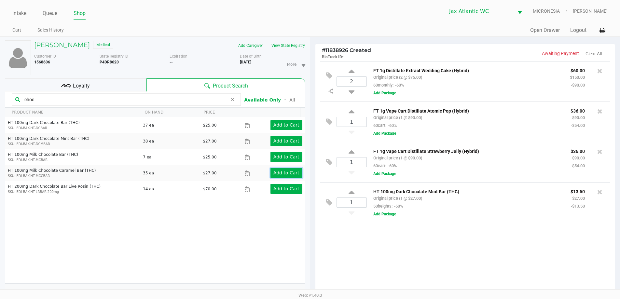
click at [282, 174] on app-button-loader "Add to Cart" at bounding box center [286, 172] width 26 height 5
click at [100, 89] on div "Loyalty" at bounding box center [76, 84] width 142 height 13
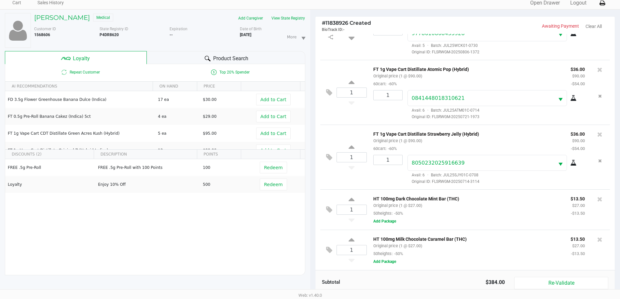
scroll to position [65, 0]
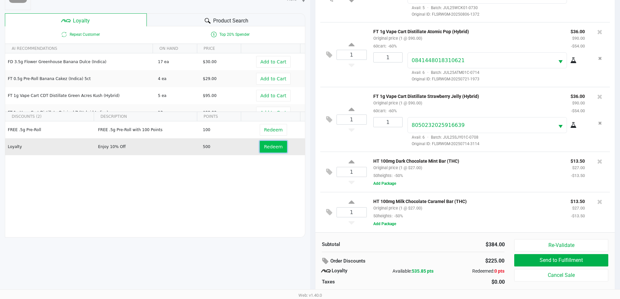
click at [272, 145] on span "Redeem" at bounding box center [273, 146] width 19 height 5
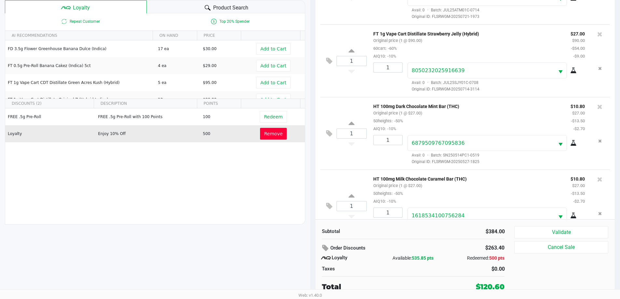
scroll to position [128, 0]
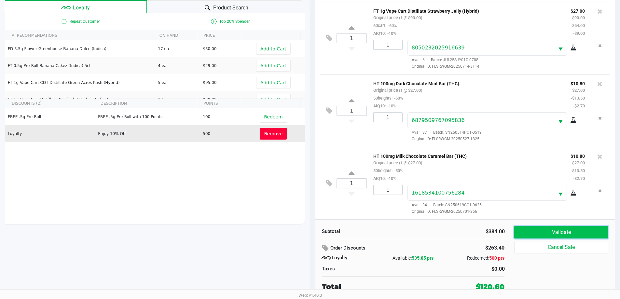
click at [577, 235] on button "Validate" at bounding box center [561, 232] width 94 height 12
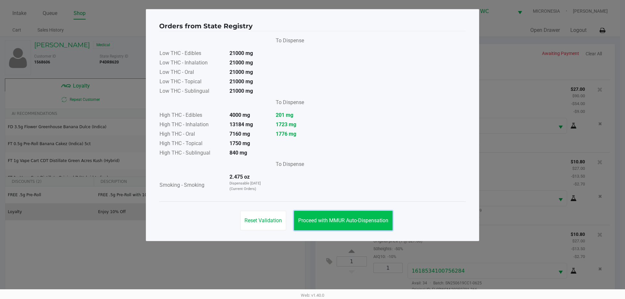
click at [365, 223] on span "Proceed with MMUR Auto-Dispensation" at bounding box center [343, 220] width 90 height 6
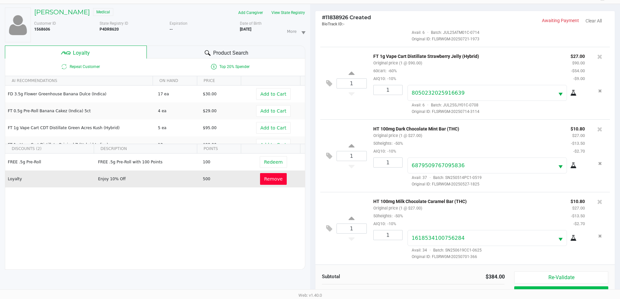
scroll to position [78, 0]
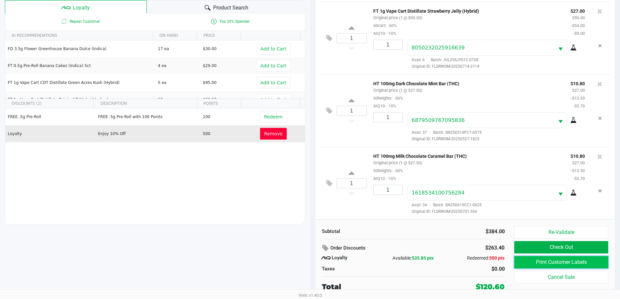
click at [539, 260] on button "Print Customer Labels" at bounding box center [561, 262] width 94 height 12
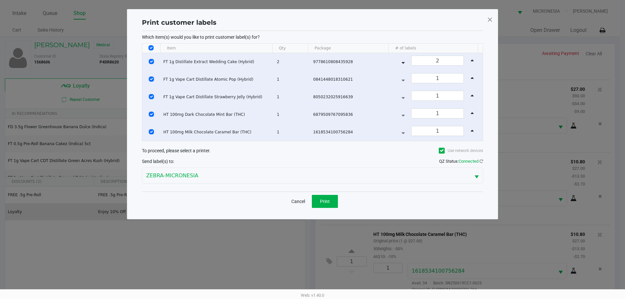
click at [339, 197] on div "Cancel Print" at bounding box center [312, 201] width 341 height 19
click at [331, 200] on button "Print" at bounding box center [325, 201] width 26 height 13
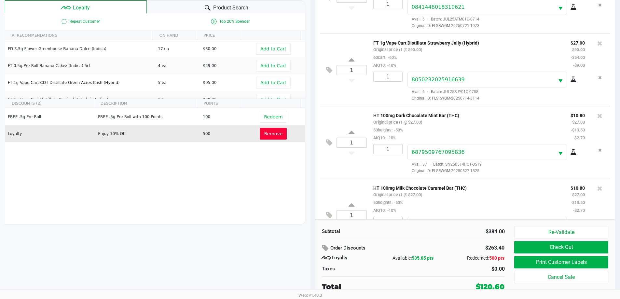
scroll to position [128, 0]
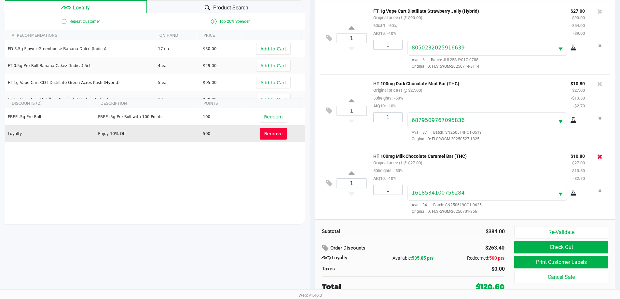
click at [597, 156] on icon at bounding box center [599, 156] width 5 height 7
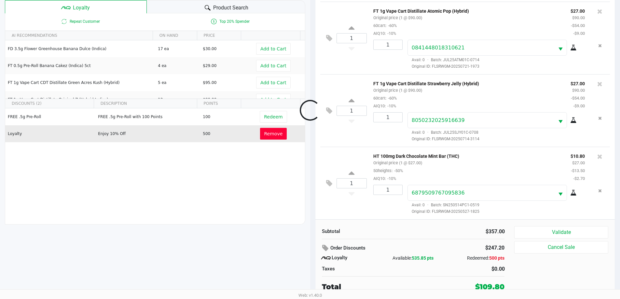
scroll to position [55, 0]
click at [597, 82] on icon at bounding box center [599, 84] width 5 height 7
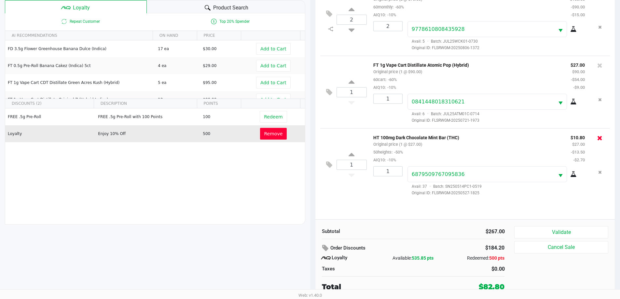
click at [599, 139] on icon at bounding box center [599, 138] width 5 height 7
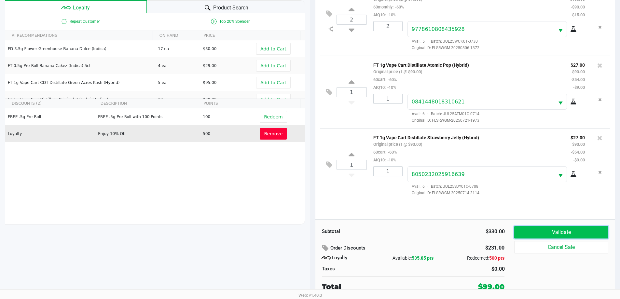
click at [580, 230] on button "Validate" at bounding box center [561, 232] width 94 height 12
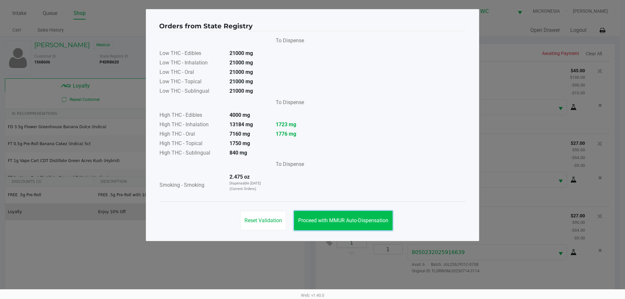
click at [380, 213] on button "Proceed with MMUR Auto-Dispensation" at bounding box center [343, 221] width 99 height 20
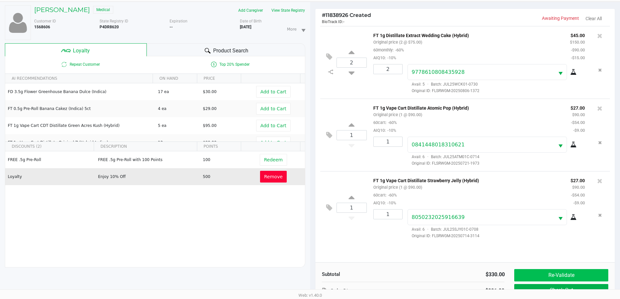
scroll to position [78, 0]
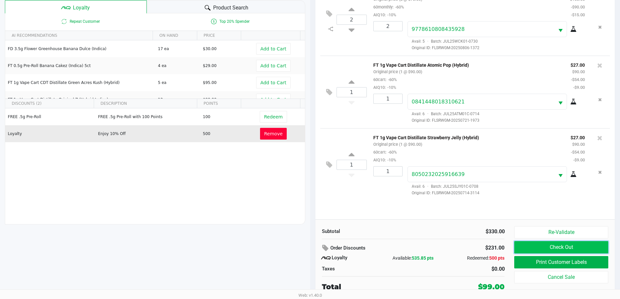
click at [552, 245] on button "Check Out" at bounding box center [561, 247] width 94 height 12
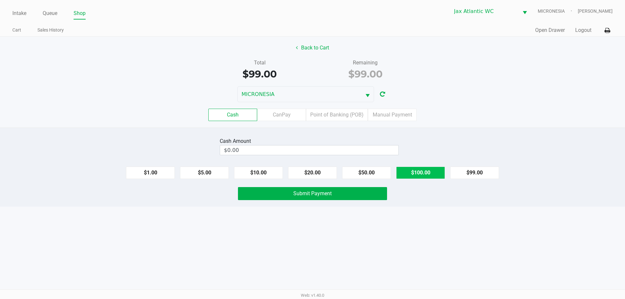
click at [415, 173] on button "$100.00" at bounding box center [420, 173] width 49 height 12
type input "$100.00"
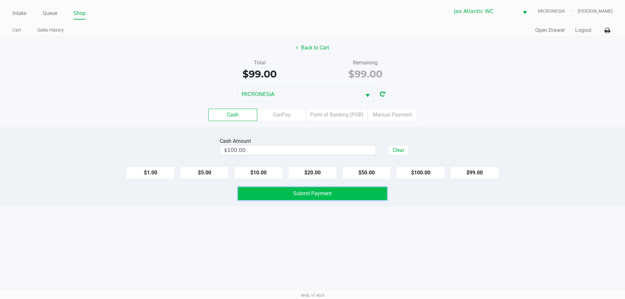
click at [339, 193] on button "Submit Payment" at bounding box center [312, 193] width 149 height 13
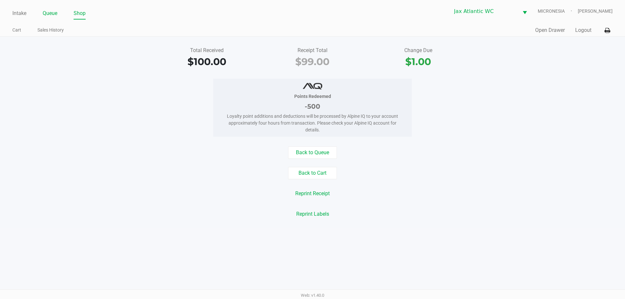
click at [46, 13] on link "Queue" at bounding box center [50, 13] width 15 height 9
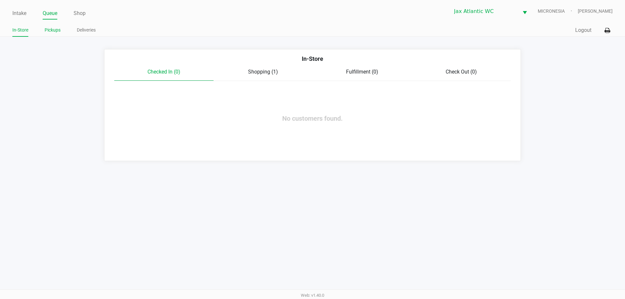
click at [52, 29] on link "Pickups" at bounding box center [53, 30] width 16 height 8
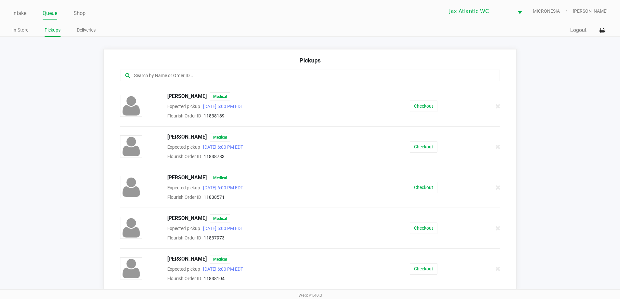
scroll to position [195, 0]
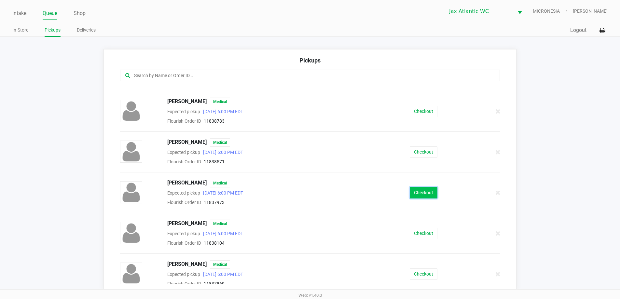
click at [419, 192] on button "Checkout" at bounding box center [424, 192] width 28 height 11
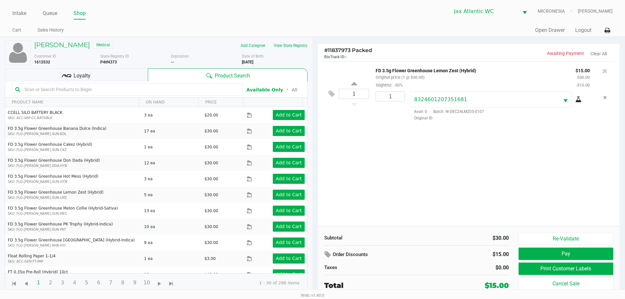
click at [123, 80] on div "Loyalty" at bounding box center [76, 74] width 143 height 13
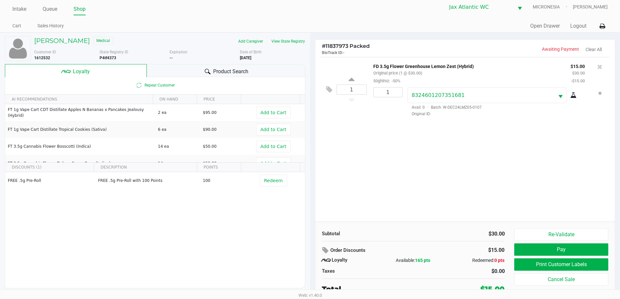
scroll to position [7, 0]
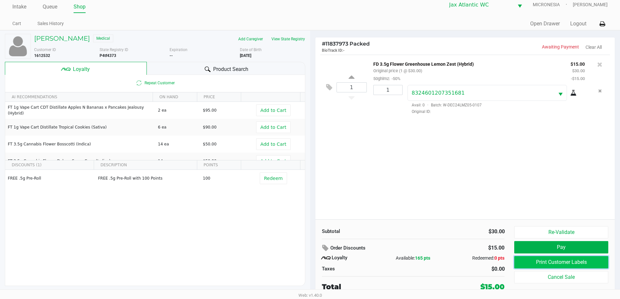
click at [543, 263] on button "Print Customer Labels" at bounding box center [561, 262] width 94 height 12
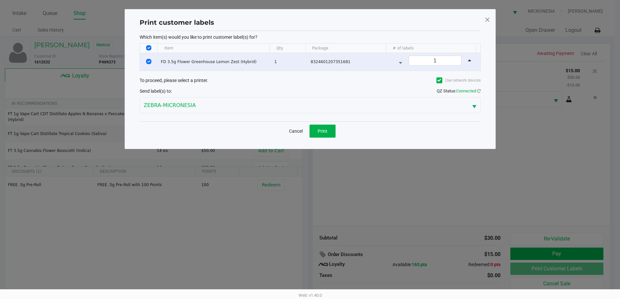
scroll to position [0, 0]
click at [331, 131] on button "Print" at bounding box center [325, 131] width 26 height 13
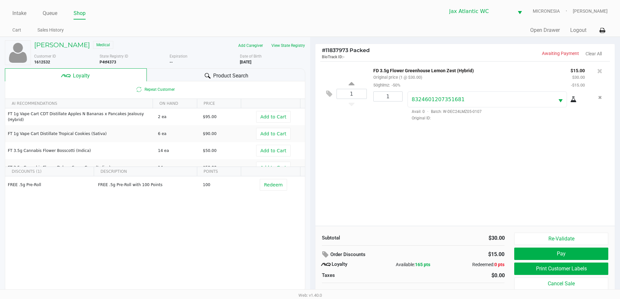
scroll to position [7, 0]
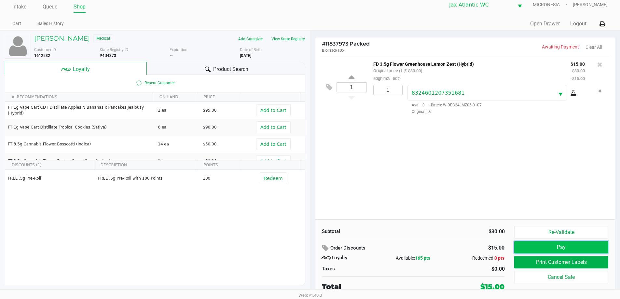
click at [567, 245] on button "Pay" at bounding box center [561, 247] width 94 height 12
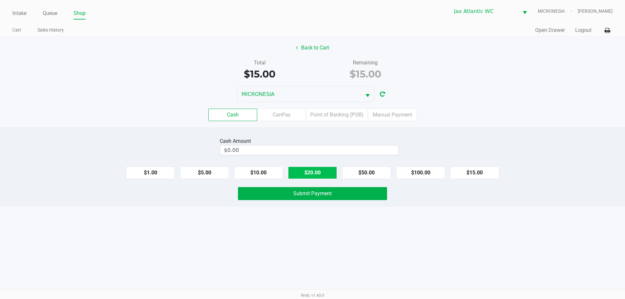
click at [322, 173] on button "$20.00" at bounding box center [312, 173] width 49 height 12
type input "$20.00"
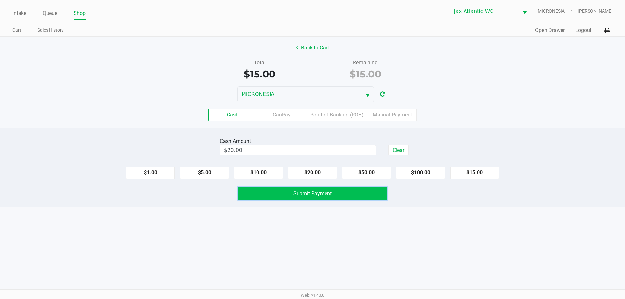
click at [320, 190] on button "Submit Payment" at bounding box center [312, 193] width 149 height 13
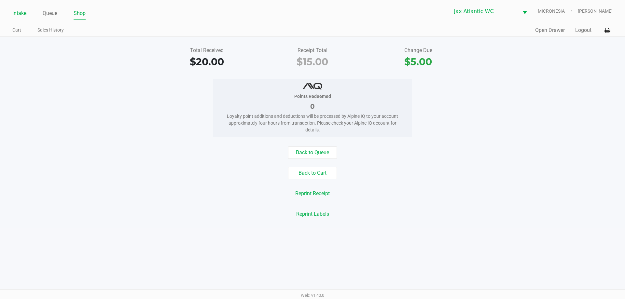
click at [21, 12] on link "Intake" at bounding box center [19, 13] width 14 height 9
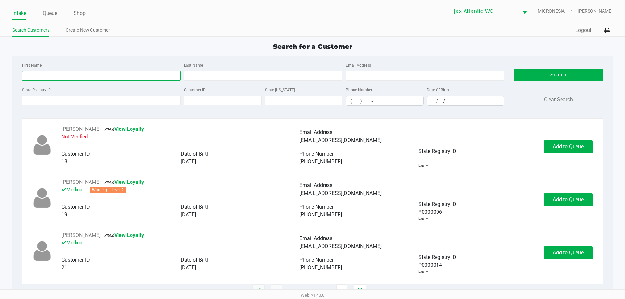
click at [86, 74] on input "First Name" at bounding box center [101, 76] width 159 height 10
type input "caleb"
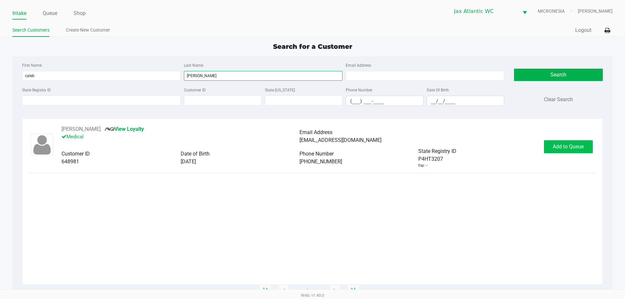
type input "[PERSON_NAME]"
click at [557, 150] on button "Add to Queue" at bounding box center [568, 146] width 49 height 13
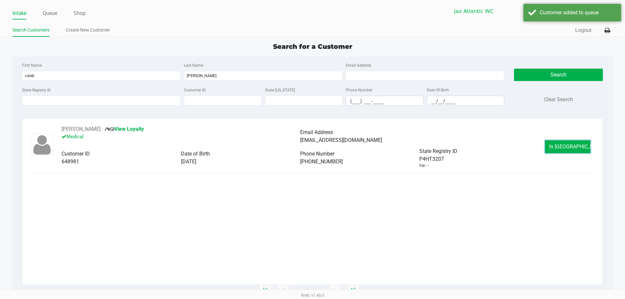
click at [557, 147] on span "In [GEOGRAPHIC_DATA]" at bounding box center [576, 147] width 55 height 6
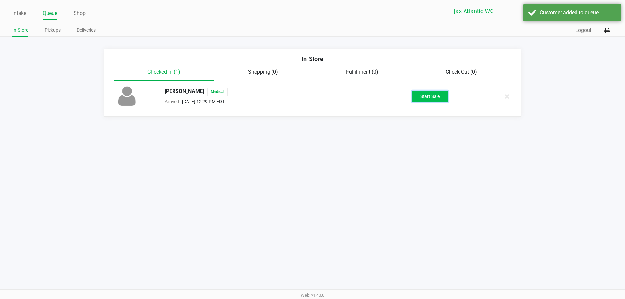
click at [432, 94] on button "Start Sale" at bounding box center [430, 96] width 36 height 11
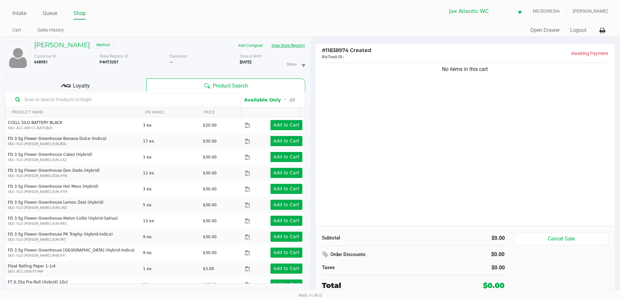
click at [287, 45] on button "View State Registry" at bounding box center [286, 45] width 38 height 10
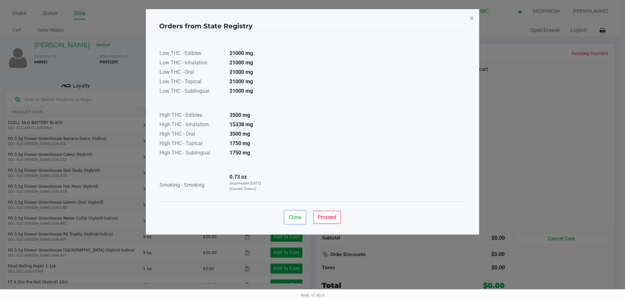
click at [300, 218] on span "Close" at bounding box center [295, 217] width 13 height 6
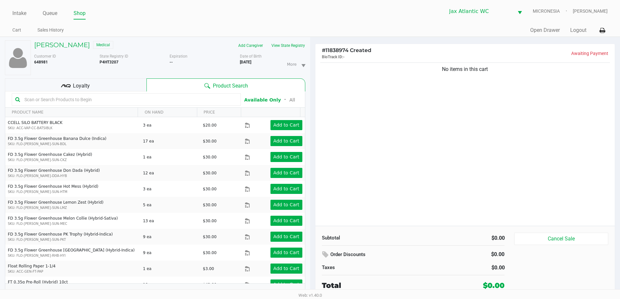
click at [76, 96] on input "text" at bounding box center [130, 100] width 216 height 10
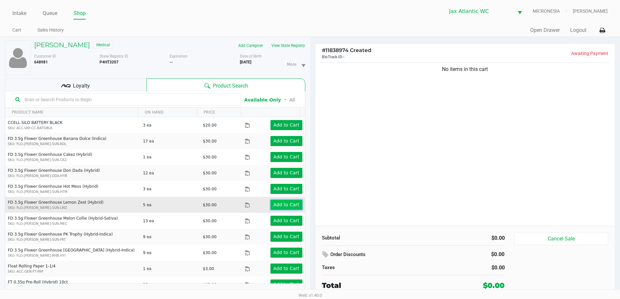
click at [290, 203] on app-button-loader "Add to Cart" at bounding box center [286, 204] width 26 height 5
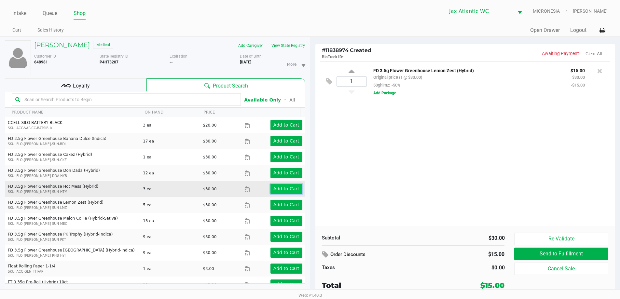
click at [286, 188] on app-button-loader "Add to Cart" at bounding box center [286, 188] width 26 height 5
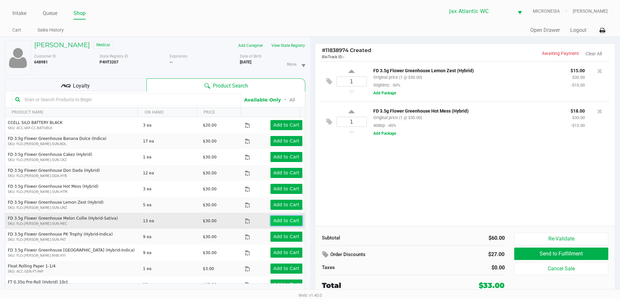
click at [282, 223] on app-button-loader "Add to Cart" at bounding box center [286, 220] width 26 height 5
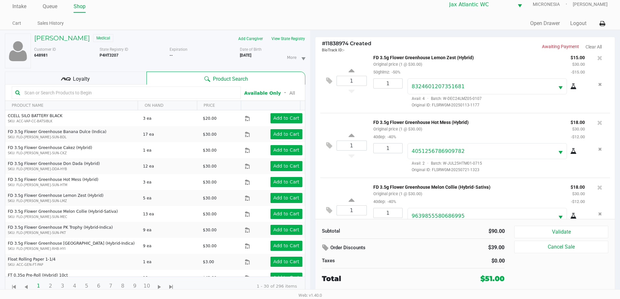
scroll to position [31, 0]
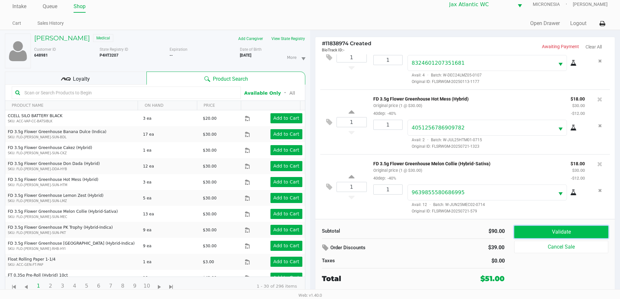
click at [552, 231] on button "Validate" at bounding box center [561, 232] width 94 height 12
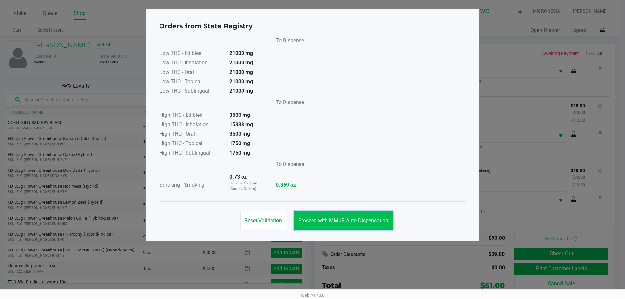
click at [369, 216] on button "Proceed with MMUR Auto-Dispensation" at bounding box center [343, 221] width 99 height 20
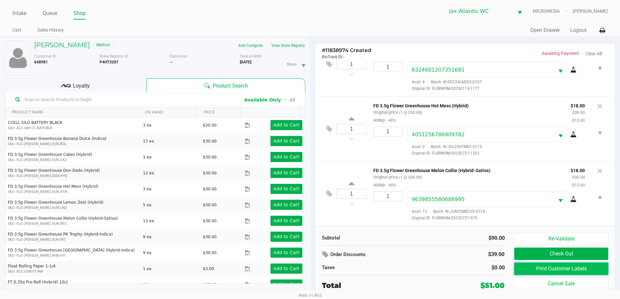
click at [537, 270] on button "Print Customer Labels" at bounding box center [561, 269] width 94 height 12
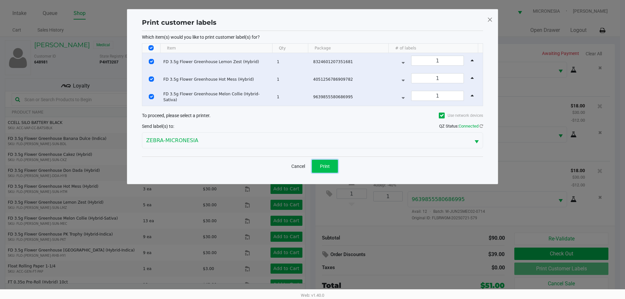
click at [328, 166] on span "Print" at bounding box center [325, 166] width 10 height 5
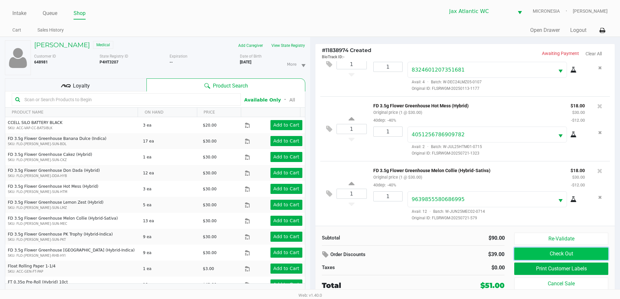
click at [567, 256] on button "Check Out" at bounding box center [561, 254] width 94 height 12
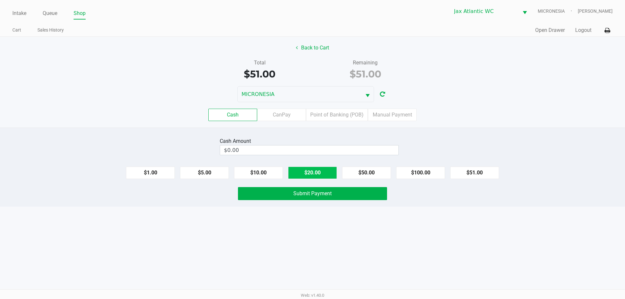
click at [303, 173] on button "$20.00" at bounding box center [312, 173] width 49 height 12
type input "$60.00"
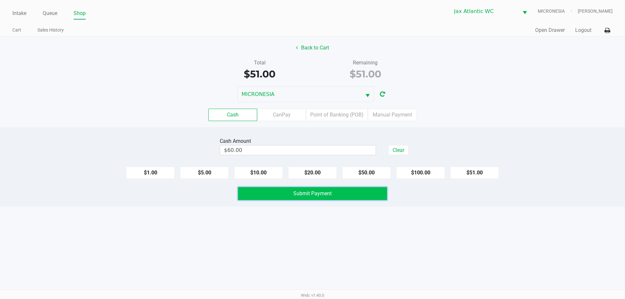
click at [304, 195] on span "Submit Payment" at bounding box center [312, 193] width 38 height 6
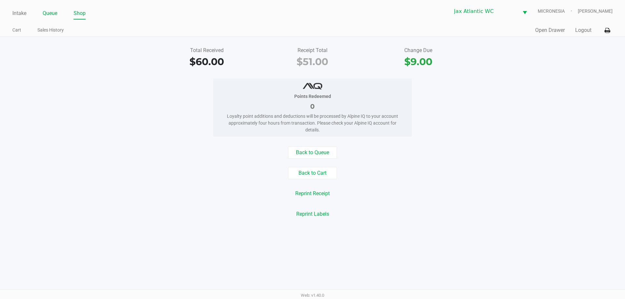
click at [54, 13] on link "Queue" at bounding box center [50, 13] width 15 height 9
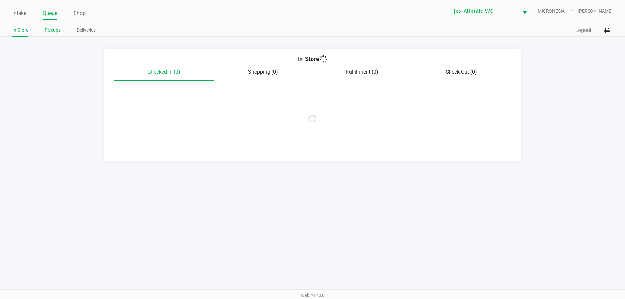
click at [55, 30] on link "Pickups" at bounding box center [53, 30] width 16 height 8
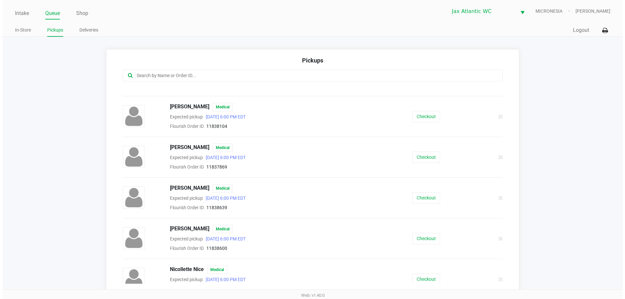
scroll to position [293, 0]
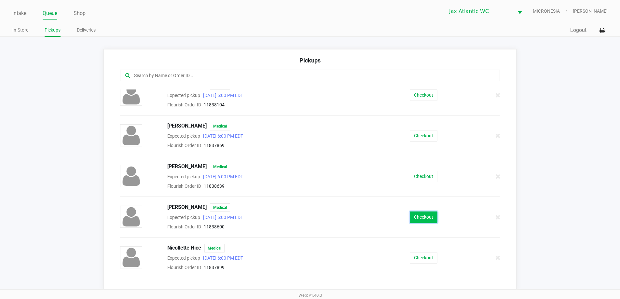
click at [419, 217] on button "Checkout" at bounding box center [424, 217] width 28 height 11
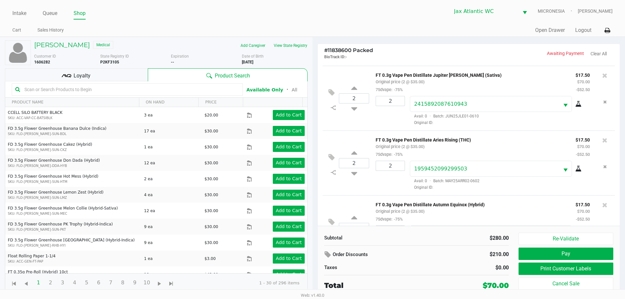
scroll to position [96, 0]
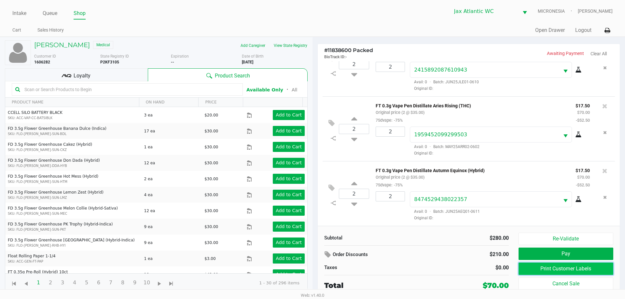
click at [596, 267] on button "Print Customer Labels" at bounding box center [566, 269] width 95 height 12
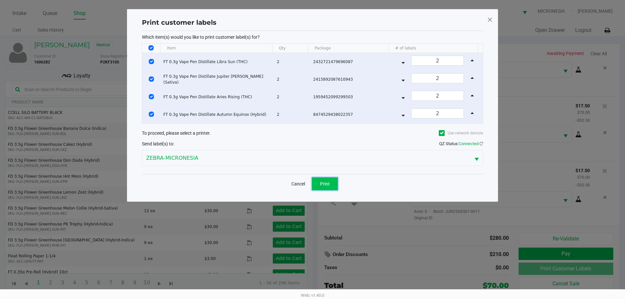
click at [314, 184] on button "Print" at bounding box center [325, 183] width 26 height 13
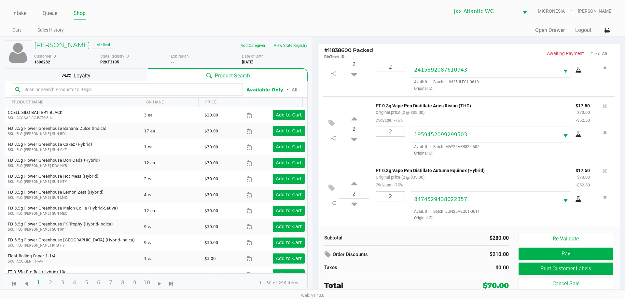
click at [87, 75] on span "Loyalty" at bounding box center [82, 76] width 17 height 8
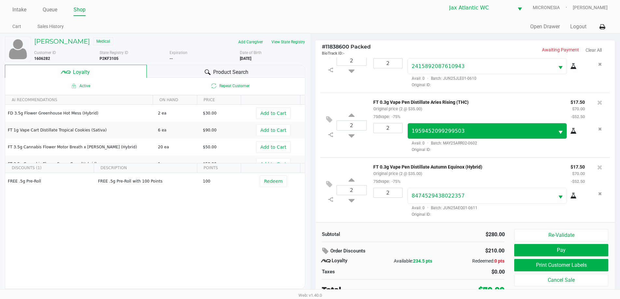
scroll to position [7, 0]
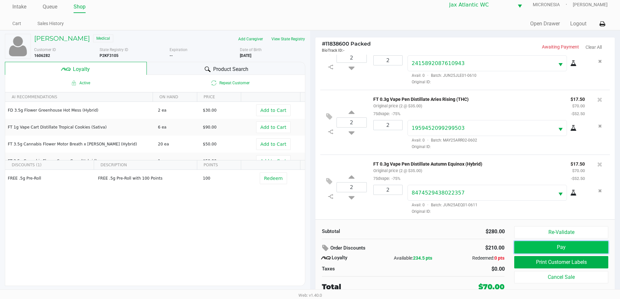
click at [571, 246] on button "Pay" at bounding box center [561, 247] width 94 height 12
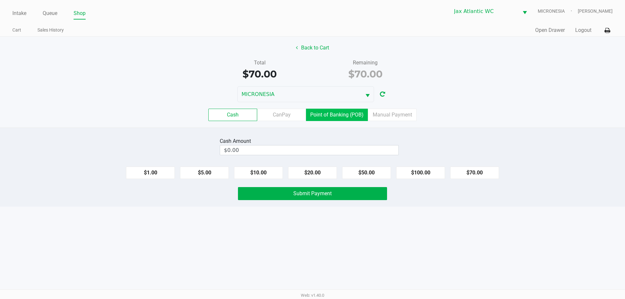
click at [331, 115] on label "Point of Banking (POB)" at bounding box center [337, 115] width 62 height 12
click at [0, 0] on 7 "Point of Banking (POB)" at bounding box center [0, 0] width 0 height 0
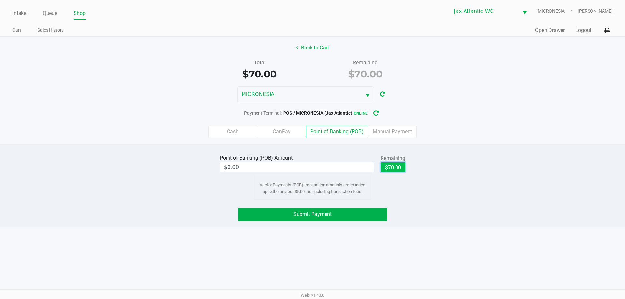
click at [399, 168] on button "$70.00" at bounding box center [393, 167] width 25 height 10
type input "$70.00"
click at [368, 208] on div "Point of Banking (POB) Amount $70.00 Remaining $70.00 Clear Vector Payments (PO…" at bounding box center [312, 186] width 625 height 83
click at [369, 209] on button "Submit Payment" at bounding box center [312, 214] width 149 height 13
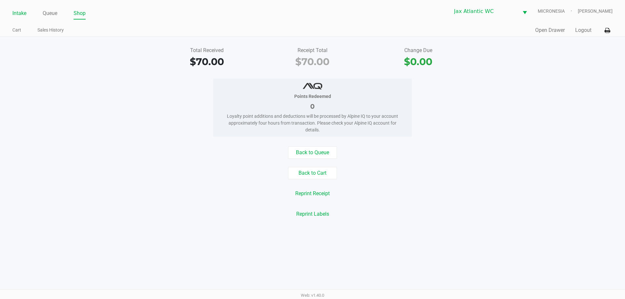
click at [23, 12] on link "Intake" at bounding box center [19, 13] width 14 height 9
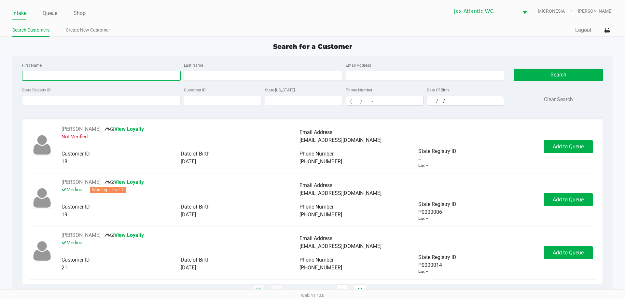
click at [51, 75] on input "First Name" at bounding box center [101, 76] width 159 height 10
type input "[PERSON_NAME]"
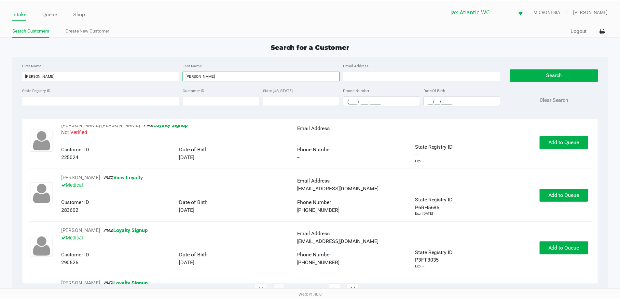
scroll to position [651, 0]
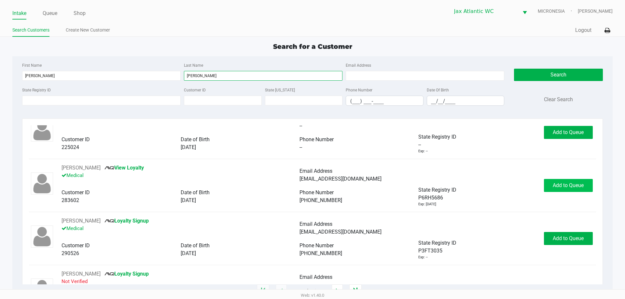
type input "[PERSON_NAME]"
click at [572, 188] on span "Add to Queue" at bounding box center [568, 185] width 31 height 6
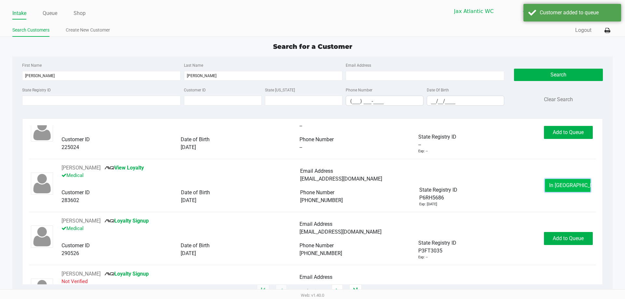
click at [570, 186] on span "In [GEOGRAPHIC_DATA]" at bounding box center [576, 185] width 55 height 6
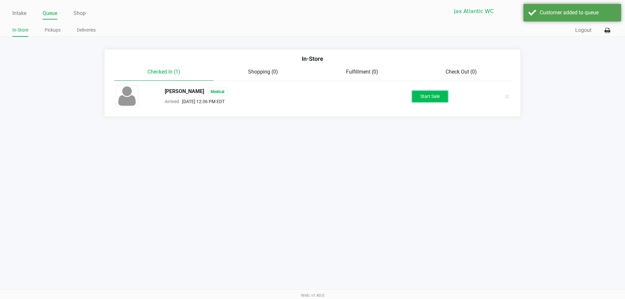
click at [428, 95] on button "Start Sale" at bounding box center [430, 96] width 36 height 11
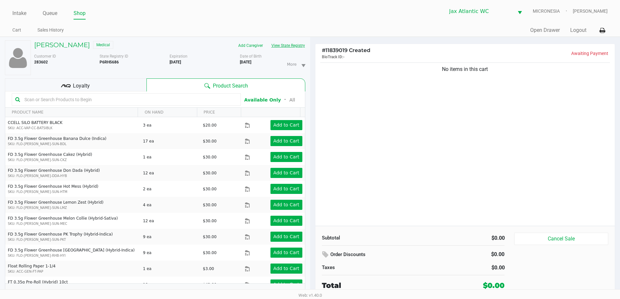
click at [284, 45] on button "View State Registry" at bounding box center [286, 45] width 38 height 10
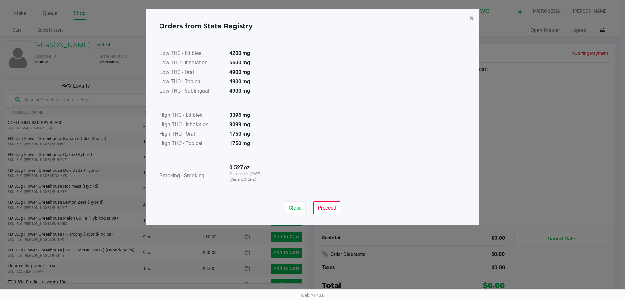
click at [470, 17] on span "×" at bounding box center [472, 18] width 4 height 9
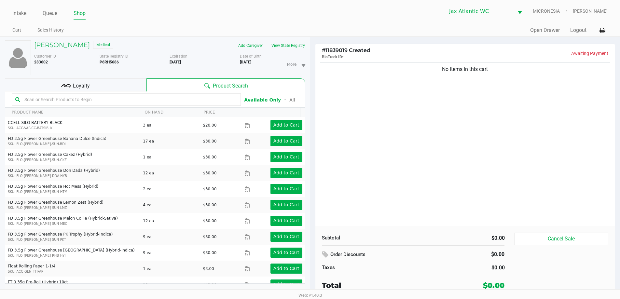
click at [108, 99] on input "text" at bounding box center [130, 100] width 216 height 10
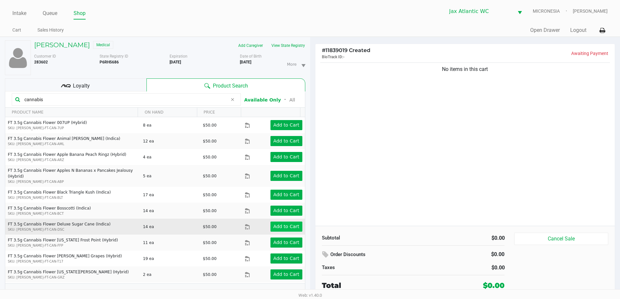
type input "cannabis"
click at [285, 224] on app-button-loader "Add to Cart" at bounding box center [286, 226] width 26 height 5
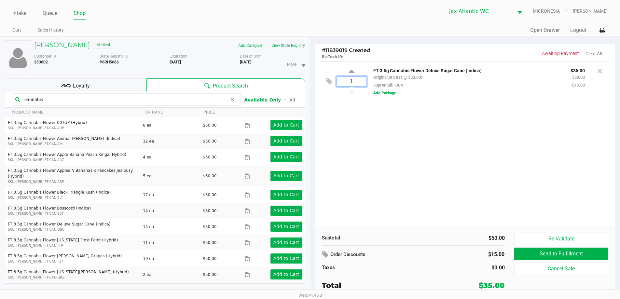
click at [355, 83] on input "1" at bounding box center [352, 81] width 30 height 9
type input "3"
click at [393, 125] on div "Loading [PERSON_NAME] Medical Add Caregiver View State Registry Customer ID 283…" at bounding box center [310, 171] width 620 height 269
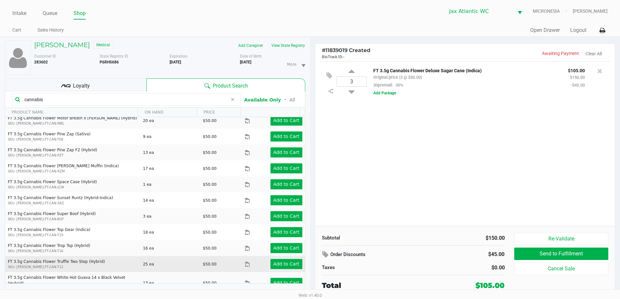
scroll to position [228, 0]
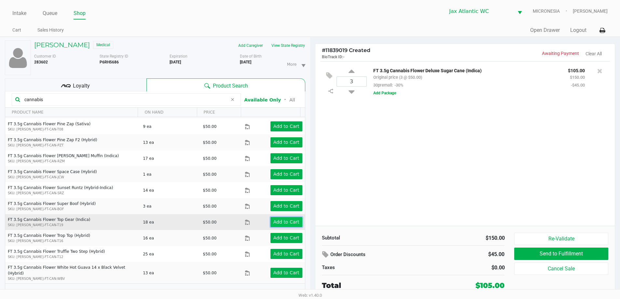
click at [277, 219] on app-button-loader "Add to Cart" at bounding box center [286, 221] width 26 height 5
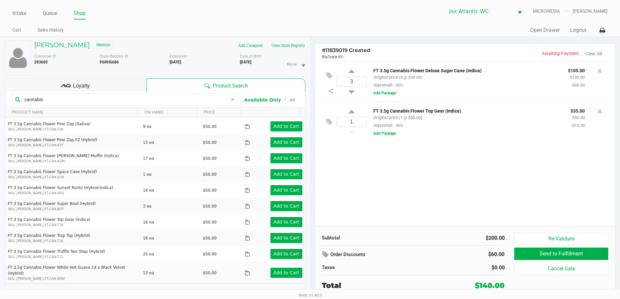
click at [231, 100] on icon at bounding box center [233, 99] width 4 height 5
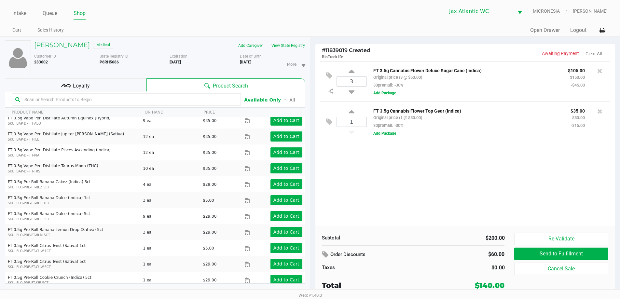
click at [134, 85] on div "Loyalty" at bounding box center [76, 84] width 142 height 13
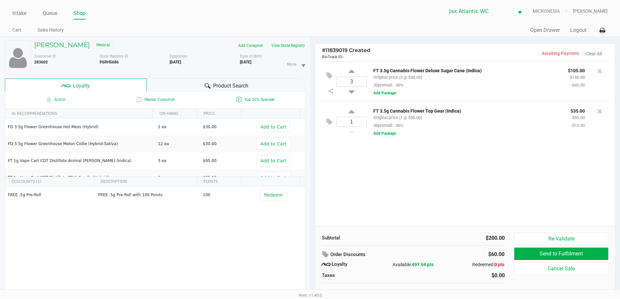
click at [170, 87] on div "Product Search" at bounding box center [226, 84] width 159 height 13
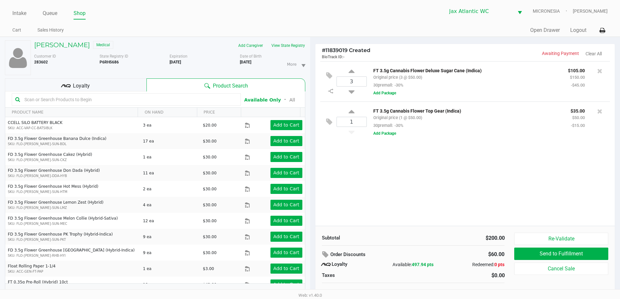
click at [170, 97] on input "text" at bounding box center [130, 100] width 216 height 10
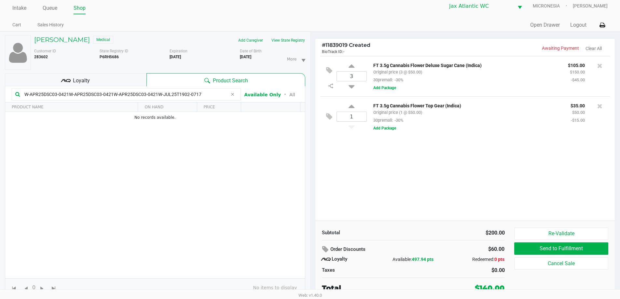
scroll to position [7, 0]
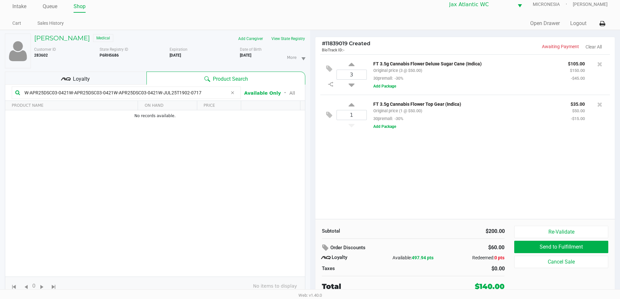
type input "W-APR25DSC03-0421W-APR25DSC03-0421W-APR25DSC03-0421W-JUL25T1902-0717"
click at [456, 175] on div "3 FT 3.5g Cannabis Flower Deluxe Sugar Cane (Indica) Original price (3 @ $50.00…" at bounding box center [465, 136] width 300 height 165
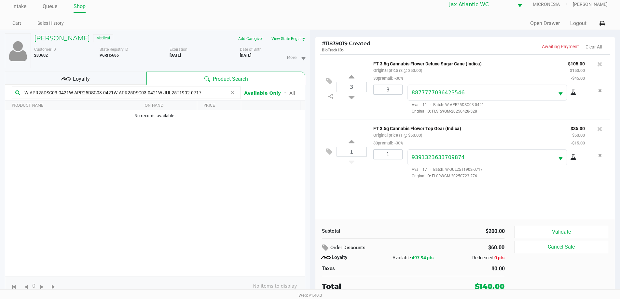
click at [102, 79] on div "Loyalty" at bounding box center [76, 78] width 142 height 13
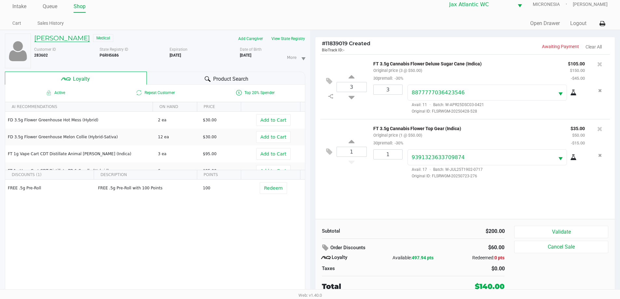
click at [58, 37] on h5 "[PERSON_NAME]" at bounding box center [62, 38] width 56 height 8
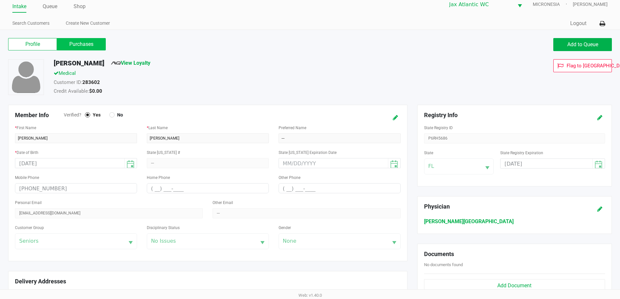
click at [72, 47] on label "Purchases" at bounding box center [81, 44] width 49 height 12
click at [0, 0] on 1 "Purchases" at bounding box center [0, 0] width 0 height 0
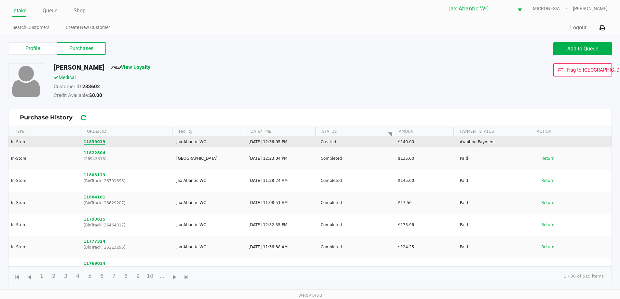
click at [94, 141] on button "11839019" at bounding box center [95, 142] width 22 height 6
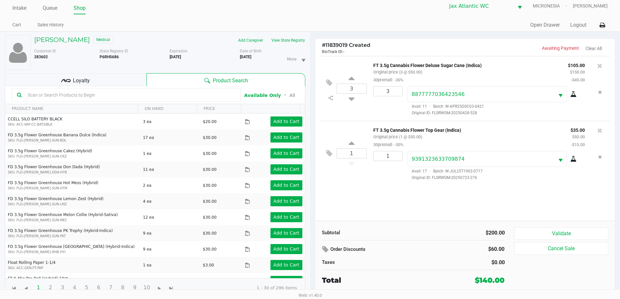
scroll to position [7, 0]
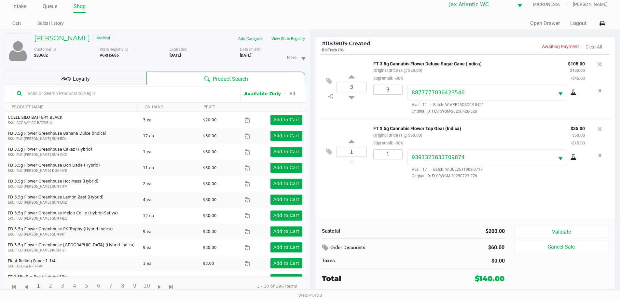
click at [66, 78] on icon at bounding box center [66, 79] width 10 height 10
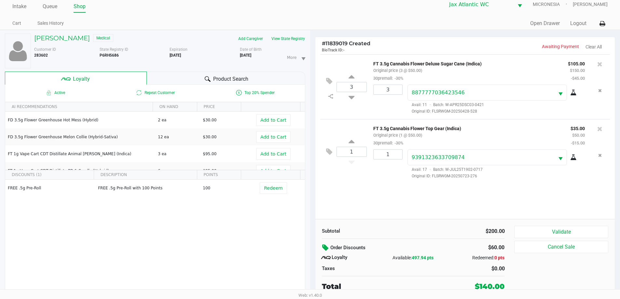
click at [324, 249] on icon at bounding box center [326, 247] width 8 height 7
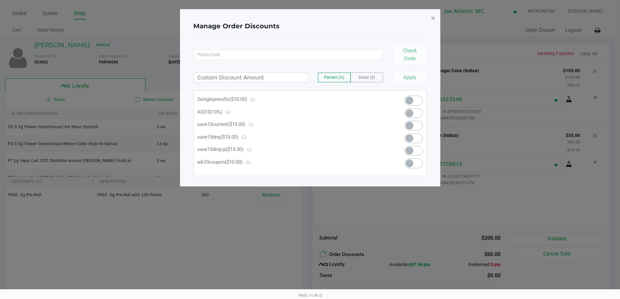
scroll to position [0, 0]
click at [436, 17] on span "×" at bounding box center [435, 18] width 4 height 9
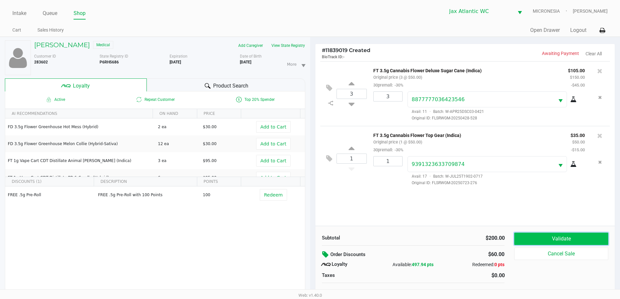
click at [538, 241] on button "Validate" at bounding box center [561, 239] width 94 height 12
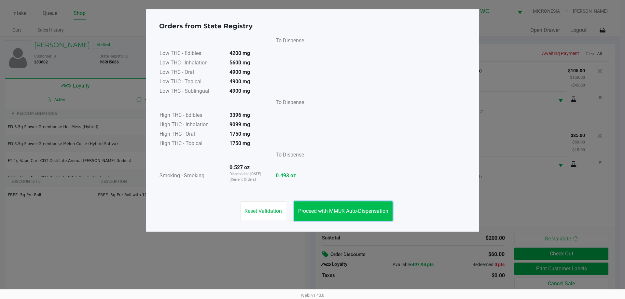
click at [344, 205] on button "Proceed with MMUR Auto-Dispensation" at bounding box center [343, 212] width 99 height 20
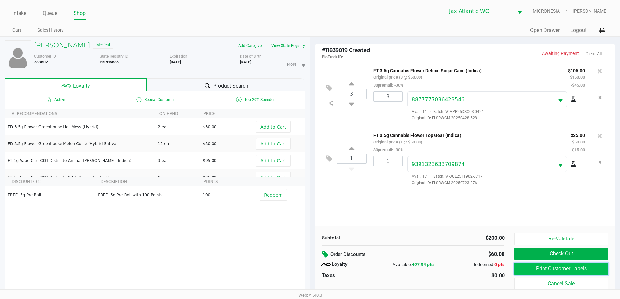
click at [535, 273] on button "Print Customer Labels" at bounding box center [561, 269] width 94 height 12
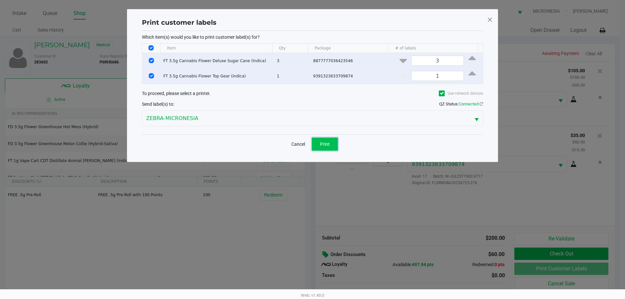
click at [332, 149] on button "Print" at bounding box center [325, 144] width 26 height 13
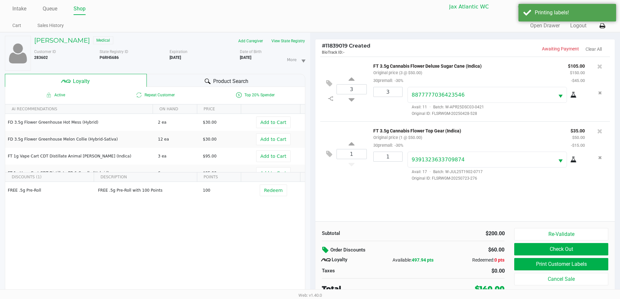
scroll to position [7, 0]
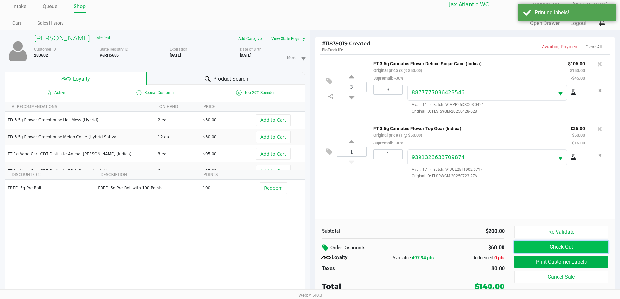
click at [559, 248] on button "Check Out" at bounding box center [561, 247] width 94 height 12
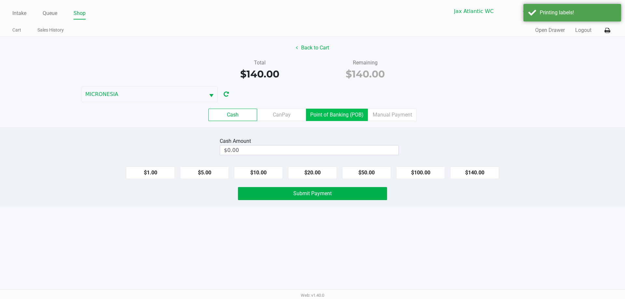
click at [319, 117] on label "Point of Banking (POB)" at bounding box center [337, 115] width 62 height 12
click at [0, 0] on 7 "Point of Banking (POB)" at bounding box center [0, 0] width 0 height 0
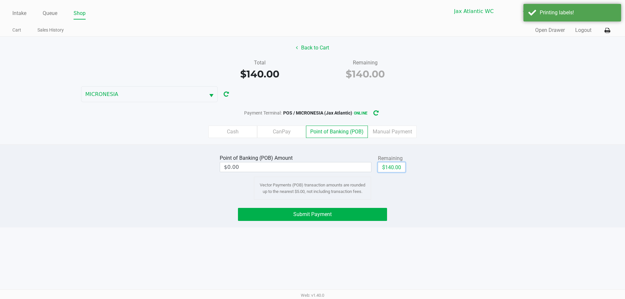
click at [385, 168] on button "$140.00" at bounding box center [391, 167] width 27 height 10
type input "$140.00"
click at [360, 212] on button "Submit Payment" at bounding box center [312, 214] width 149 height 13
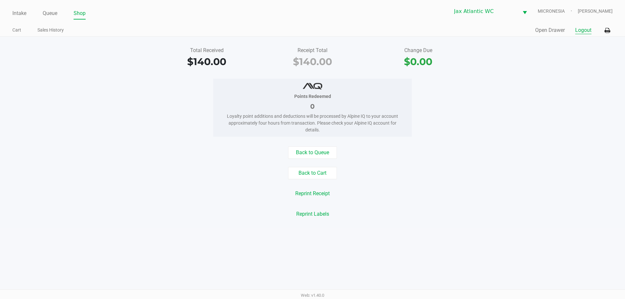
click at [582, 31] on button "Logout" at bounding box center [583, 30] width 16 height 8
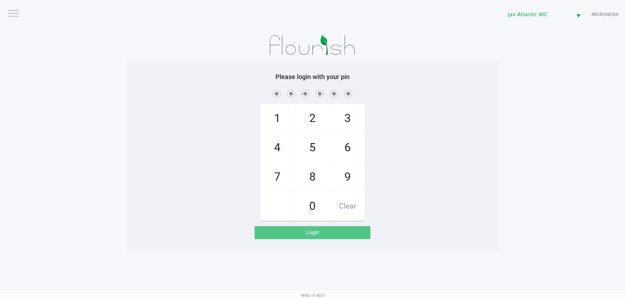
click at [433, 111] on div "1 4 7 2 5 8 0 3 6 9 Clear" at bounding box center [312, 155] width 371 height 133
checkbox input "true"
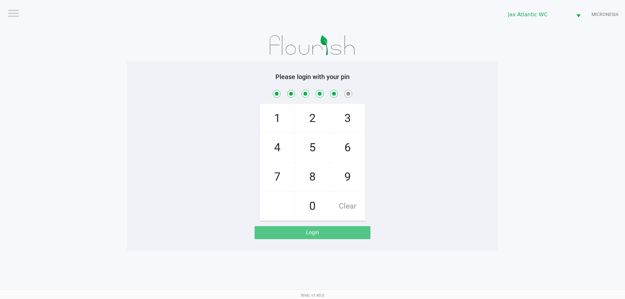
checkbox input "true"
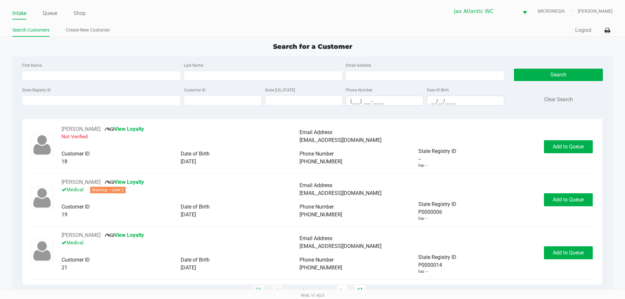
click at [88, 81] on div "First Name Last Name Email Address" at bounding box center [263, 73] width 485 height 25
click at [90, 82] on div "First Name Last Name Email Address" at bounding box center [263, 73] width 485 height 25
click at [89, 78] on input "First Name" at bounding box center [101, 76] width 159 height 10
type input "[PERSON_NAME]"
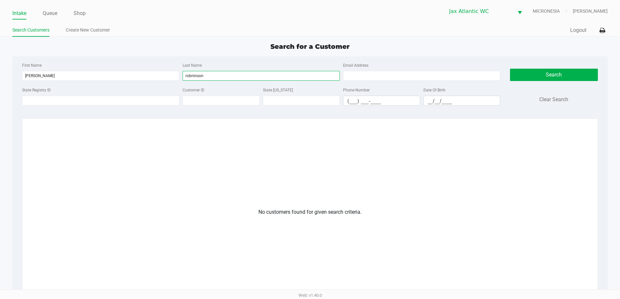
click at [192, 78] on input "robninson" at bounding box center [261, 76] width 157 height 10
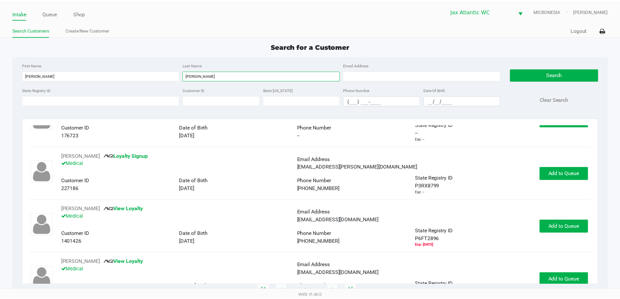
scroll to position [53, 0]
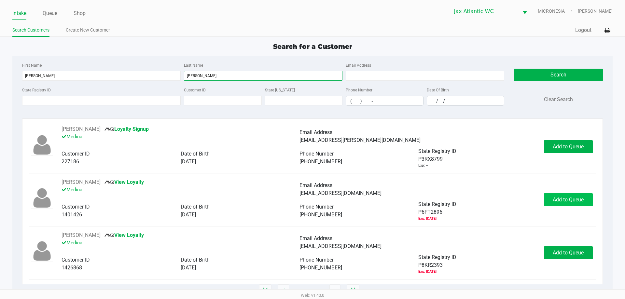
type input "[PERSON_NAME]"
click at [559, 197] on span "Add to Queue" at bounding box center [568, 200] width 31 height 6
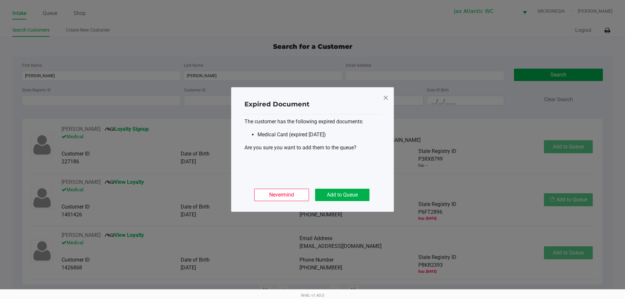
click at [347, 188] on div "Nevermind Add to Queue" at bounding box center [313, 192] width 136 height 25
click at [349, 194] on button "Add to Queue" at bounding box center [342, 195] width 54 height 12
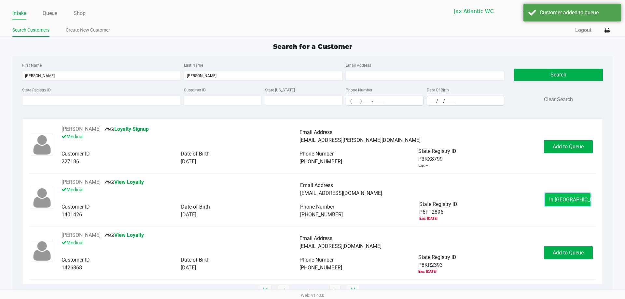
click at [571, 198] on span "In [GEOGRAPHIC_DATA]" at bounding box center [576, 200] width 55 height 6
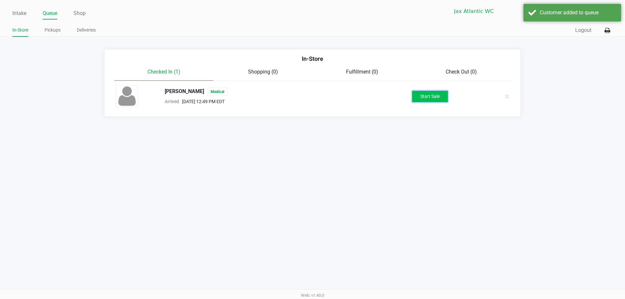
click at [434, 93] on button "Start Sale" at bounding box center [430, 96] width 36 height 11
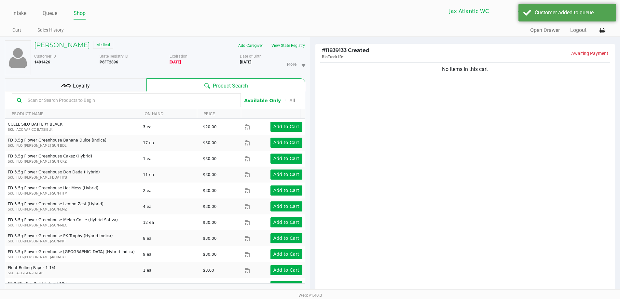
click at [73, 101] on input "text" at bounding box center [130, 100] width 211 height 10
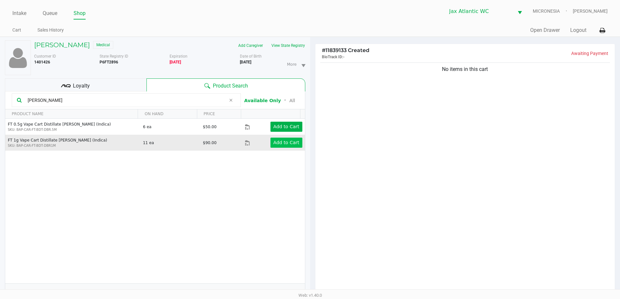
type input "[PERSON_NAME]"
click at [279, 145] on app-button-loader "Add to Cart" at bounding box center [286, 142] width 26 height 5
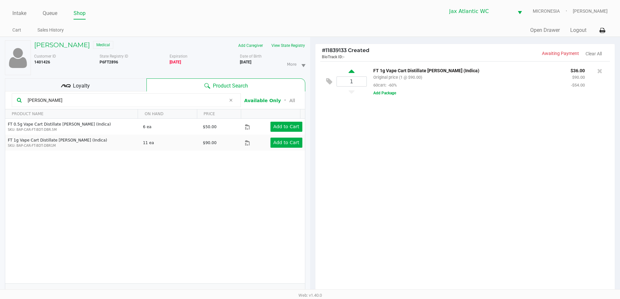
click at [354, 71] on icon at bounding box center [352, 72] width 6 height 8
type input "2"
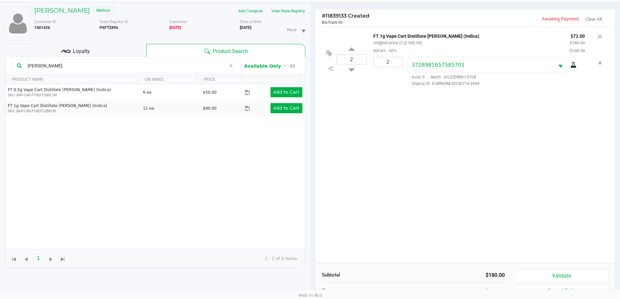
scroll to position [70, 0]
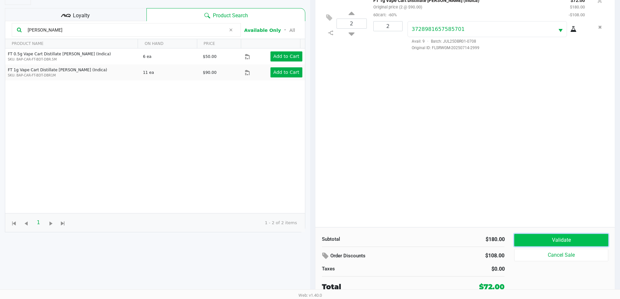
click at [554, 239] on button "Validate" at bounding box center [561, 240] width 94 height 12
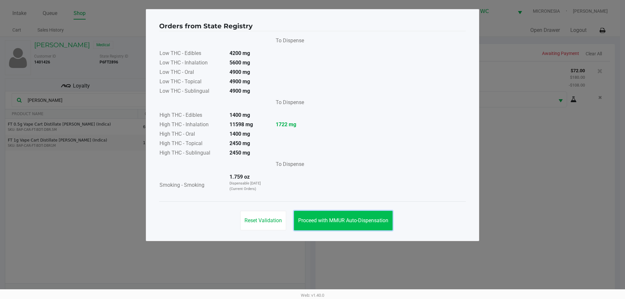
drag, startPoint x: 352, startPoint y: 219, endPoint x: 364, endPoint y: 210, distance: 15.4
click at [352, 219] on span "Proceed with MMUR Auto-Dispensation" at bounding box center [343, 220] width 90 height 6
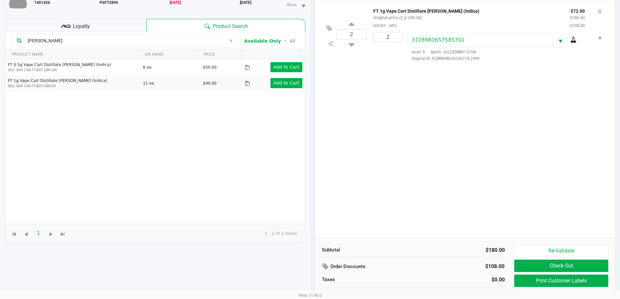
scroll to position [70, 0]
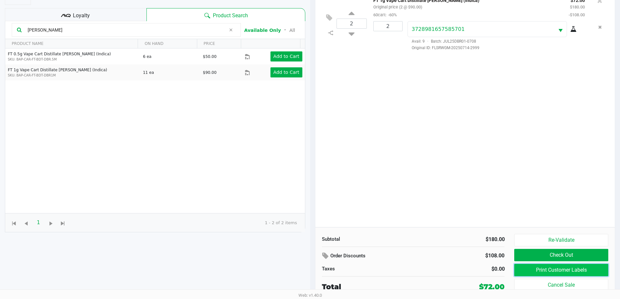
click at [555, 271] on button "Print Customer Labels" at bounding box center [561, 270] width 94 height 12
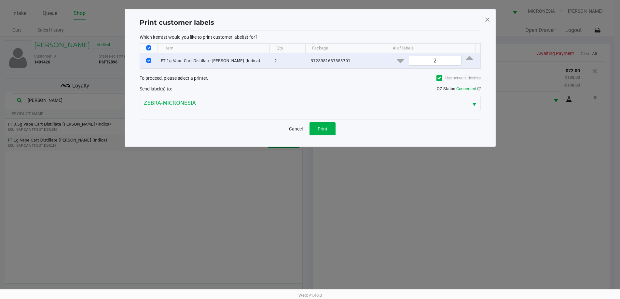
scroll to position [0, 0]
click at [327, 125] on button "Print" at bounding box center [325, 128] width 26 height 13
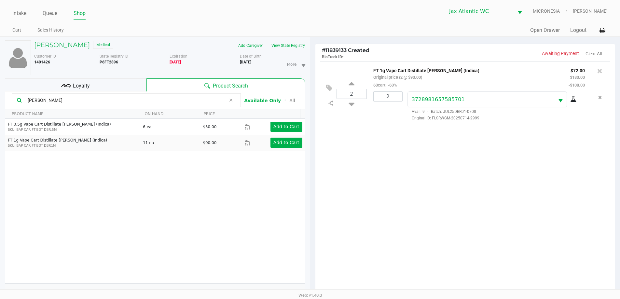
click at [86, 87] on span "Loyalty" at bounding box center [81, 86] width 17 height 8
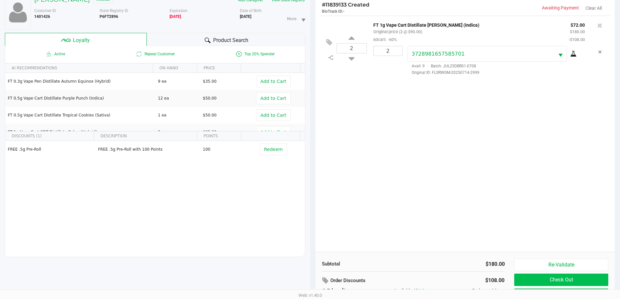
scroll to position [78, 0]
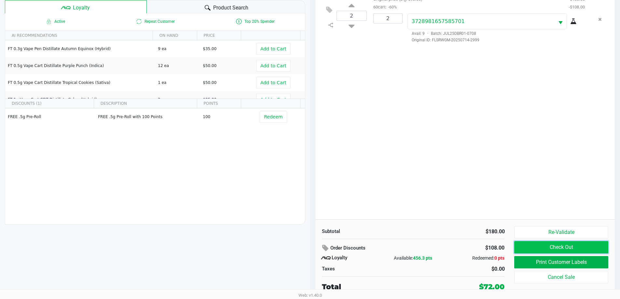
click at [549, 247] on button "Check Out" at bounding box center [561, 247] width 94 height 12
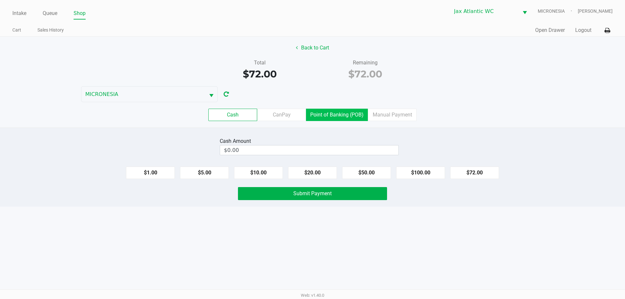
click at [337, 113] on label "Point of Banking (POB)" at bounding box center [337, 115] width 62 height 12
click at [0, 0] on 7 "Point of Banking (POB)" at bounding box center [0, 0] width 0 height 0
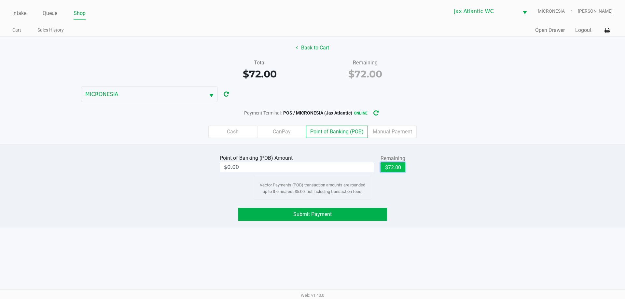
click at [391, 171] on button "$72.00" at bounding box center [393, 167] width 25 height 10
type input "$72.00"
click at [358, 210] on button "Submit Payment" at bounding box center [312, 214] width 149 height 13
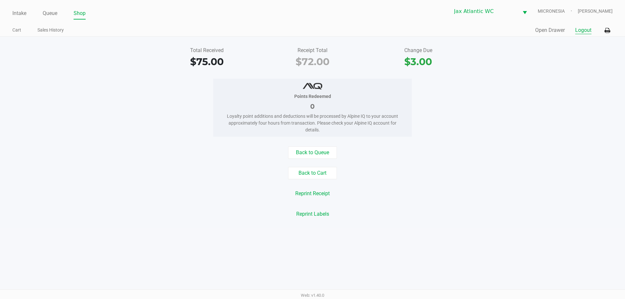
click at [582, 32] on button "Logout" at bounding box center [583, 30] width 16 height 8
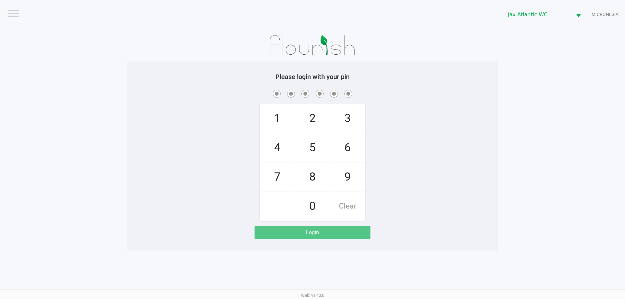
drag, startPoint x: 356, startPoint y: 175, endPoint x: 326, endPoint y: 166, distance: 31.2
click at [356, 176] on span "9" at bounding box center [347, 177] width 35 height 29
checkbox input "true"
click at [280, 122] on span "1" at bounding box center [277, 118] width 35 height 29
checkbox input "true"
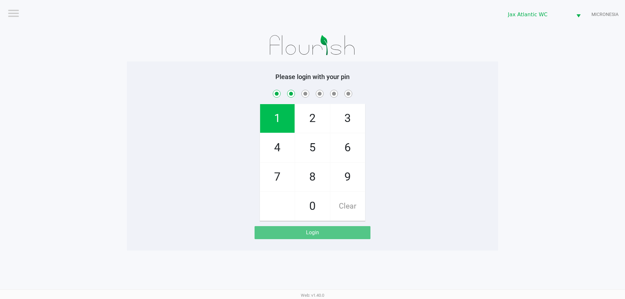
drag, startPoint x: 282, startPoint y: 121, endPoint x: 287, endPoint y: 157, distance: 35.8
click at [285, 124] on span "1" at bounding box center [277, 118] width 35 height 29
checkbox input "true"
drag, startPoint x: 282, startPoint y: 176, endPoint x: 288, endPoint y: 152, distance: 24.2
click at [282, 176] on span "7" at bounding box center [277, 177] width 35 height 29
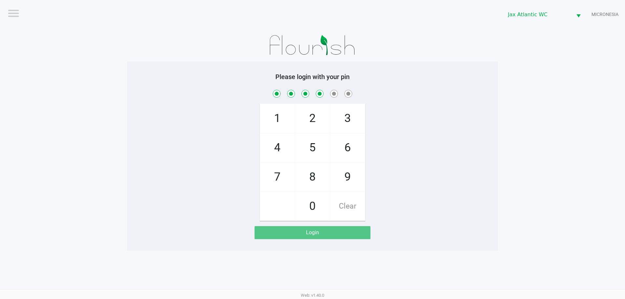
checkbox input "true"
click at [287, 150] on span "4" at bounding box center [277, 147] width 35 height 29
checkbox input "true"
click at [277, 177] on span "7" at bounding box center [277, 177] width 35 height 29
checkbox input "true"
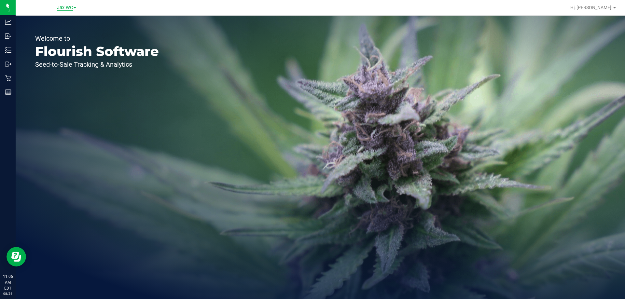
click at [67, 8] on span "Jax WC" at bounding box center [65, 8] width 16 height 6
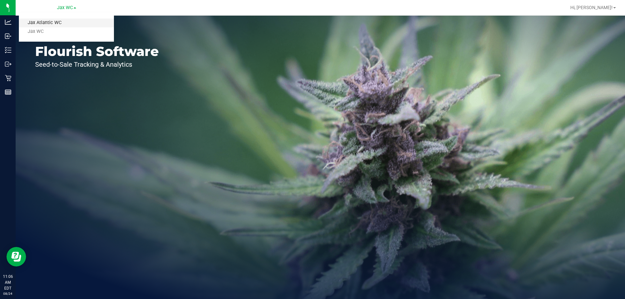
click at [65, 22] on link "Jax Atlantic WC" at bounding box center [66, 23] width 95 height 9
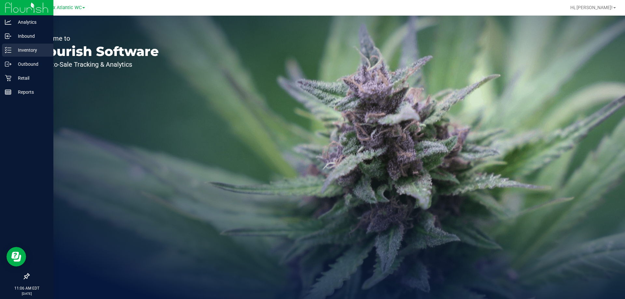
click at [14, 49] on p "Inventory" at bounding box center [30, 50] width 39 height 8
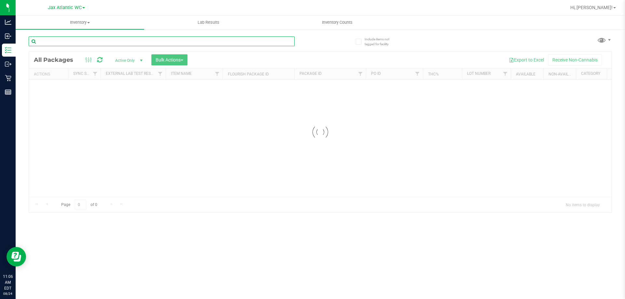
click at [89, 42] on input "text" at bounding box center [162, 41] width 266 height 10
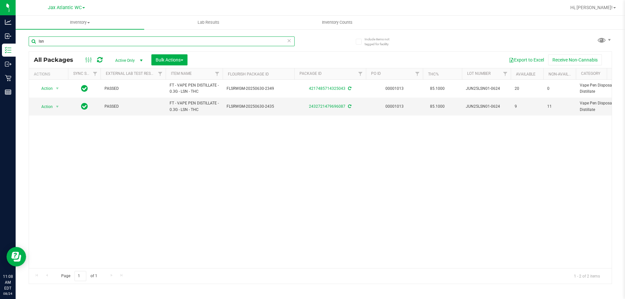
type input "lsn"
click at [289, 41] on icon at bounding box center [289, 40] width 5 height 8
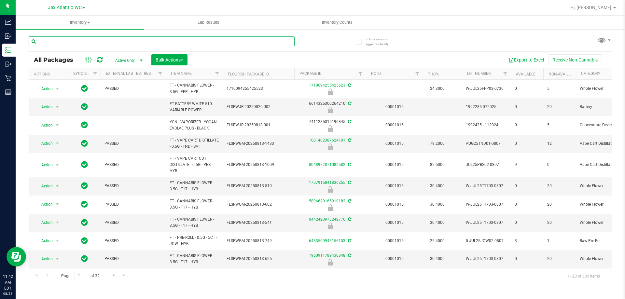
click at [105, 37] on input "text" at bounding box center [162, 41] width 266 height 10
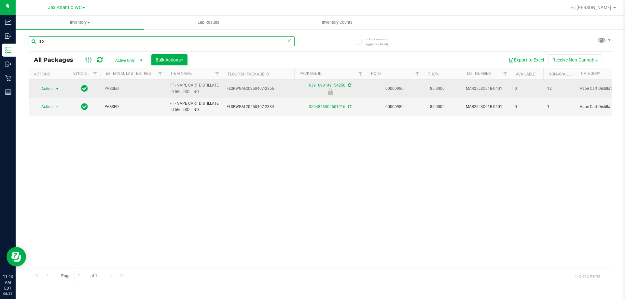
type input "lso"
click at [46, 87] on span "Action" at bounding box center [44, 88] width 18 height 9
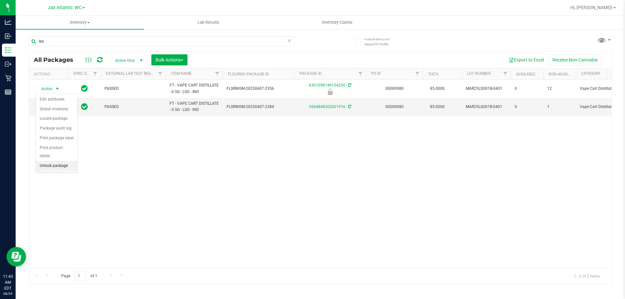
click at [52, 161] on li "Unlock package" at bounding box center [57, 166] width 42 height 10
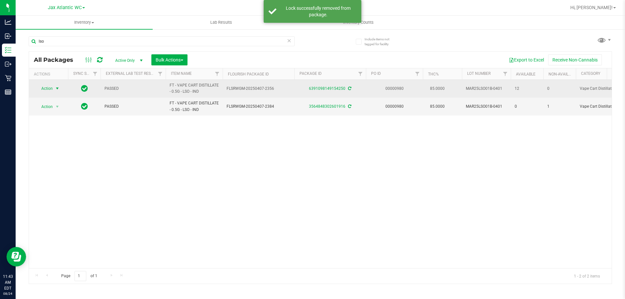
click at [47, 89] on span "Action" at bounding box center [44, 88] width 18 height 9
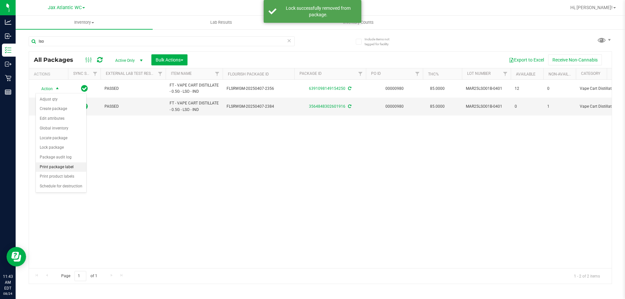
click at [71, 167] on li "Print package label" at bounding box center [61, 167] width 50 height 10
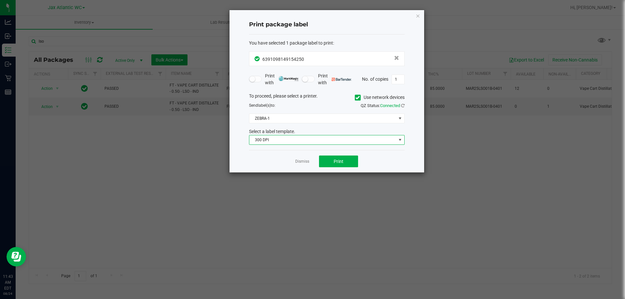
click at [294, 142] on span "300 DPI" at bounding box center [322, 139] width 147 height 9
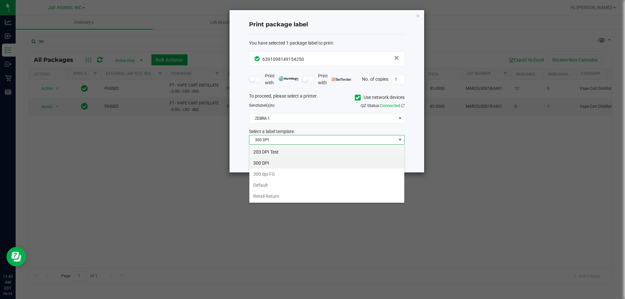
scroll to position [10, 156]
click at [274, 150] on li "203 DPI Test" at bounding box center [326, 152] width 155 height 11
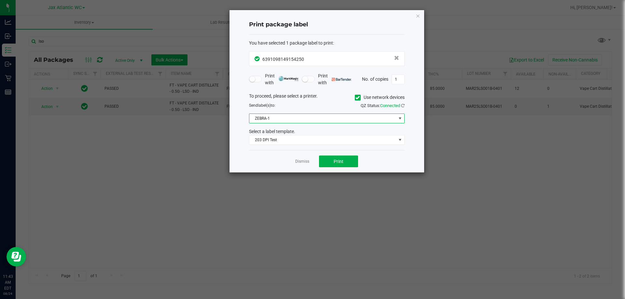
click at [271, 117] on span "ZEBRA-1" at bounding box center [322, 118] width 147 height 9
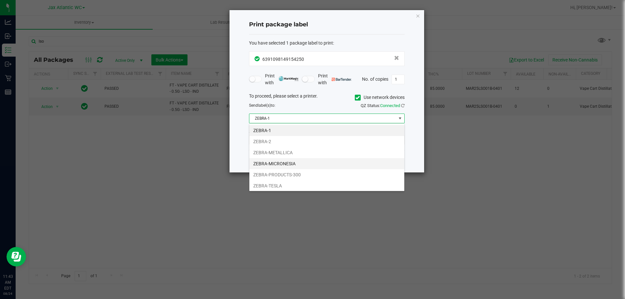
click at [284, 164] on li "ZEBRA-MICRONESIA" at bounding box center [326, 163] width 155 height 11
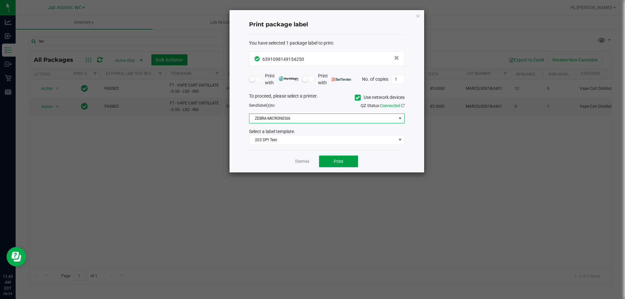
click at [320, 163] on button "Print" at bounding box center [338, 162] width 39 height 12
click at [305, 161] on link "Dismiss" at bounding box center [302, 162] width 14 height 6
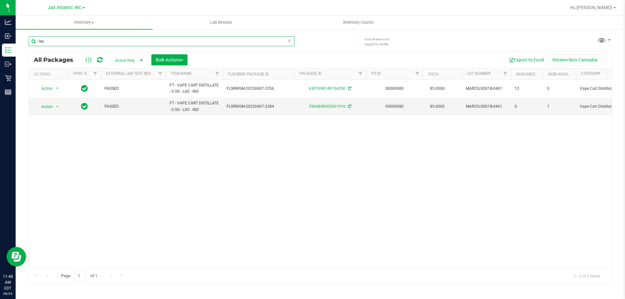
click at [123, 45] on input "lso" at bounding box center [162, 41] width 266 height 10
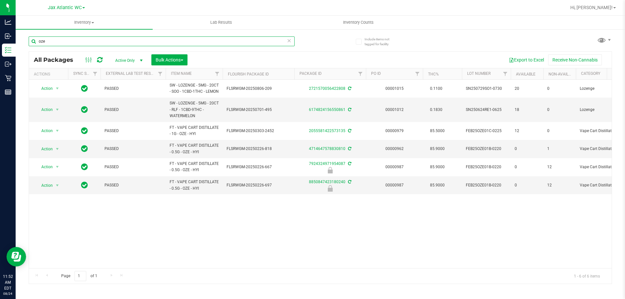
click at [114, 40] on input "oze" at bounding box center [162, 41] width 266 height 10
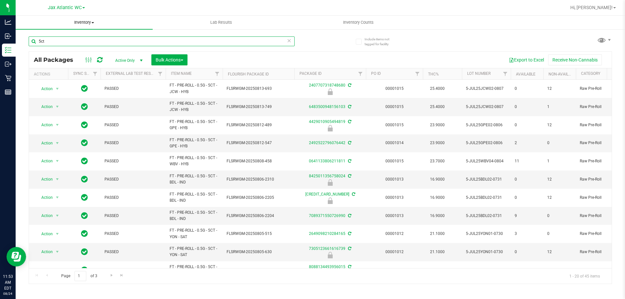
type input "5ct"
click at [289, 41] on icon at bounding box center [289, 40] width 5 height 8
